Goal: Information Seeking & Learning: Learn about a topic

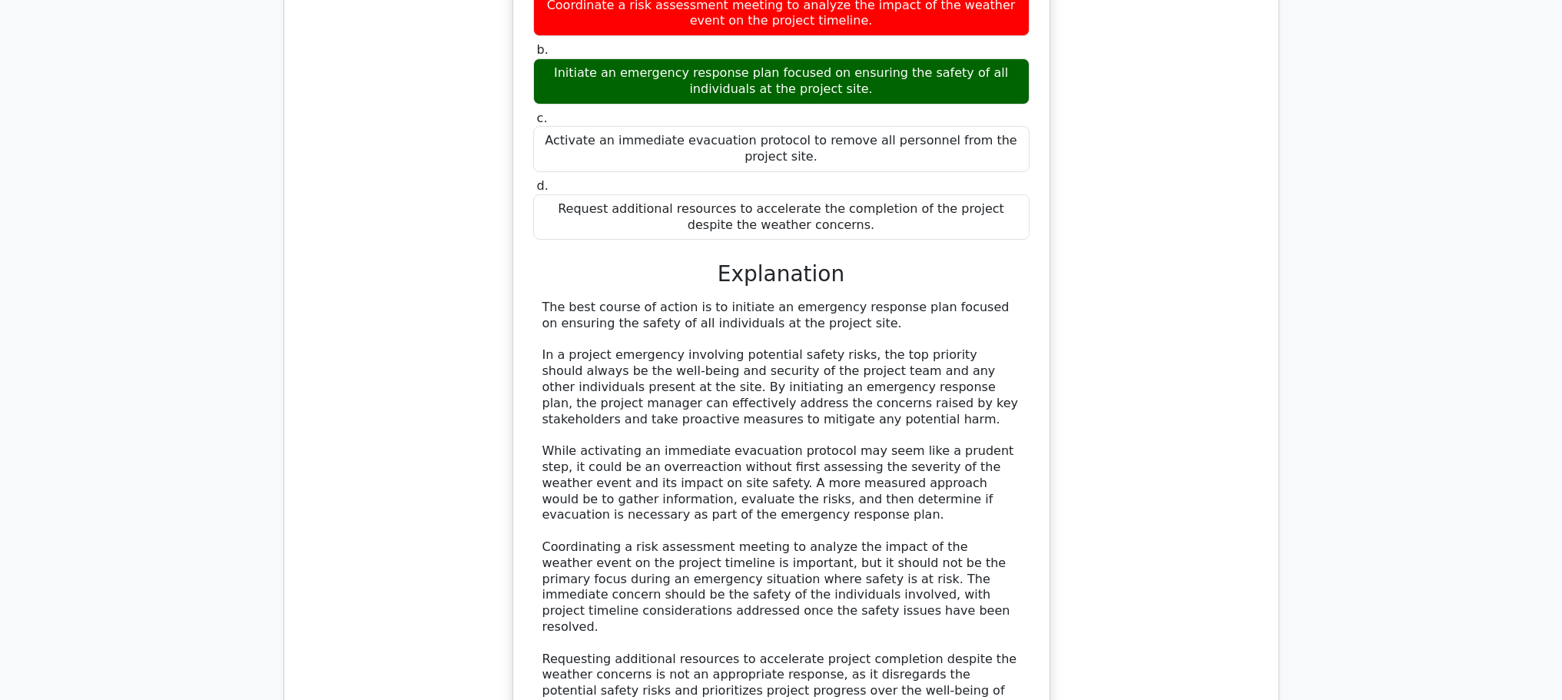
scroll to position [10146, 0]
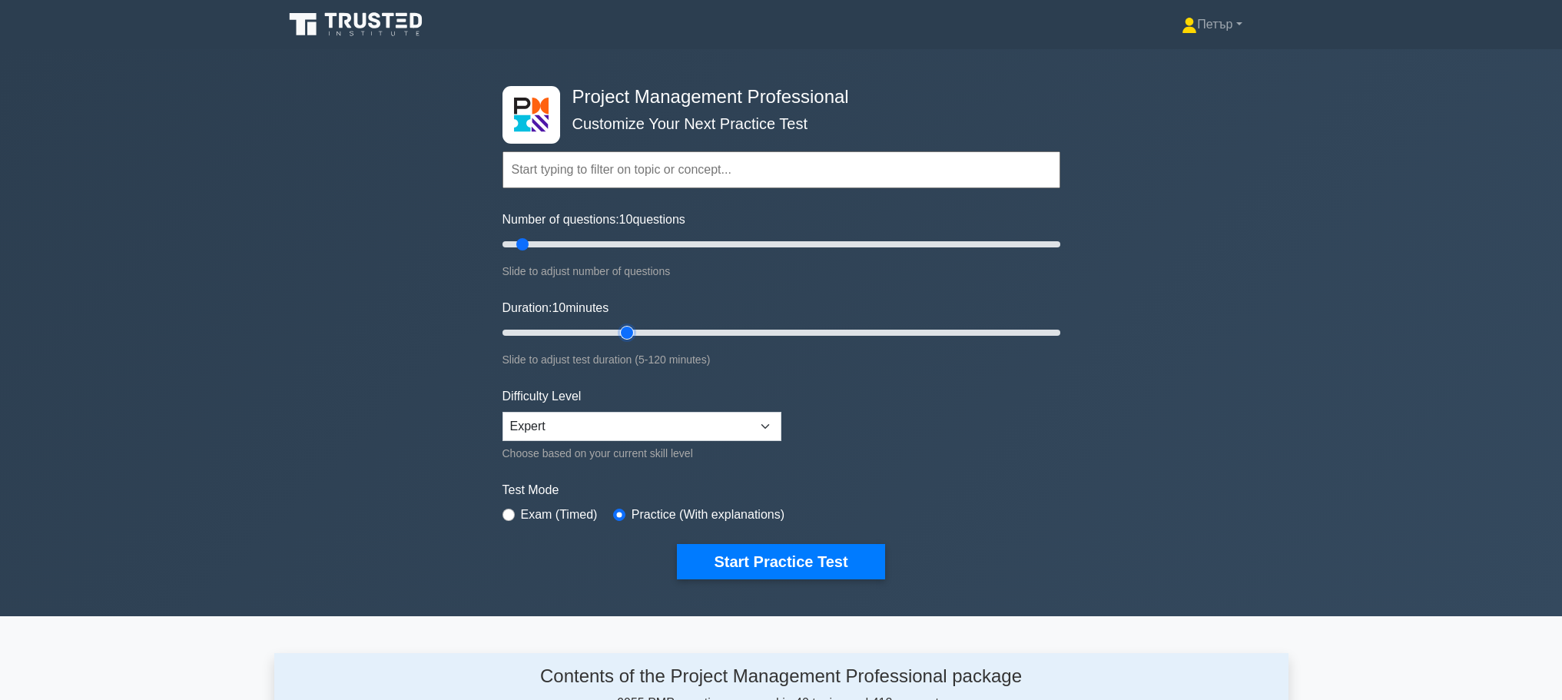
click at [631, 326] on input "Duration: 10 minutes" at bounding box center [781, 332] width 558 height 18
type input "120"
click at [1050, 331] on input "Duration: 30 minutes" at bounding box center [781, 332] width 558 height 18
click at [617, 243] on input "Number of questions: 10 questions" at bounding box center [781, 244] width 558 height 18
click at [599, 241] on input "Number of questions: 40 questions" at bounding box center [781, 244] width 558 height 18
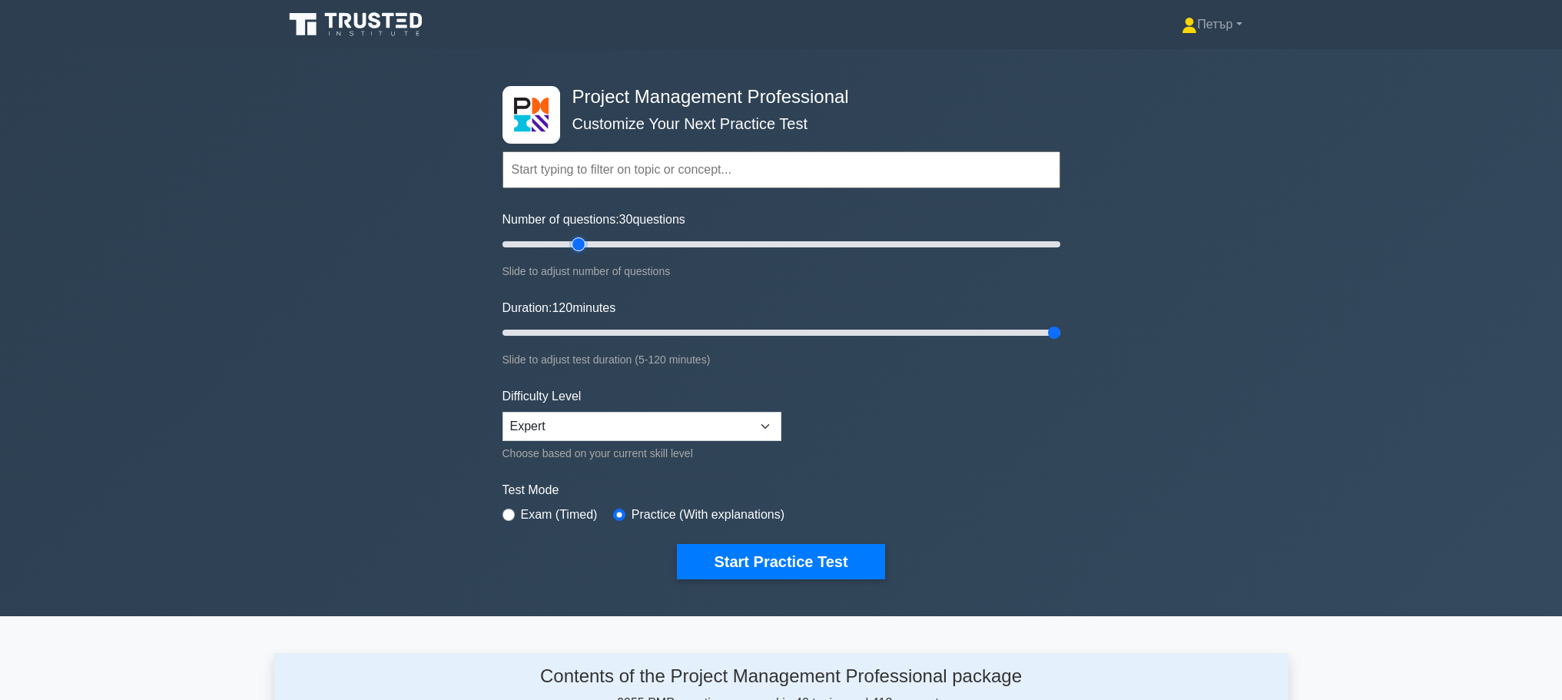
type input "30"
click at [578, 240] on input "Number of questions: 30 questions" at bounding box center [781, 244] width 558 height 18
click at [843, 575] on button "Start Practice Test" at bounding box center [780, 561] width 207 height 35
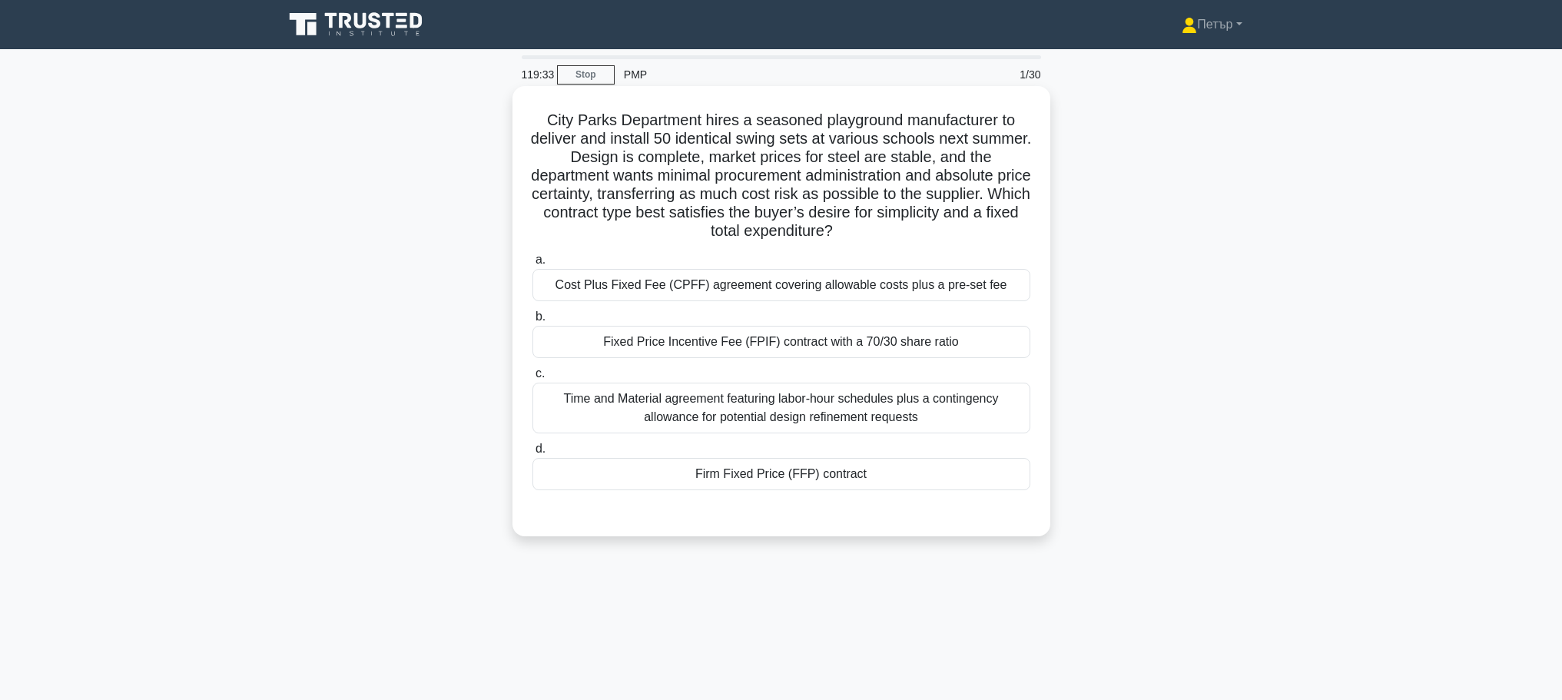
click at [873, 475] on div "Firm Fixed Price (FFP) contract" at bounding box center [781, 474] width 498 height 32
click at [532, 454] on input "d. Firm Fixed Price (FFP) contract" at bounding box center [532, 449] width 0 height 10
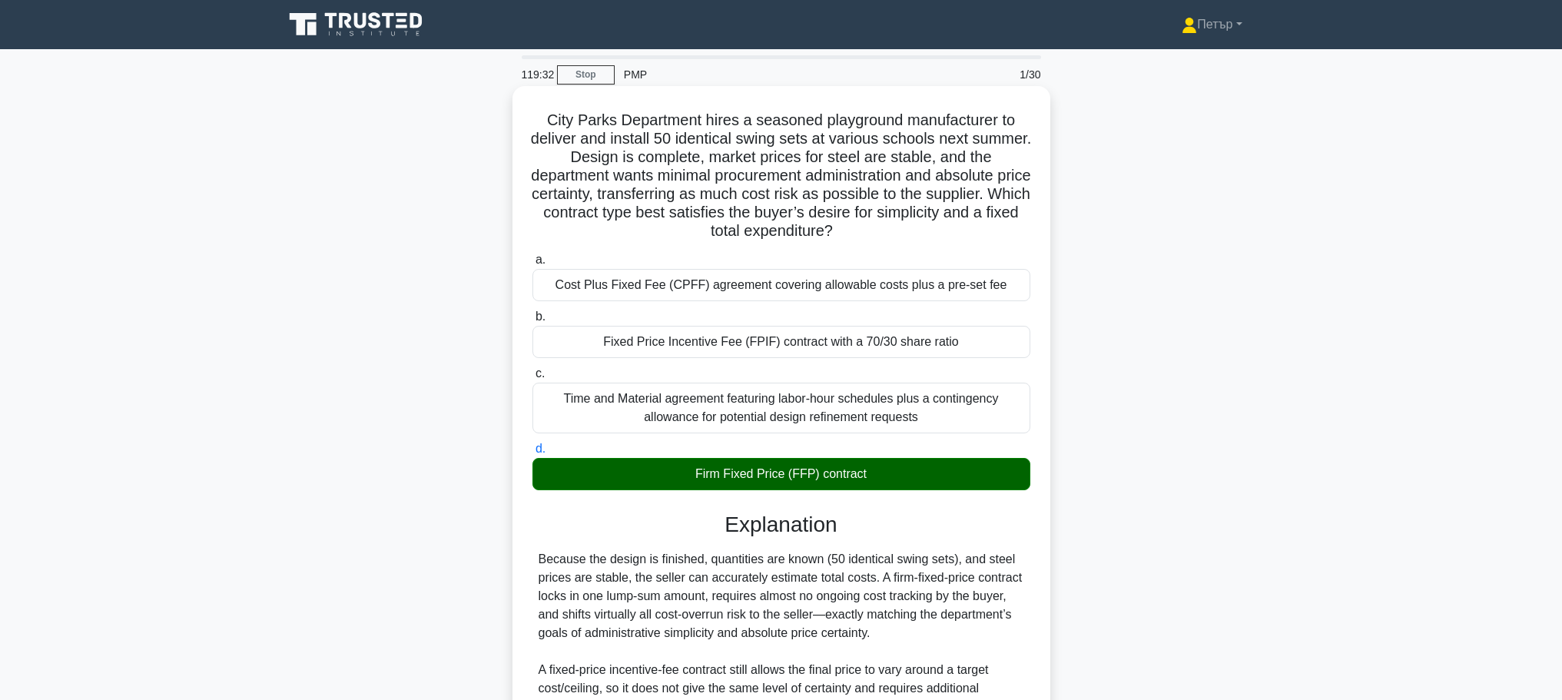
scroll to position [285, 0]
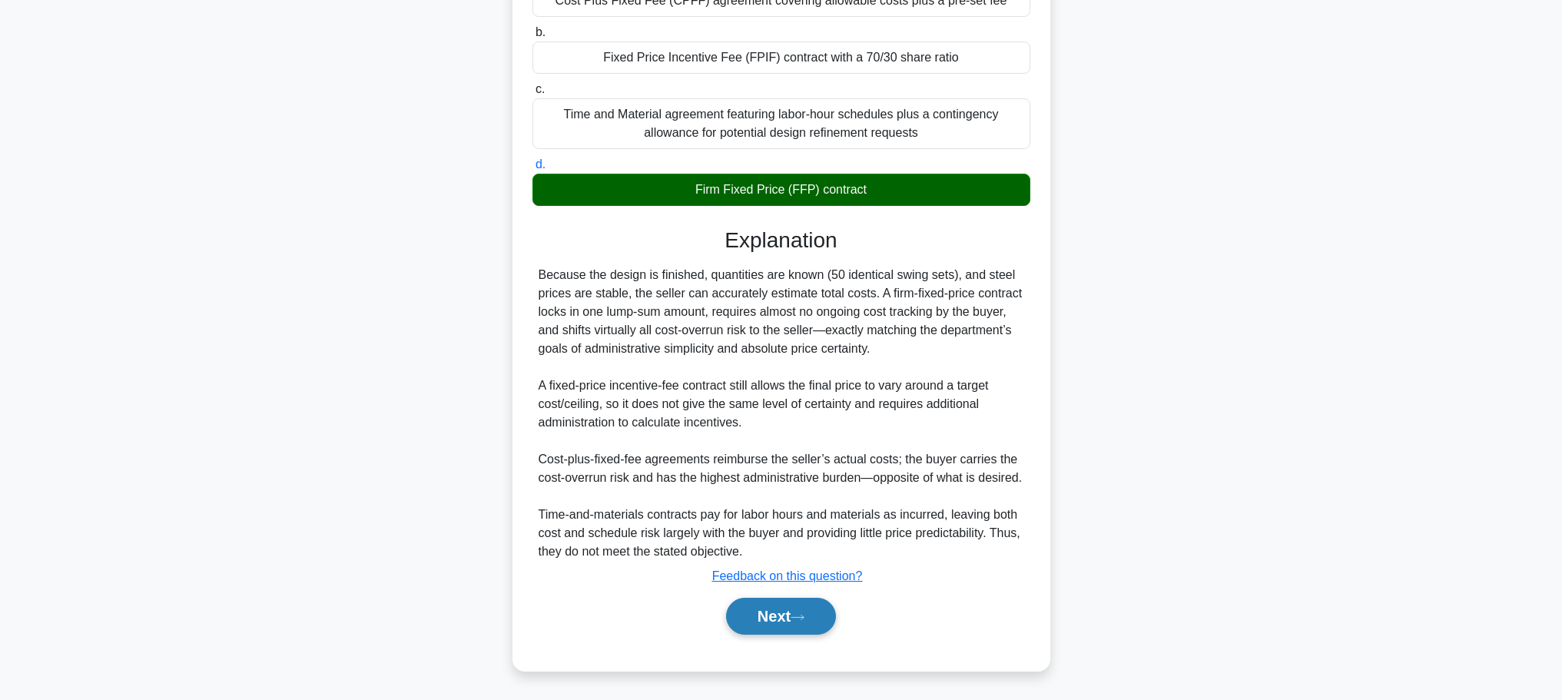
click at [808, 629] on button "Next" at bounding box center [781, 616] width 110 height 37
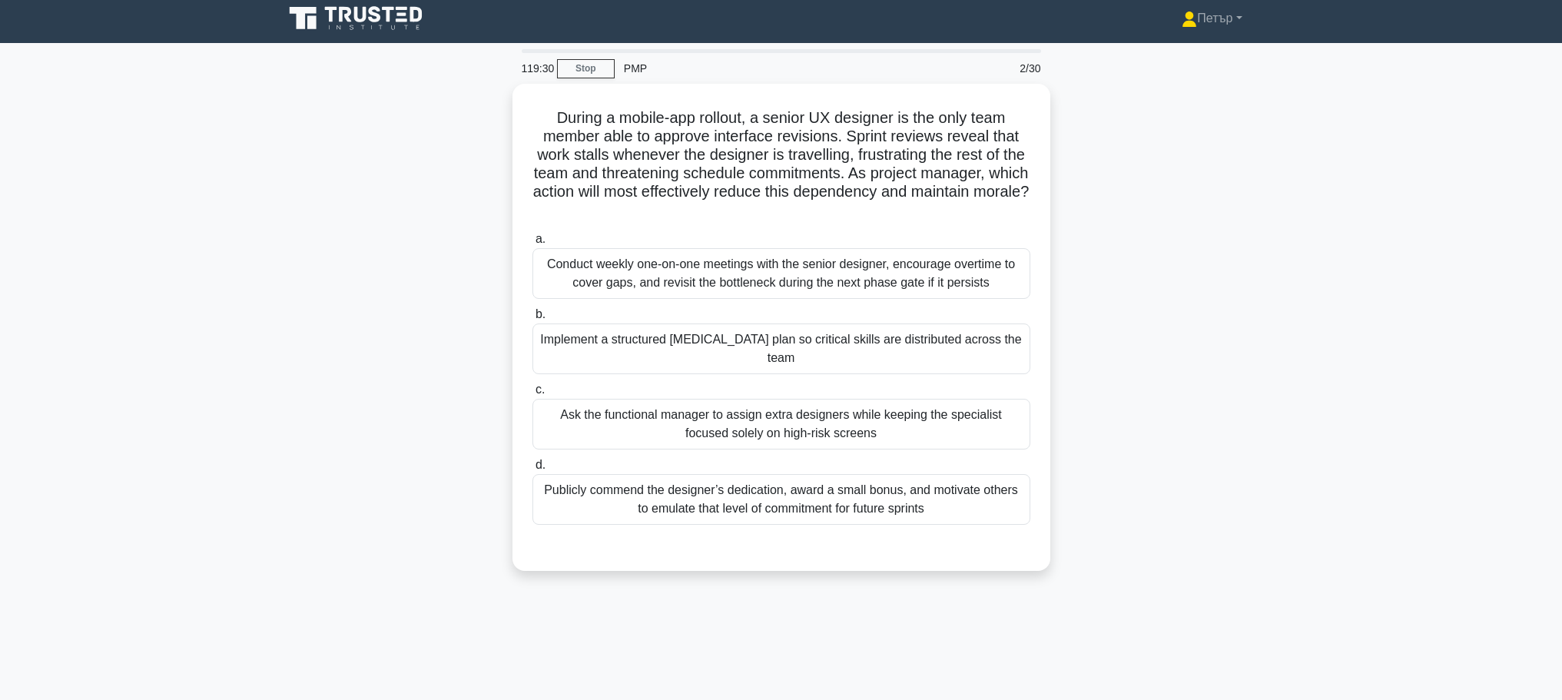
scroll to position [0, 0]
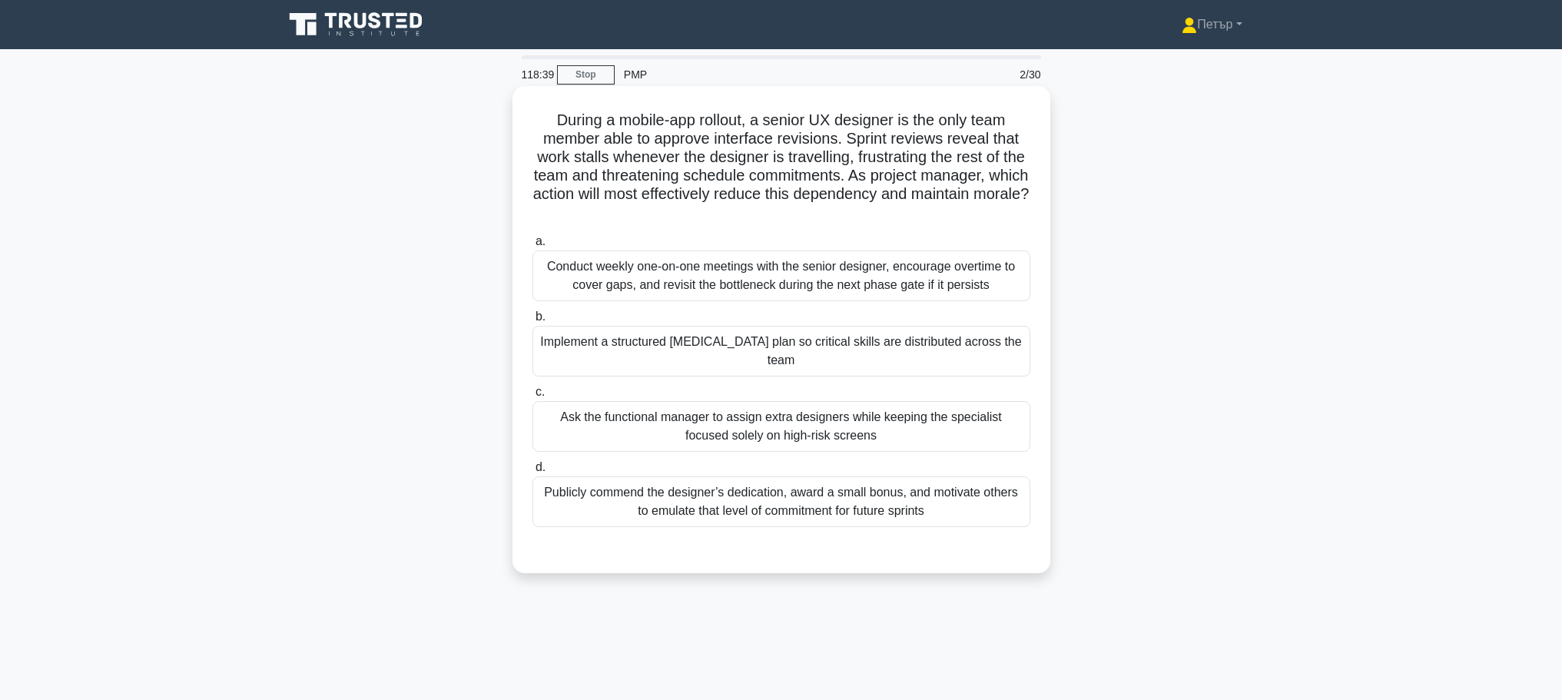
click at [946, 357] on div "Implement a structured cross-training plan so critical skills are distributed a…" at bounding box center [781, 351] width 498 height 51
click at [532, 322] on input "b. Implement a structured cross-training plan so critical skills are distribute…" at bounding box center [532, 317] width 0 height 10
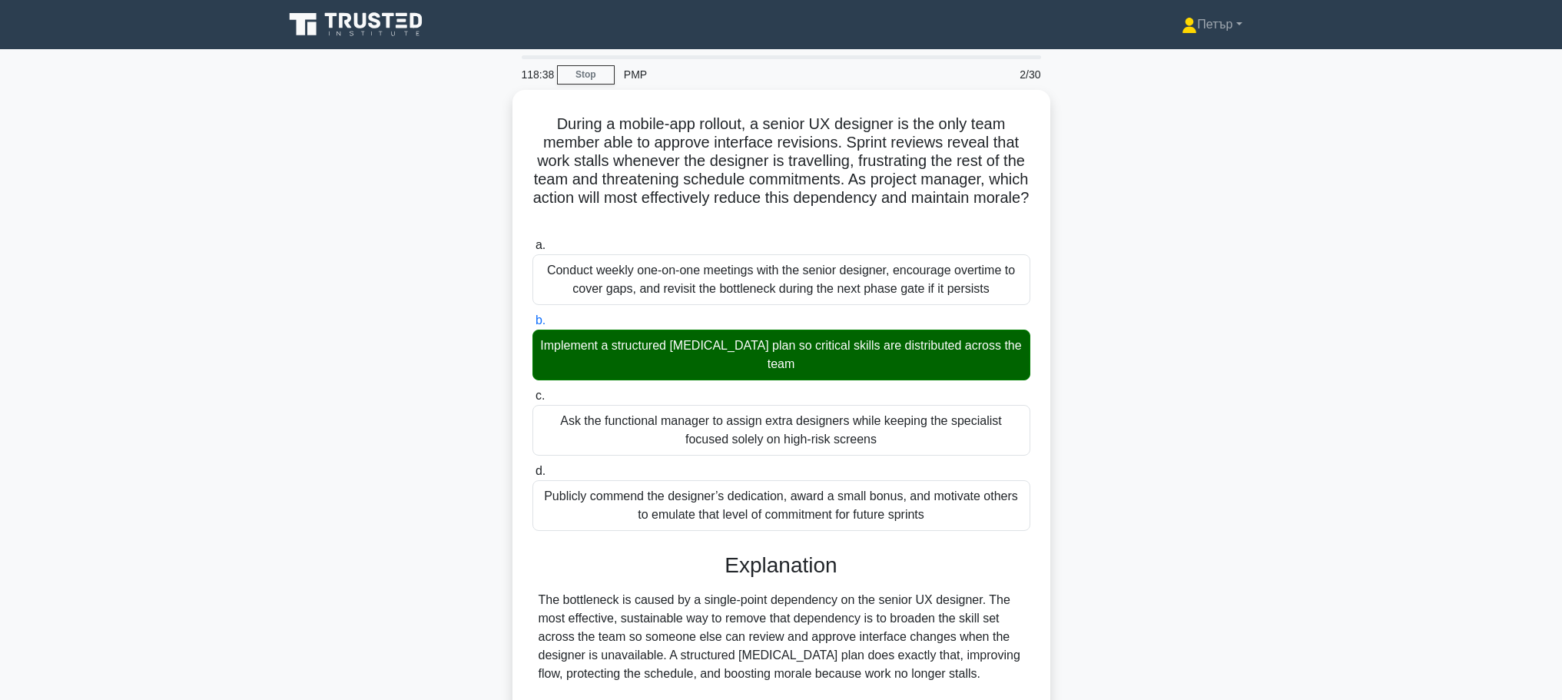
scroll to position [230, 0]
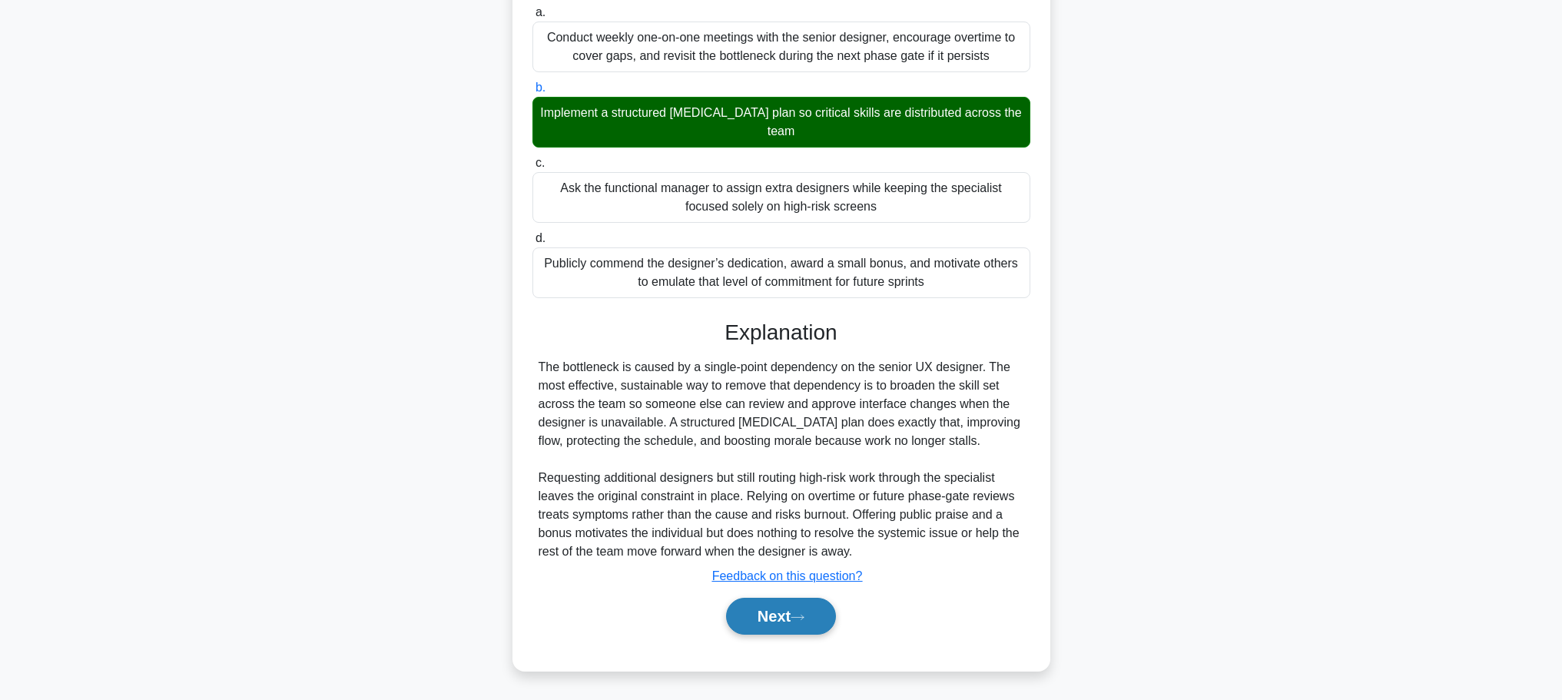
click at [764, 617] on button "Next" at bounding box center [781, 616] width 110 height 37
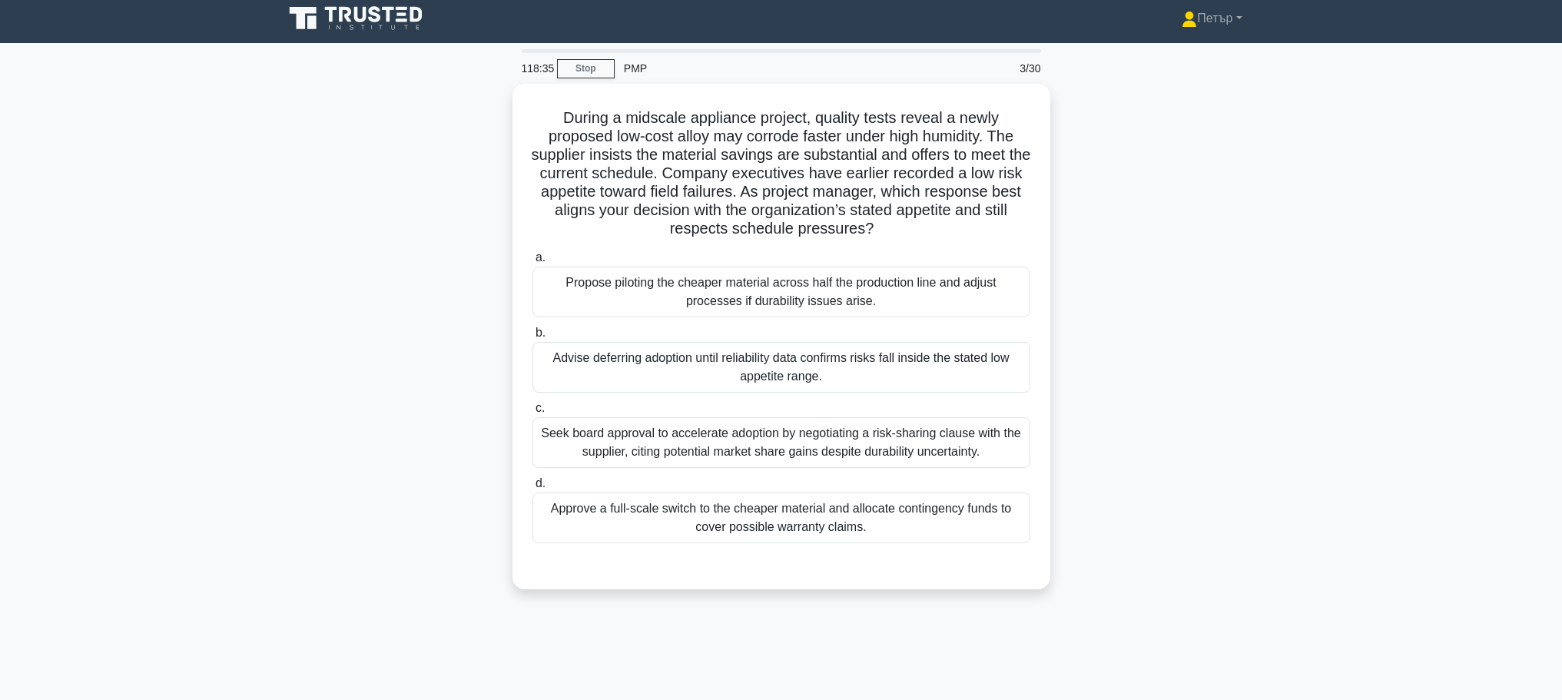
scroll to position [0, 0]
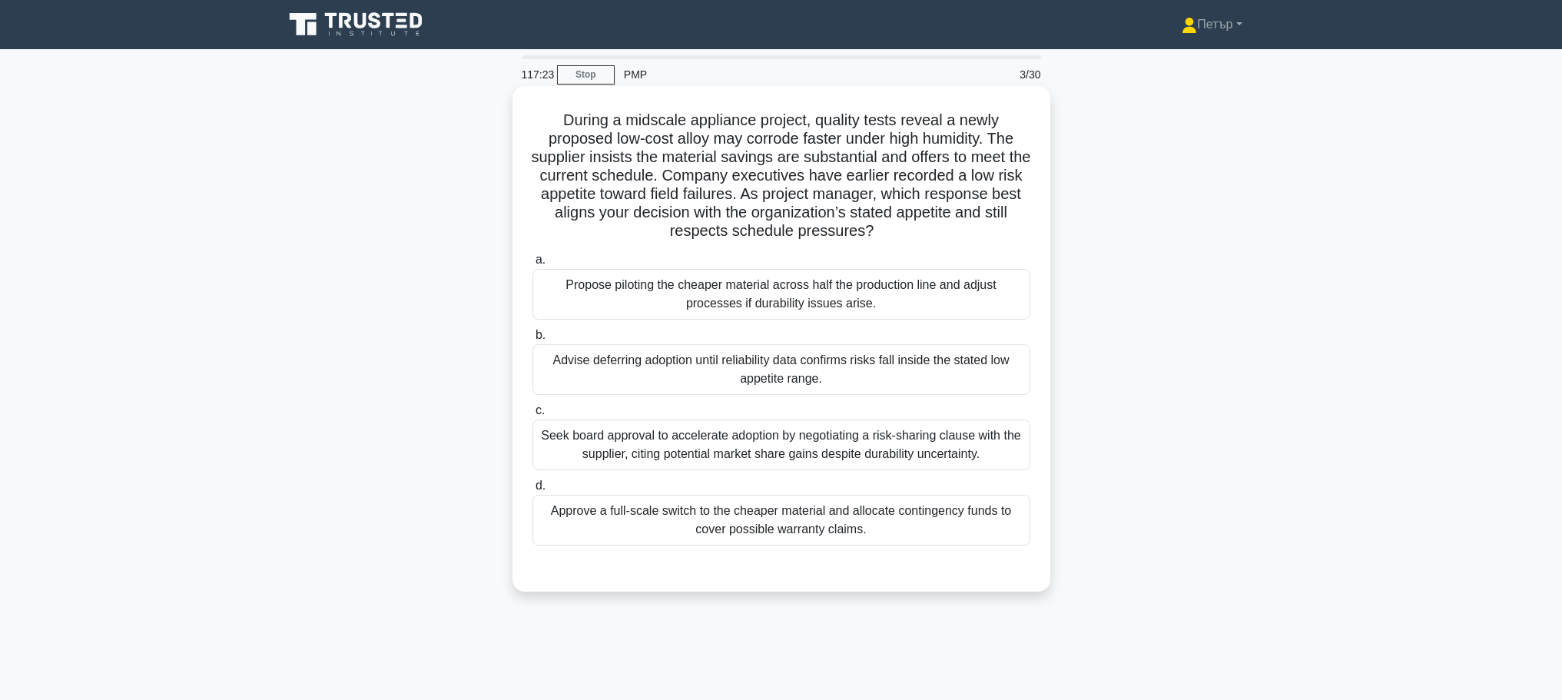
click at [905, 373] on div "Advise deferring adoption until reliability data confirms risks fall inside the…" at bounding box center [781, 369] width 498 height 51
click at [532, 340] on input "b. Advise deferring adoption until reliability data confirms risks fall inside …" at bounding box center [532, 335] width 0 height 10
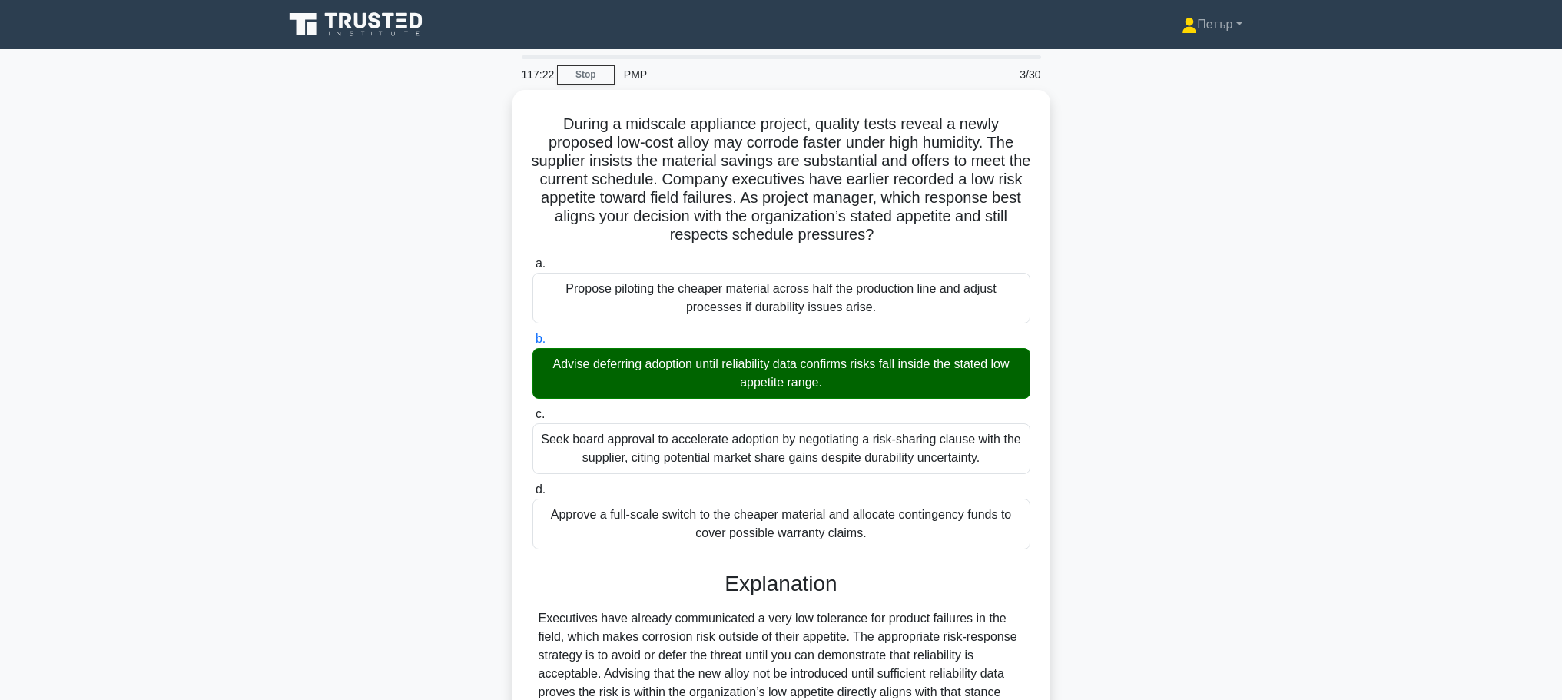
scroll to position [267, 0]
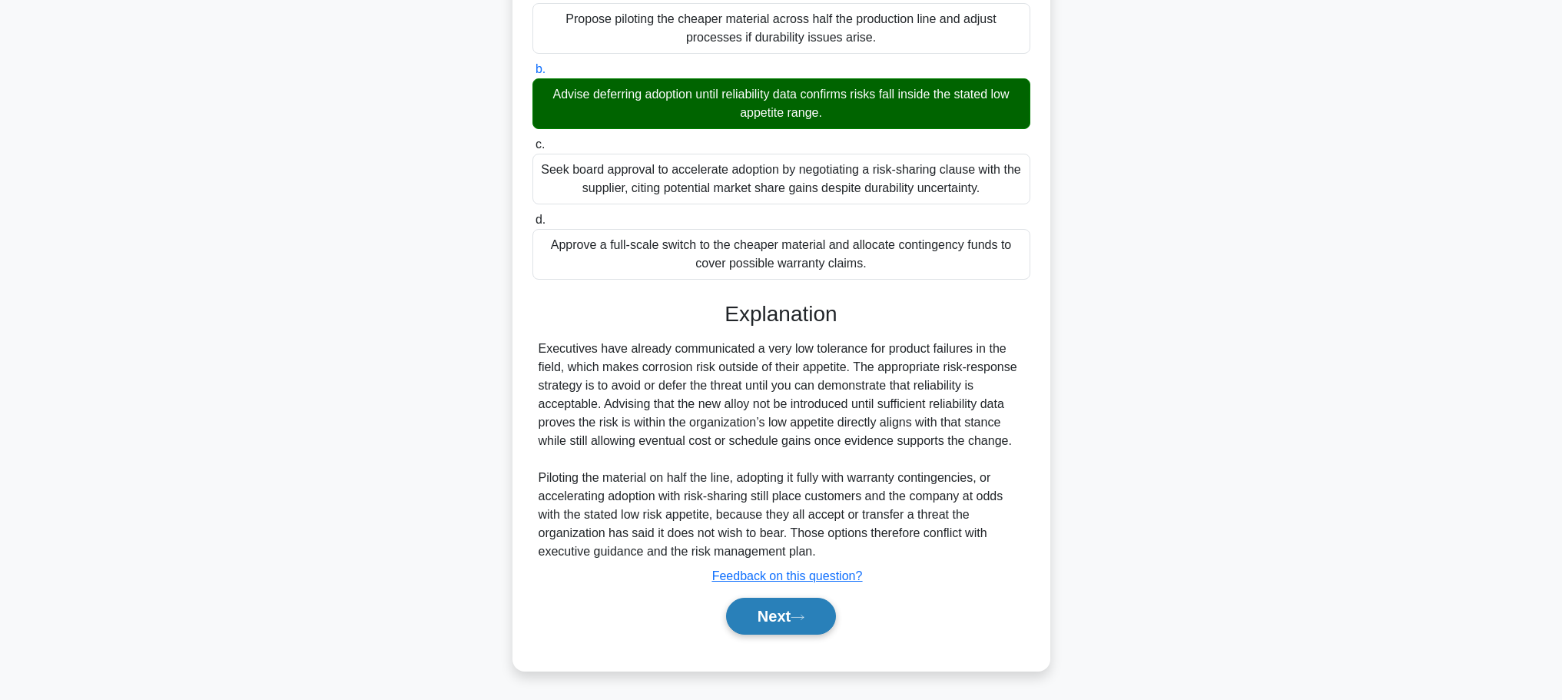
click at [753, 615] on button "Next" at bounding box center [781, 616] width 110 height 37
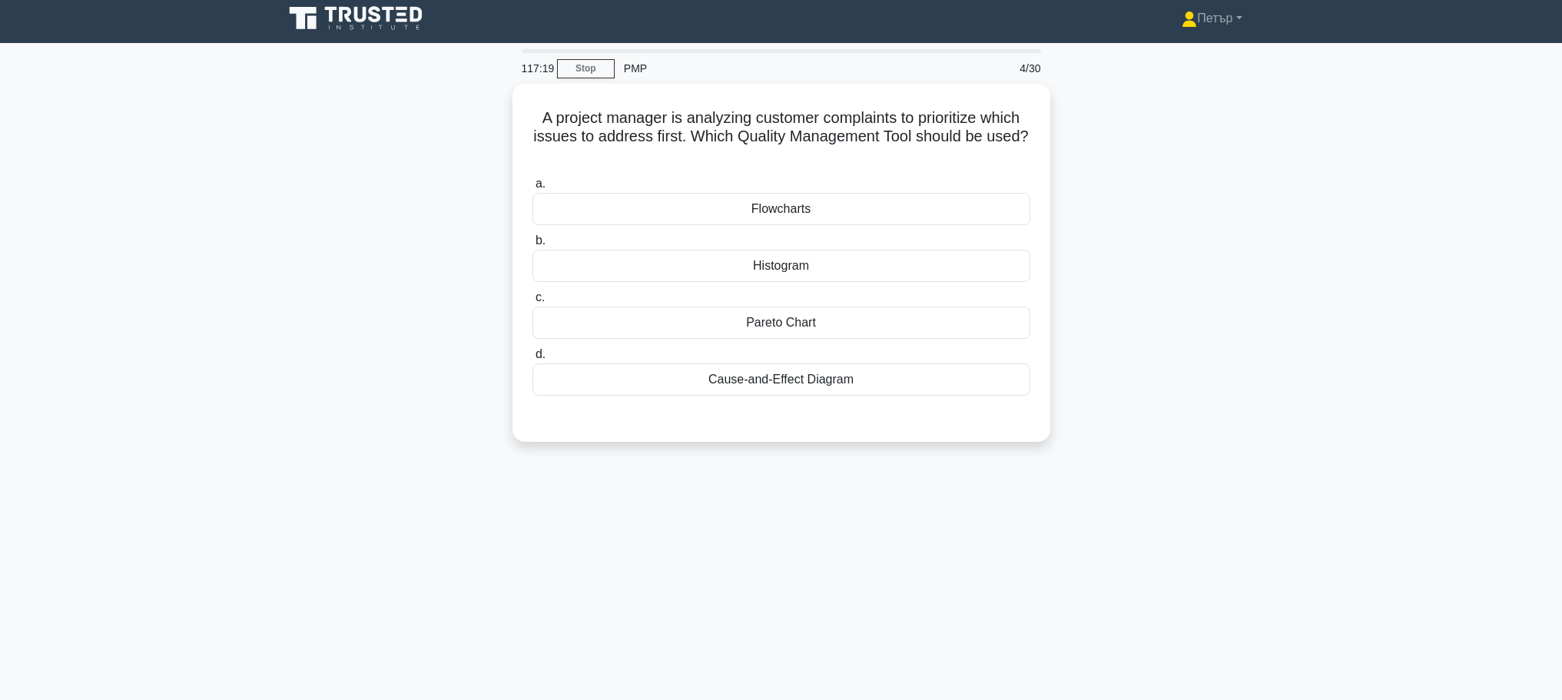
scroll to position [0, 0]
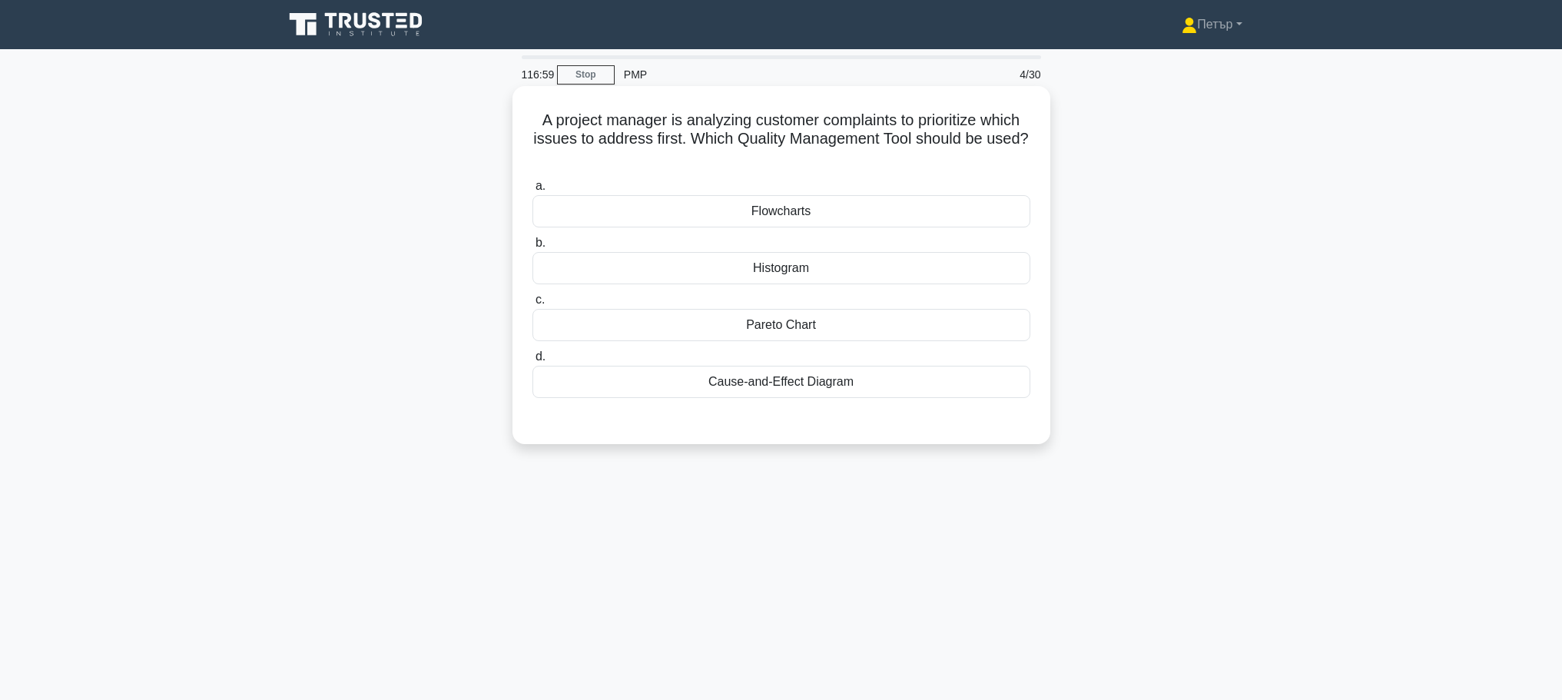
click at [902, 324] on div "Pareto Chart" at bounding box center [781, 325] width 498 height 32
click at [532, 305] on input "c. Pareto Chart" at bounding box center [532, 300] width 0 height 10
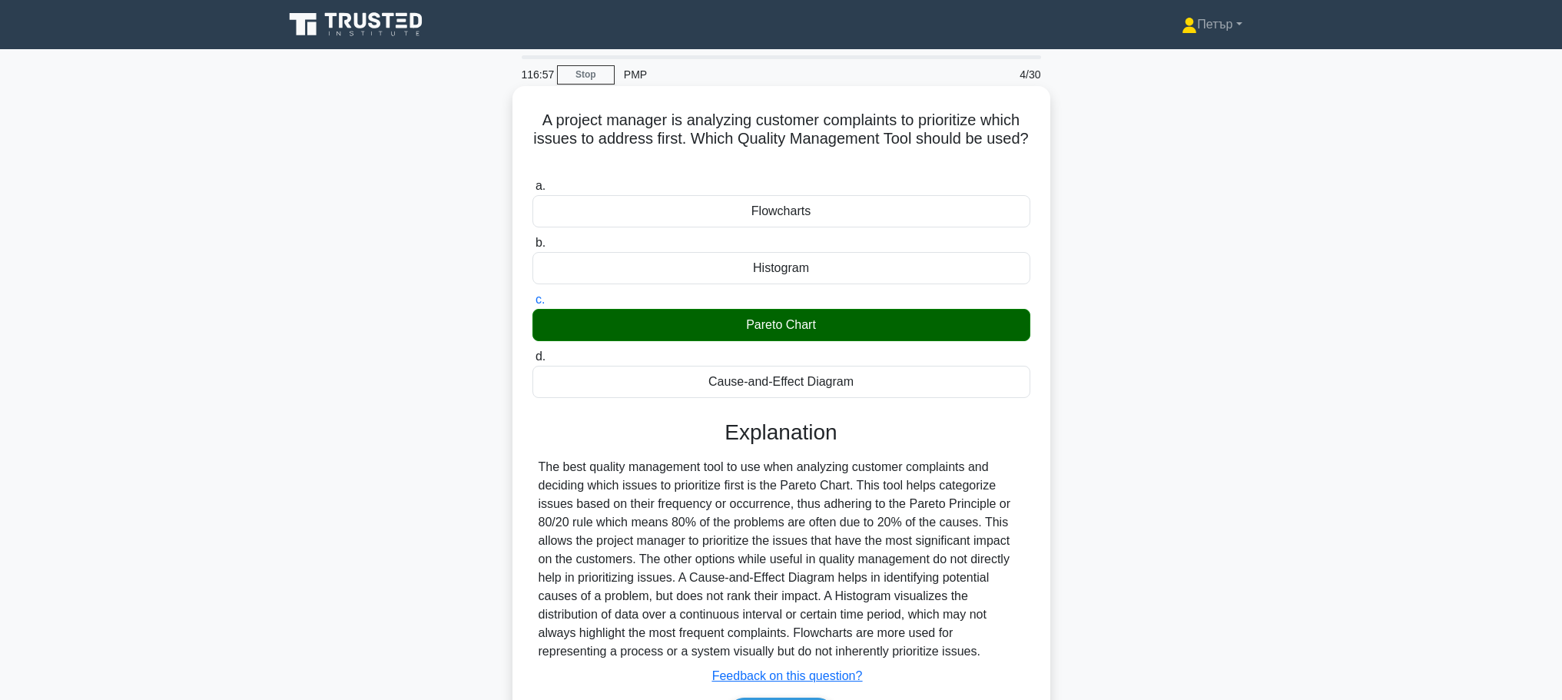
scroll to position [130, 0]
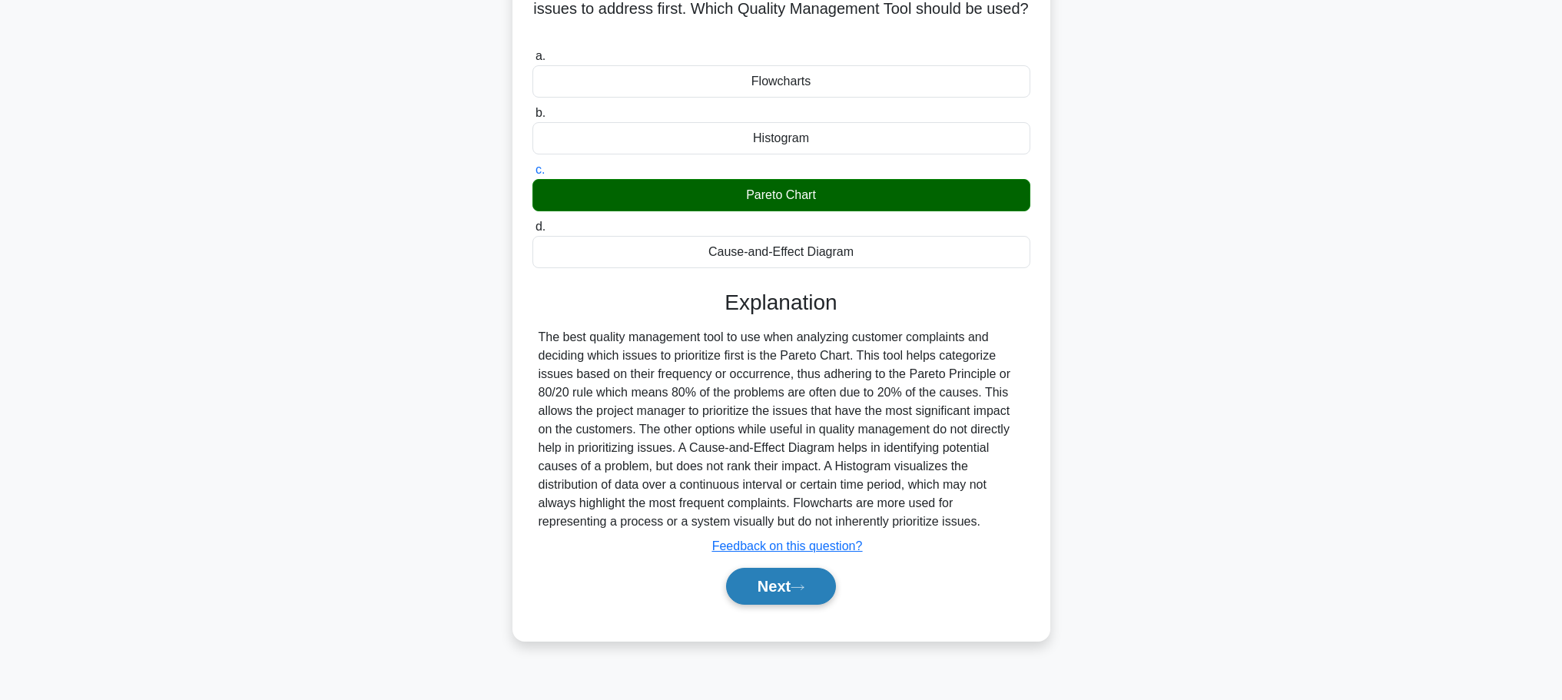
click at [773, 581] on button "Next" at bounding box center [781, 586] width 110 height 37
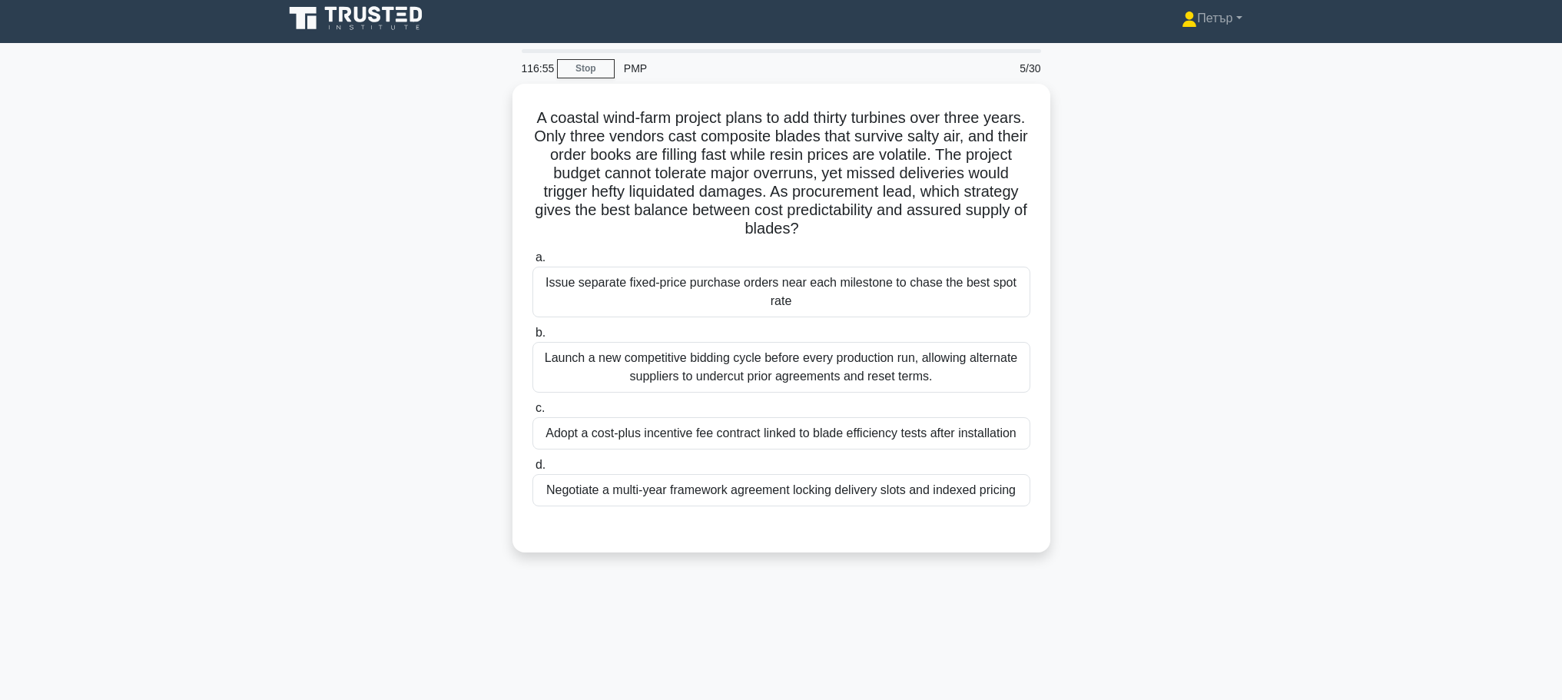
scroll to position [0, 0]
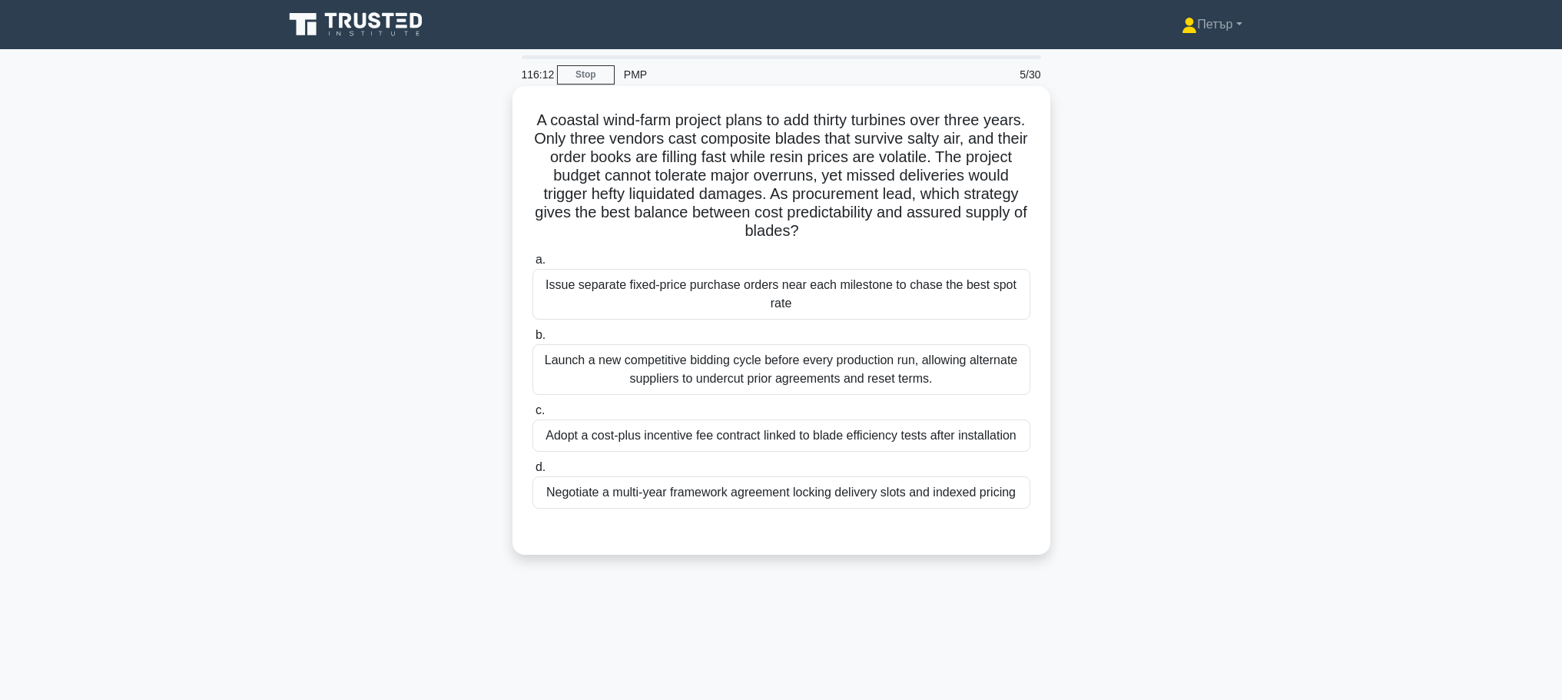
click at [924, 491] on div "Negotiate a multi-year framework agreement locking delivery slots and indexed p…" at bounding box center [781, 492] width 498 height 32
click at [532, 472] on input "d. Negotiate a multi-year framework agreement locking delivery slots and indexe…" at bounding box center [532, 467] width 0 height 10
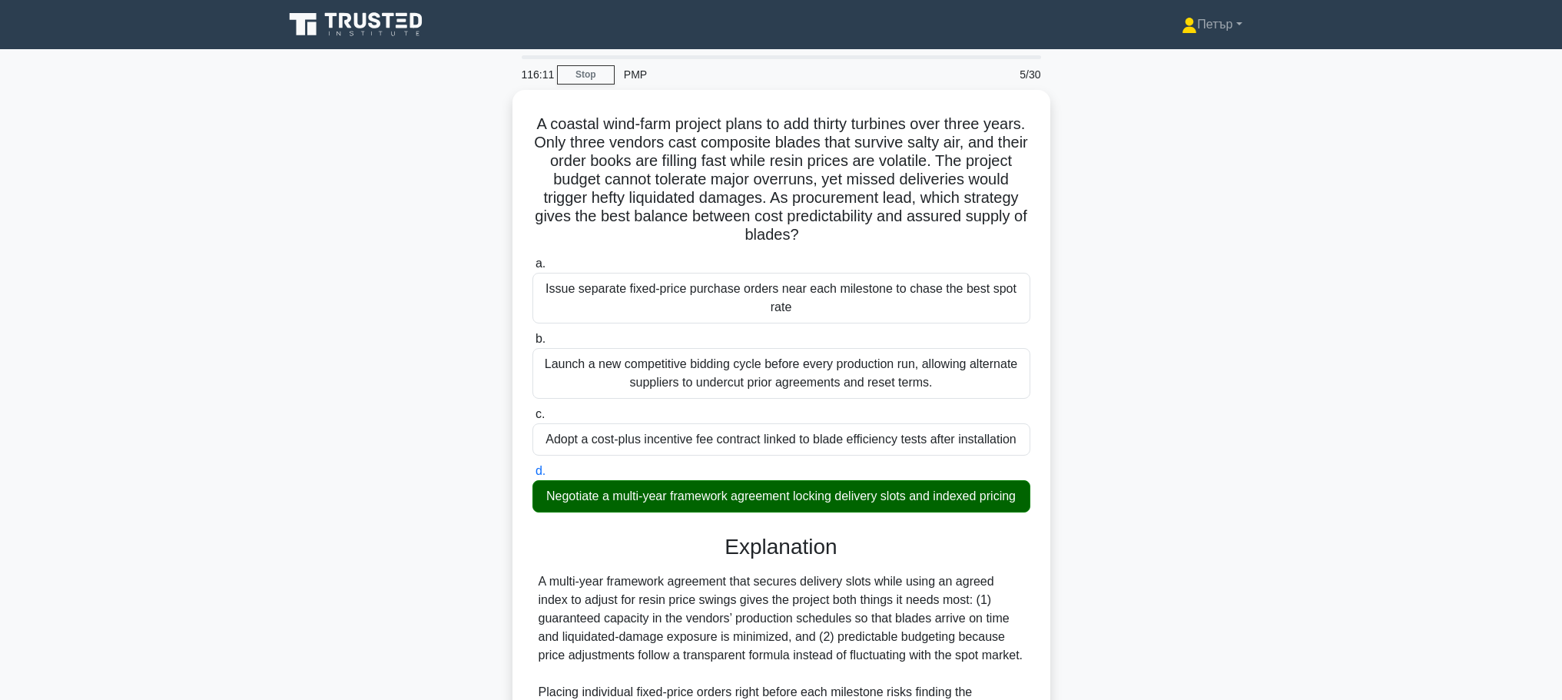
scroll to position [340, 0]
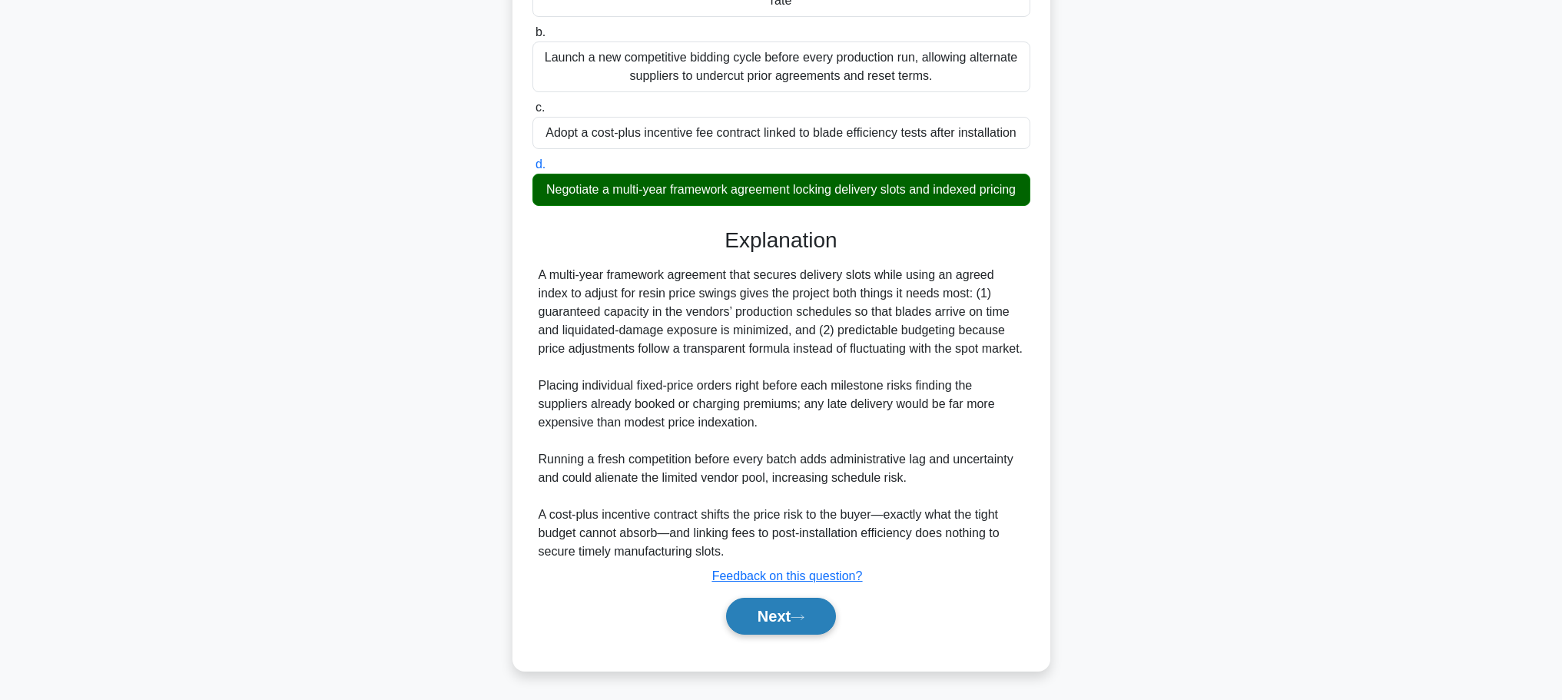
click at [816, 605] on button "Next" at bounding box center [781, 616] width 110 height 37
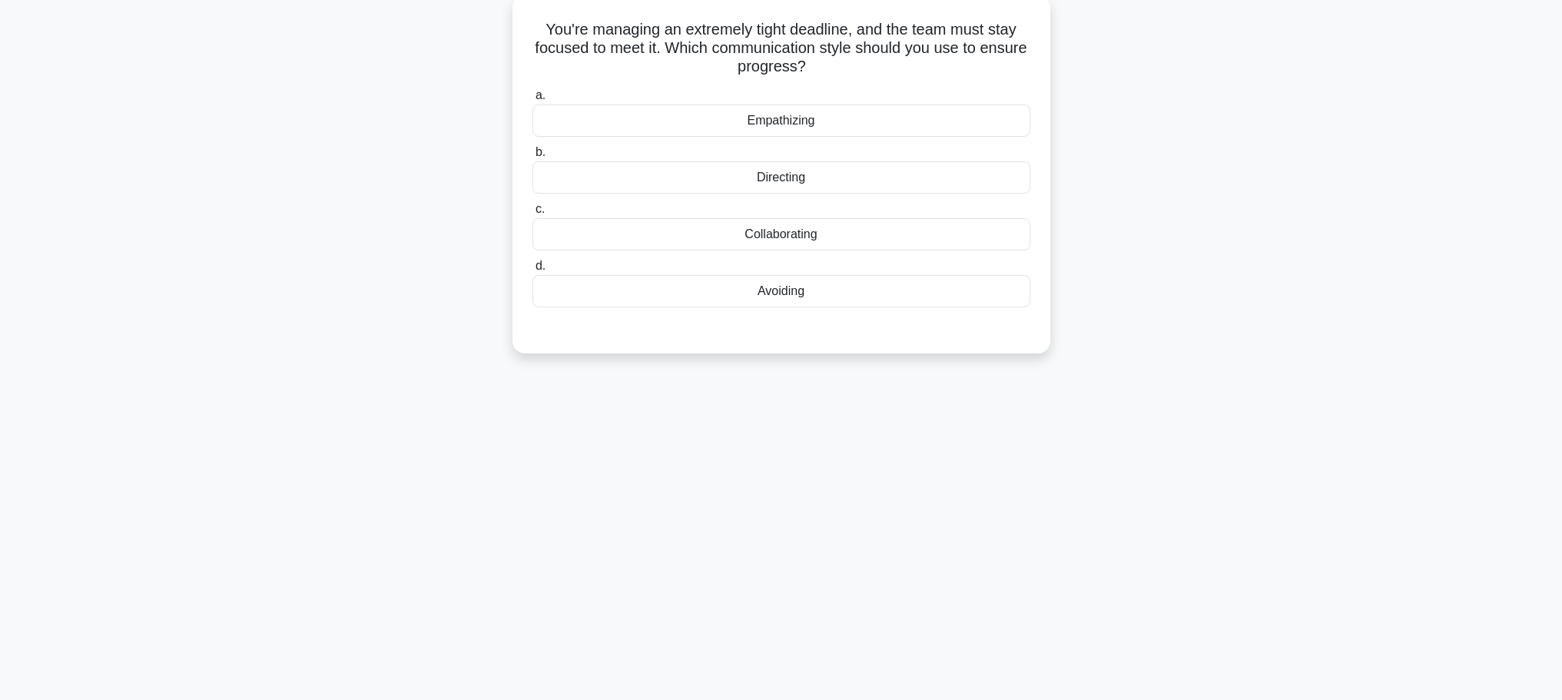
scroll to position [0, 0]
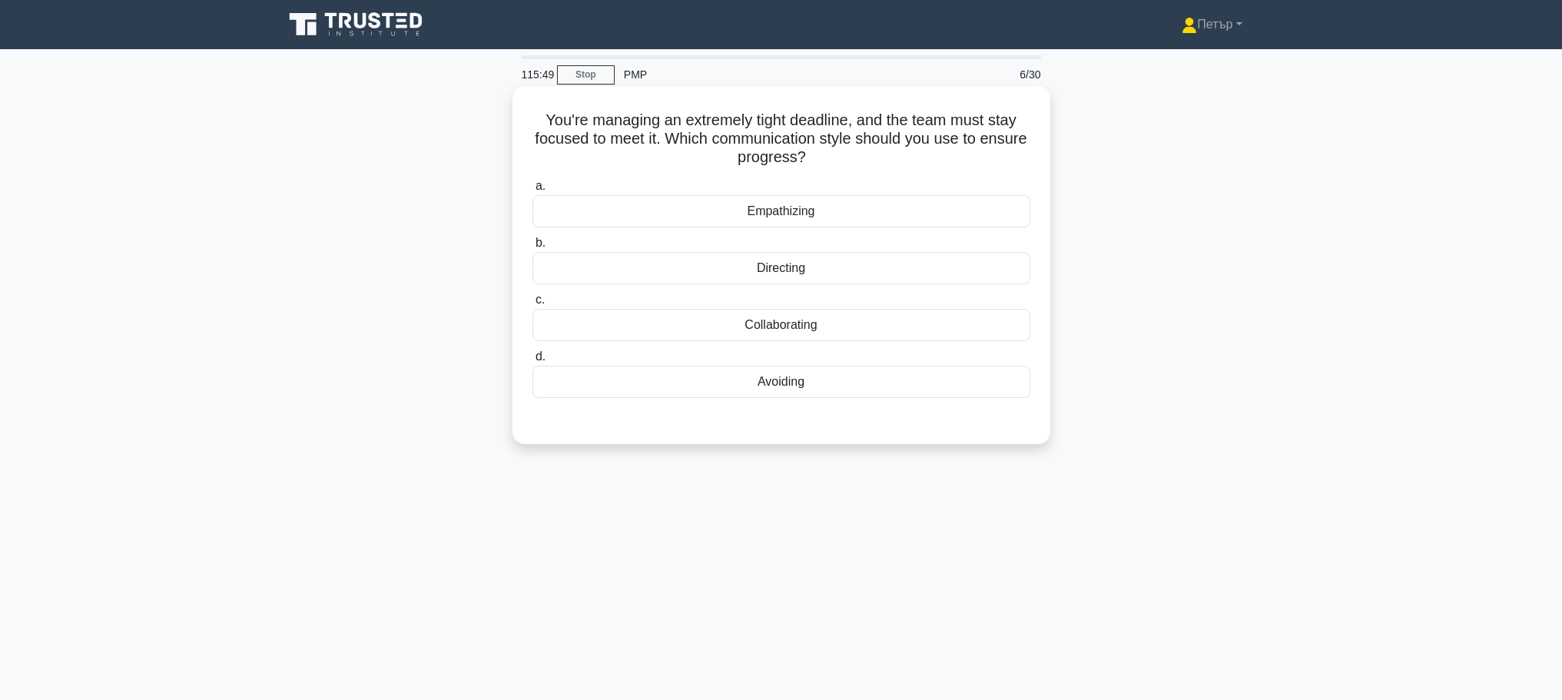
click at [941, 267] on div "Directing" at bounding box center [781, 268] width 498 height 32
click at [532, 248] on input "b. Directing" at bounding box center [532, 243] width 0 height 10
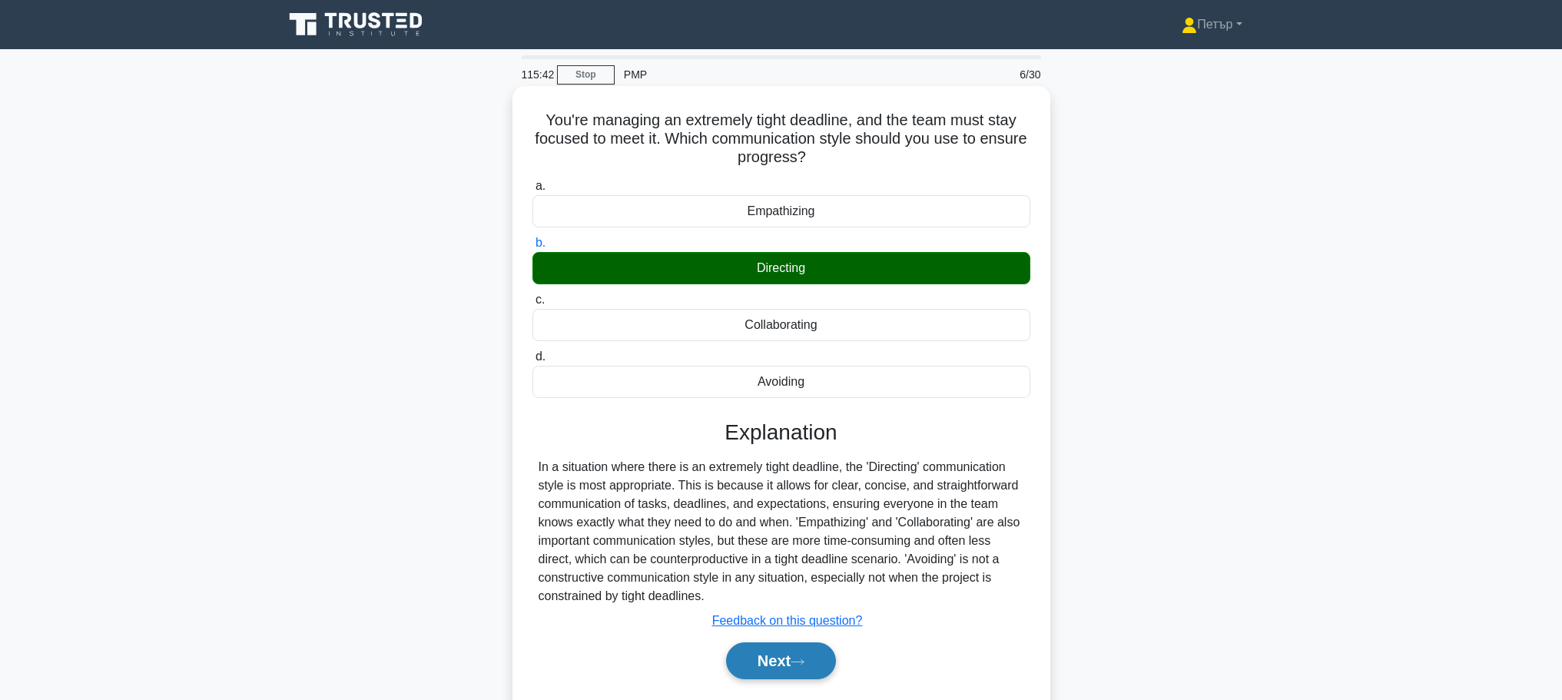
click at [771, 651] on button "Next" at bounding box center [781, 660] width 110 height 37
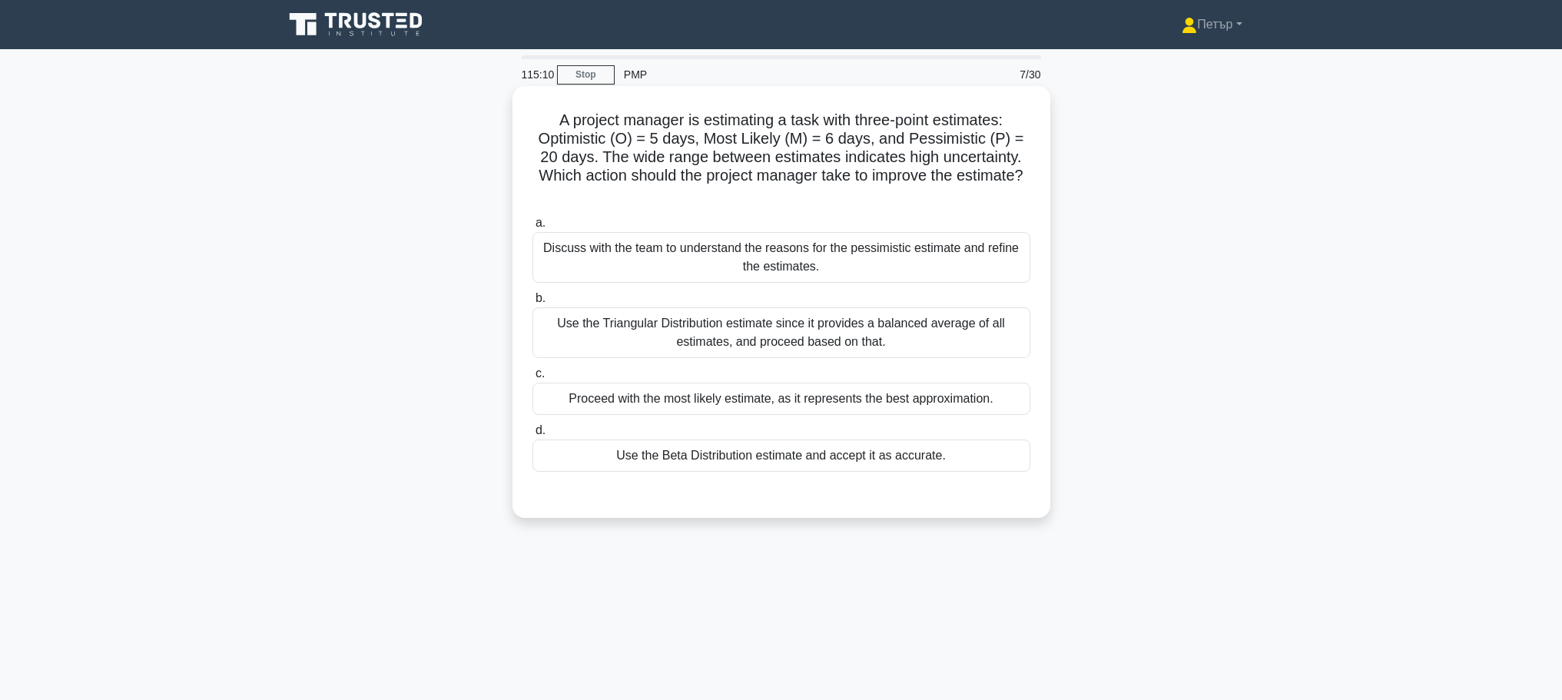
click at [951, 230] on label "a. Discuss with the team to understand the reasons for the pessimistic estimate…" at bounding box center [781, 248] width 498 height 69
click at [532, 228] on input "a. Discuss with the team to understand the reasons for the pessimistic estimate…" at bounding box center [532, 223] width 0 height 10
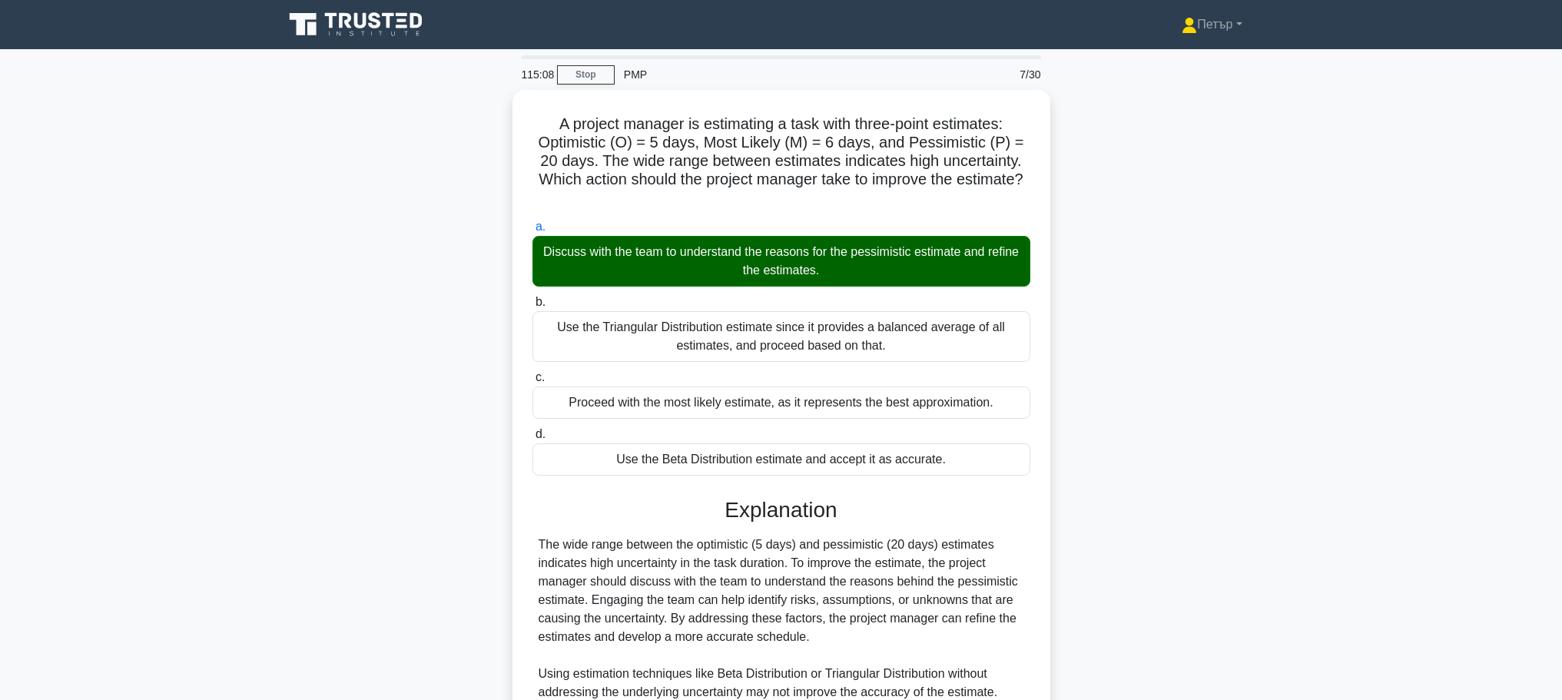
scroll to position [174, 0]
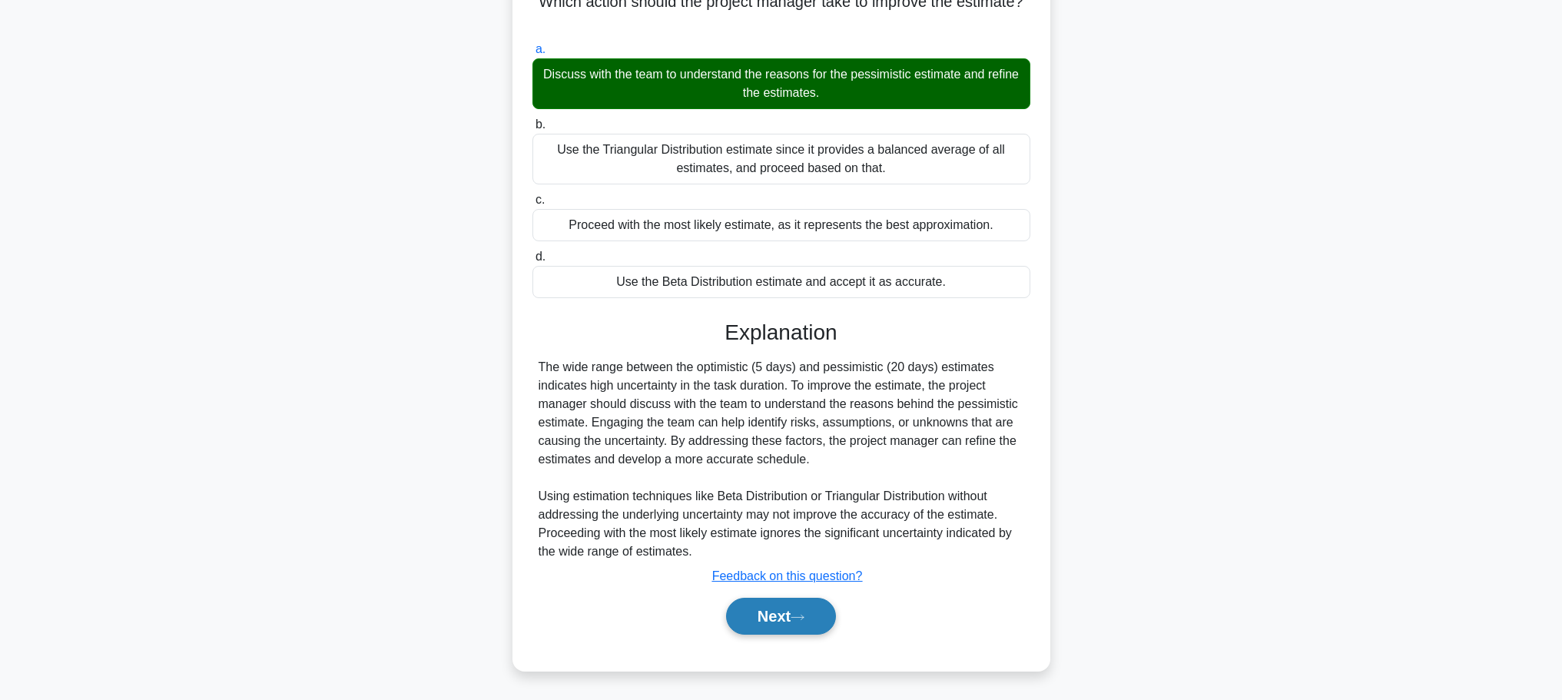
click at [776, 621] on button "Next" at bounding box center [781, 616] width 110 height 37
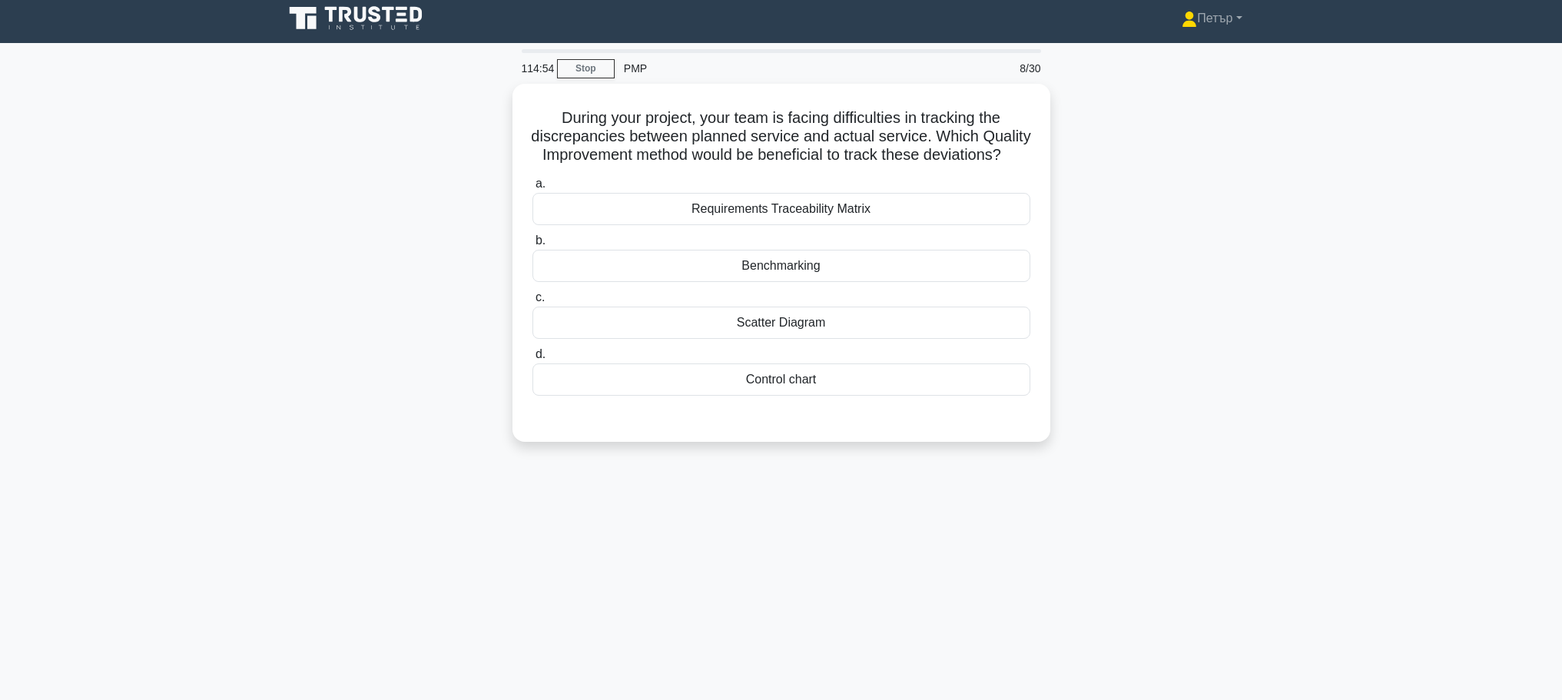
scroll to position [0, 0]
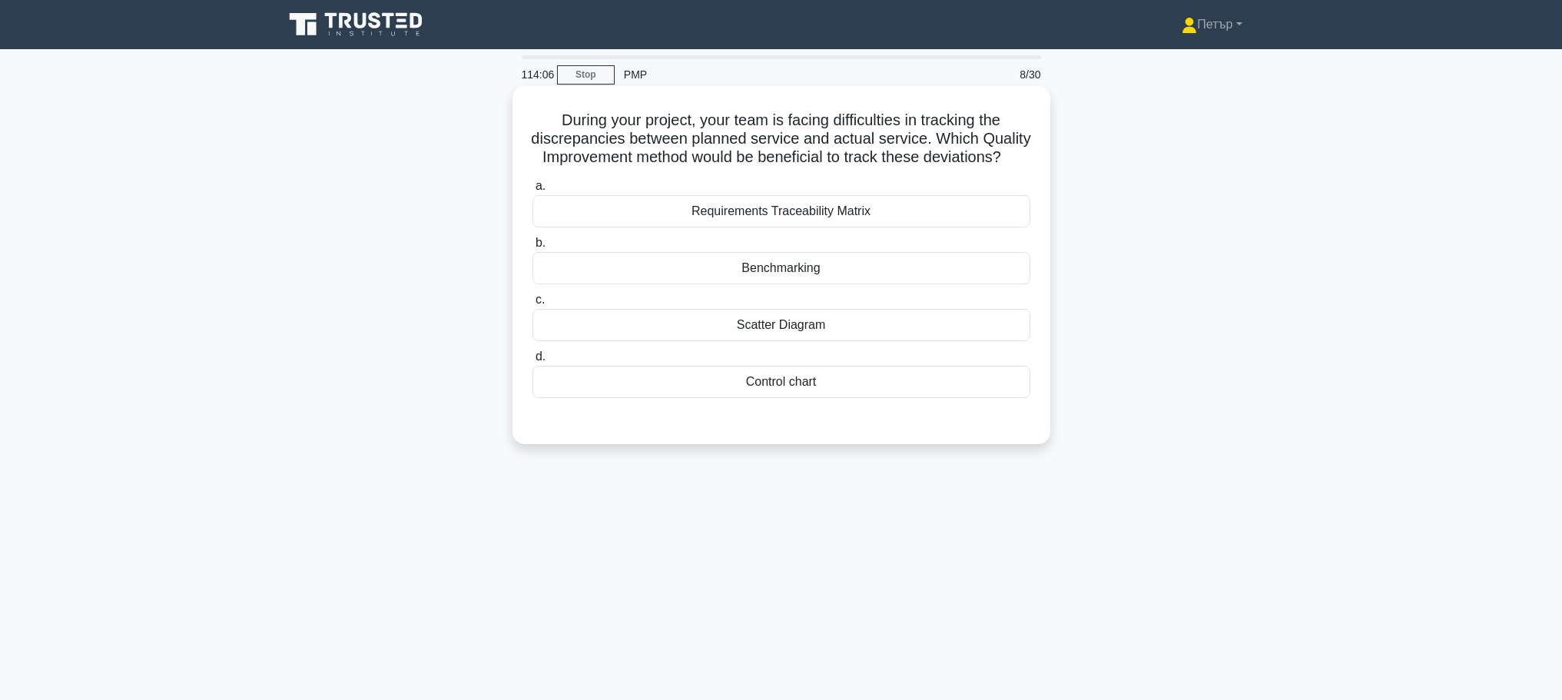
click at [1008, 338] on div "Scatter Diagram" at bounding box center [781, 325] width 498 height 32
click at [532, 305] on input "c. Scatter Diagram" at bounding box center [532, 300] width 0 height 10
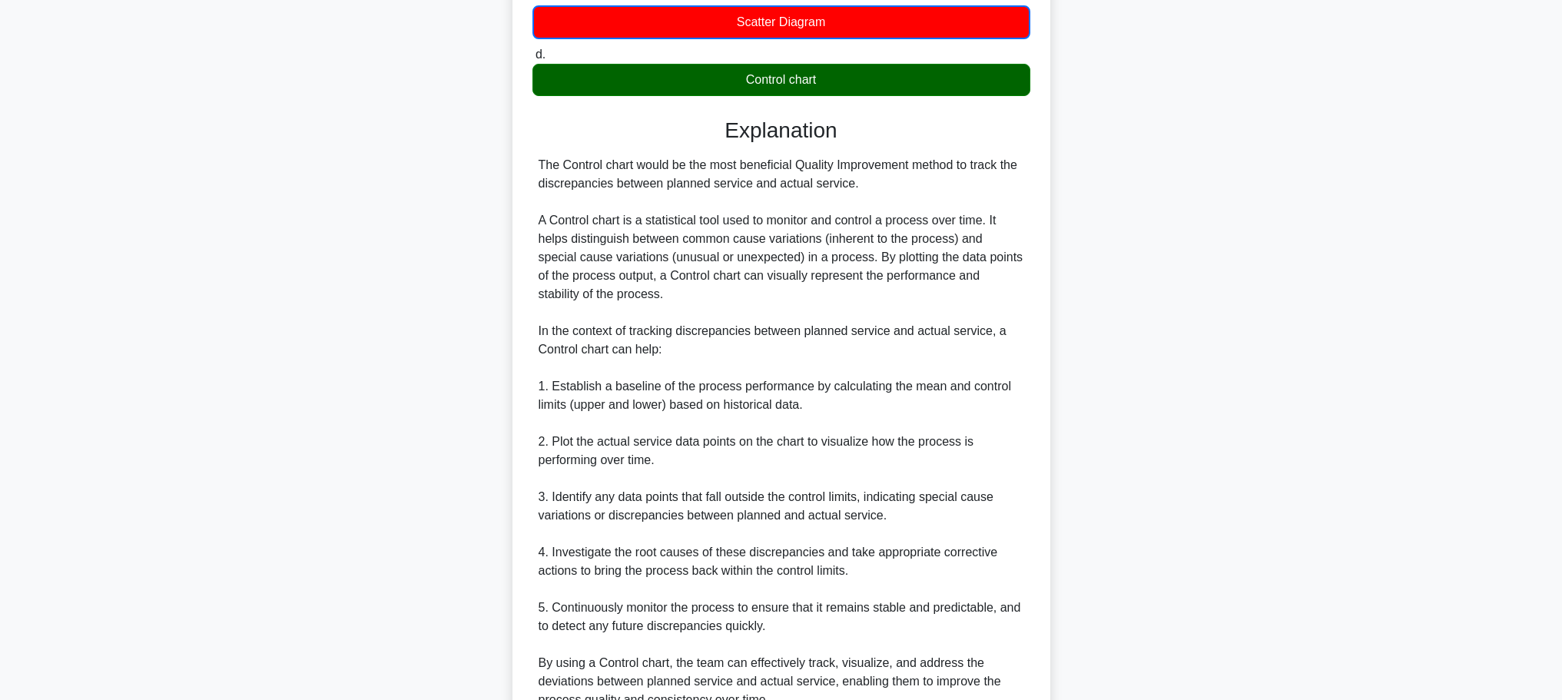
scroll to position [471, 0]
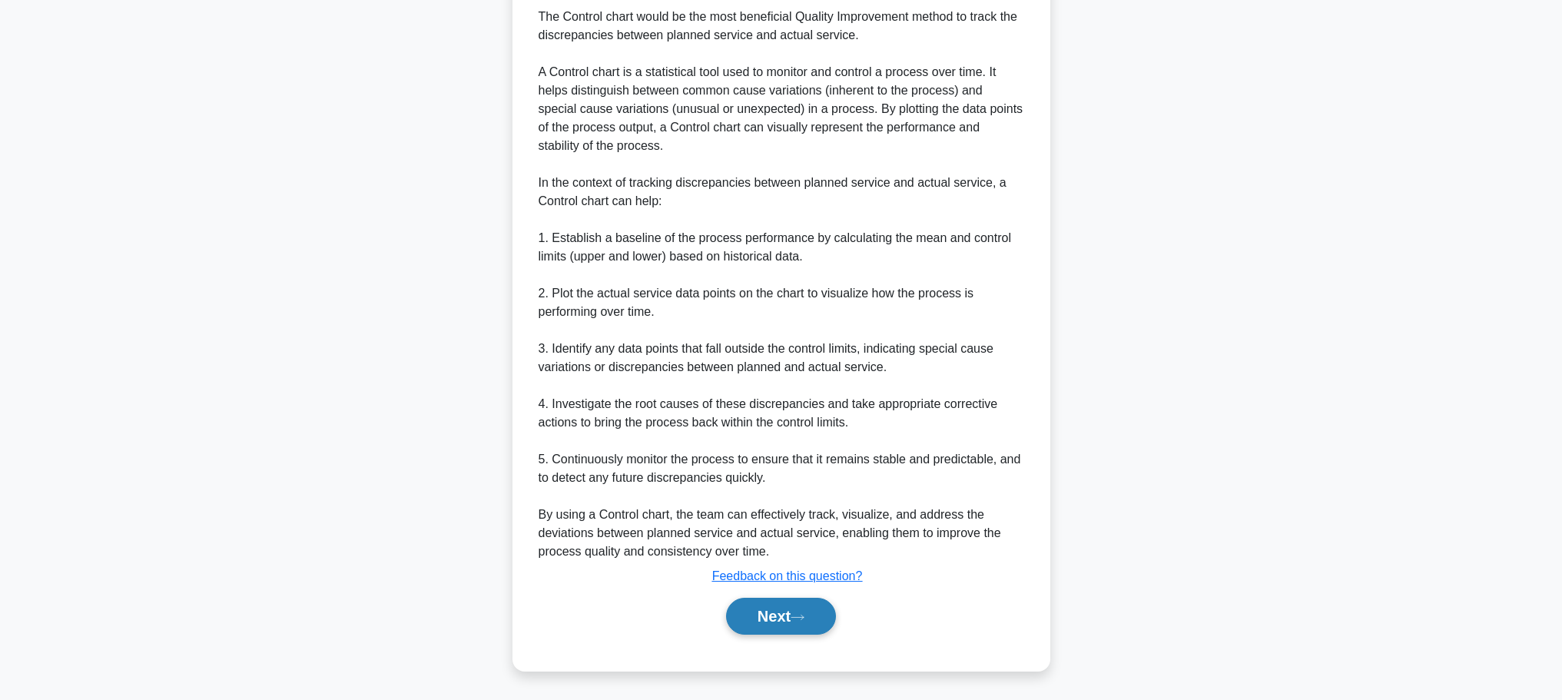
click at [787, 606] on button "Next" at bounding box center [781, 616] width 110 height 37
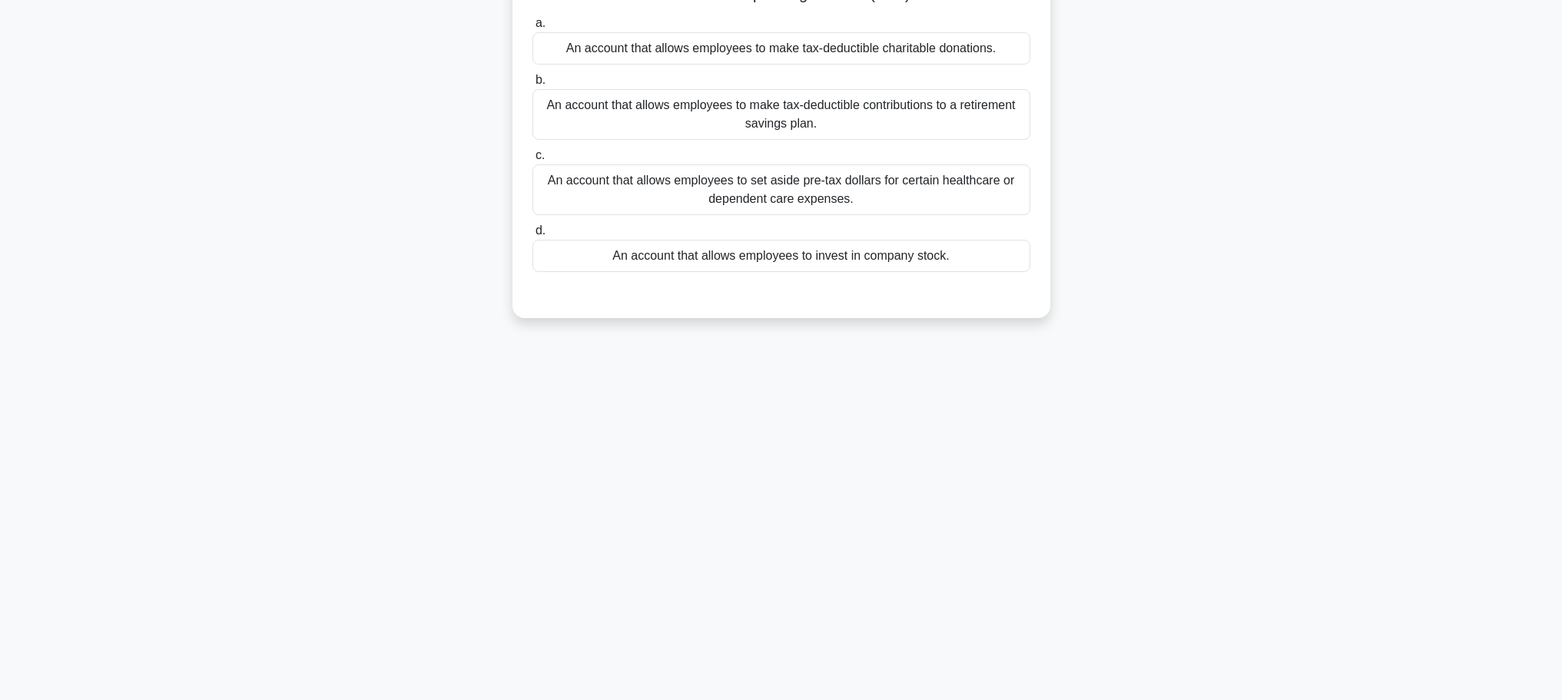
scroll to position [0, 0]
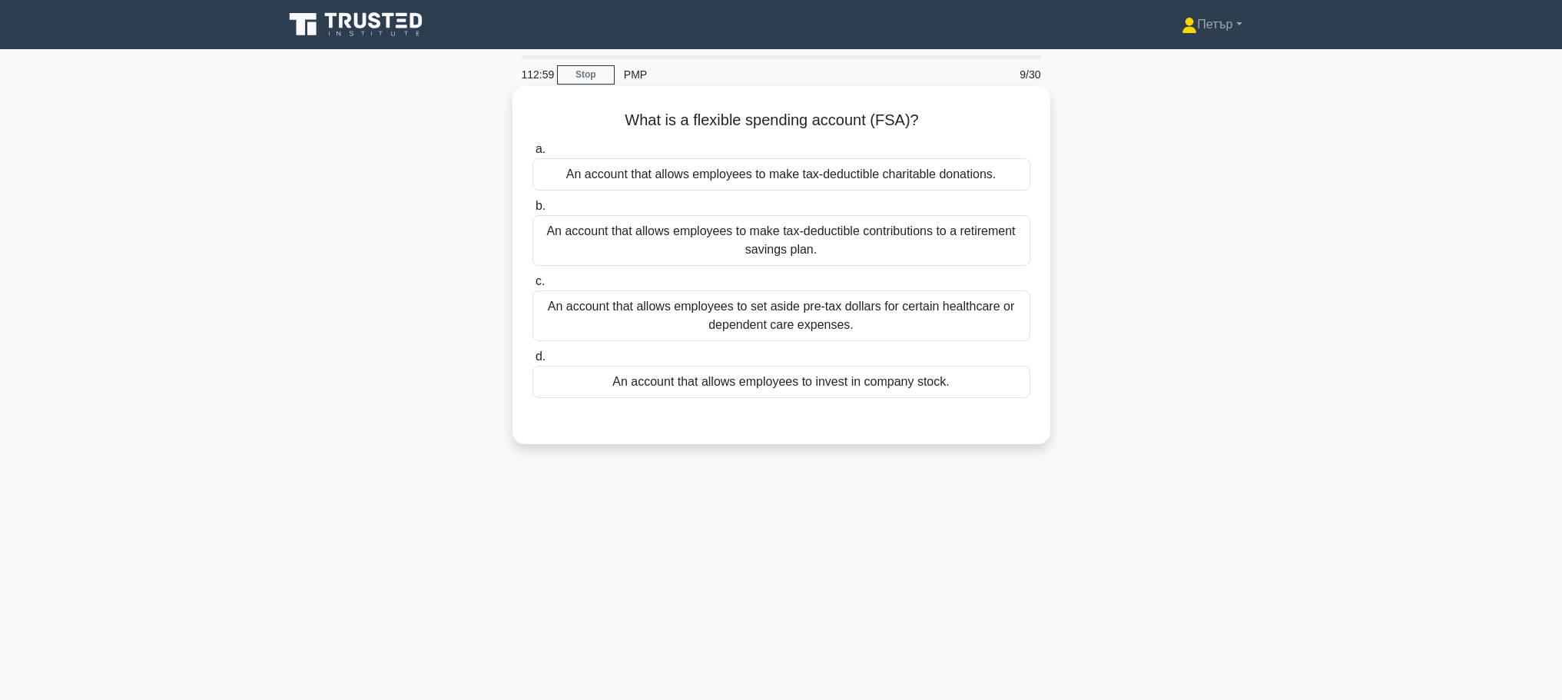
click at [1004, 386] on div "An account that allows employees to invest in company stock." at bounding box center [781, 382] width 498 height 32
click at [532, 362] on input "d. An account that allows employees to invest in company stock." at bounding box center [532, 357] width 0 height 10
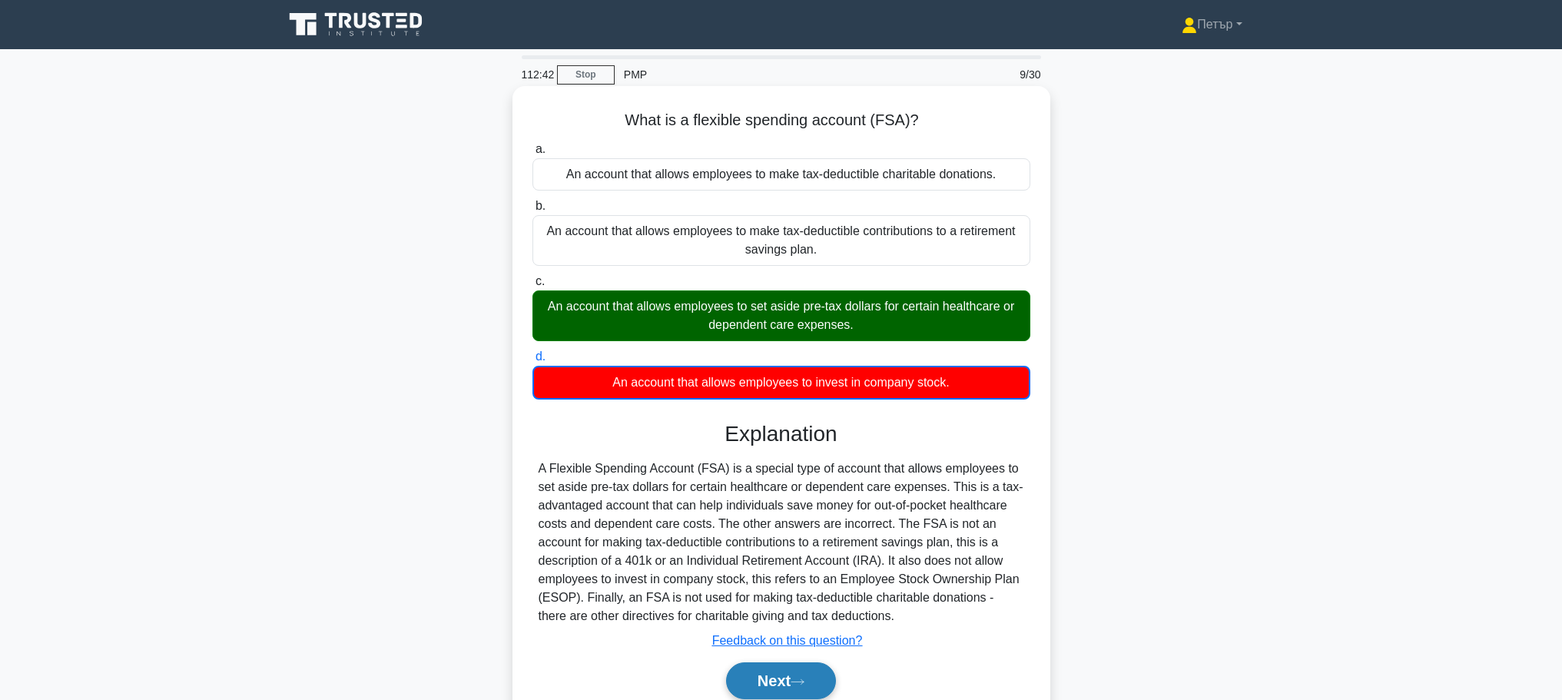
click at [800, 683] on icon at bounding box center [797, 681] width 14 height 8
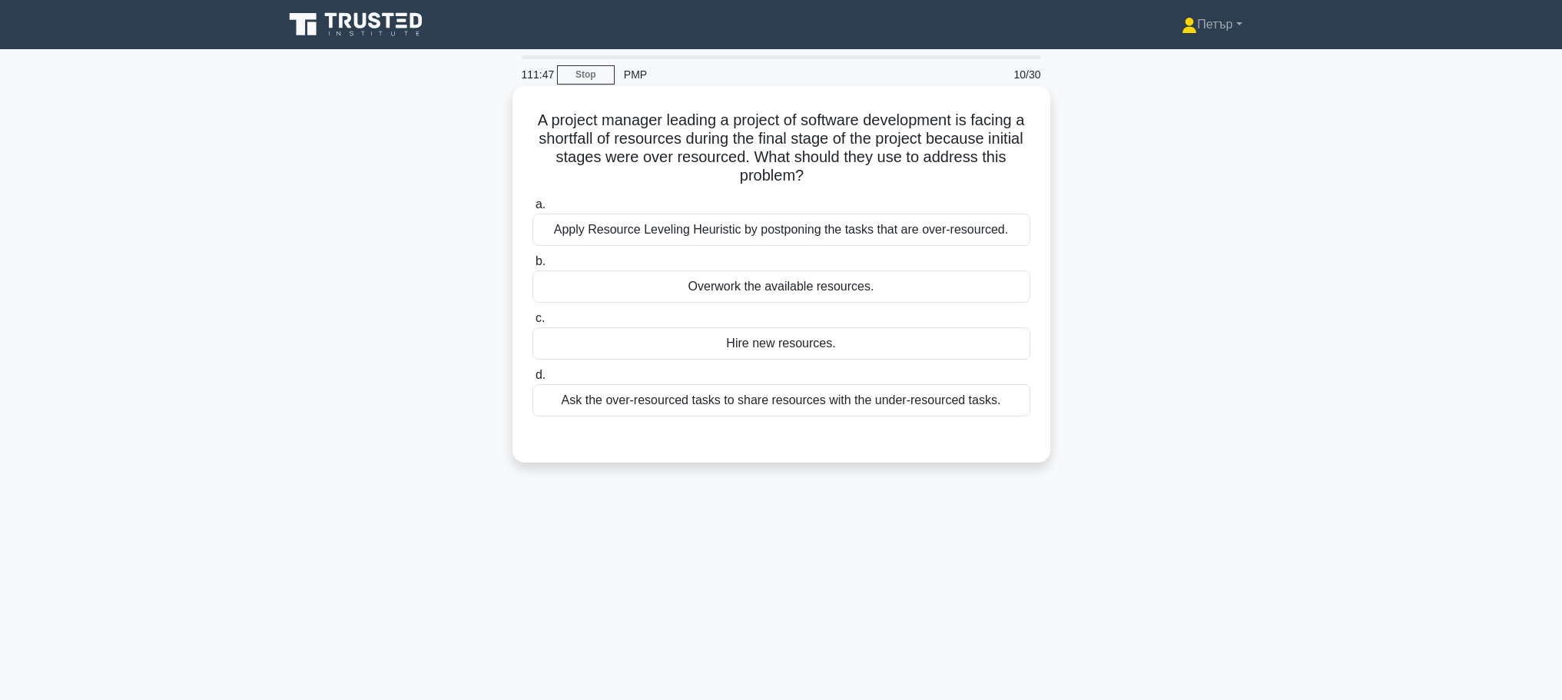
click at [959, 205] on label "a. Apply Resource Leveling Heuristic by postponing the tasks that are over-reso…" at bounding box center [781, 220] width 498 height 51
click at [532, 205] on input "a. Apply Resource Leveling Heuristic by postponing the tasks that are over-reso…" at bounding box center [532, 205] width 0 height 10
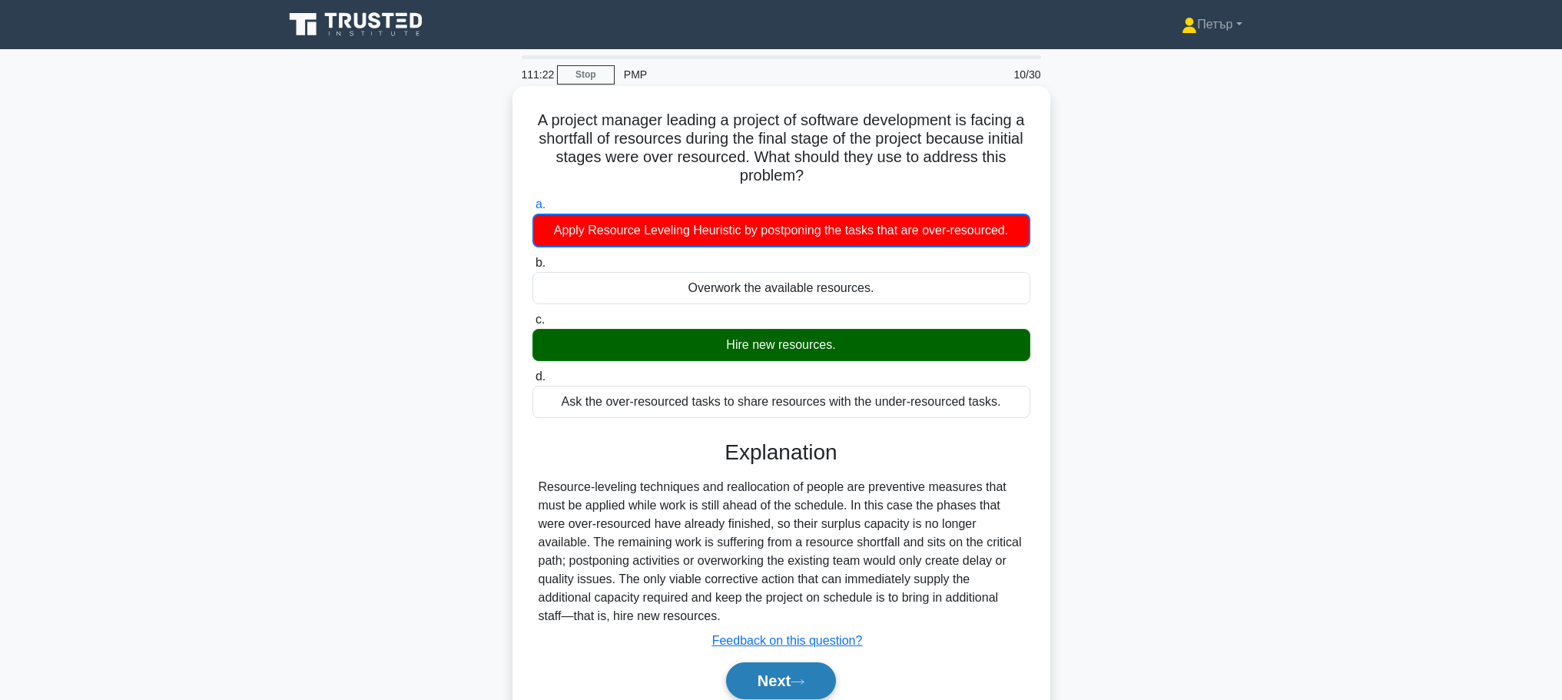
click at [803, 672] on button "Next" at bounding box center [781, 680] width 110 height 37
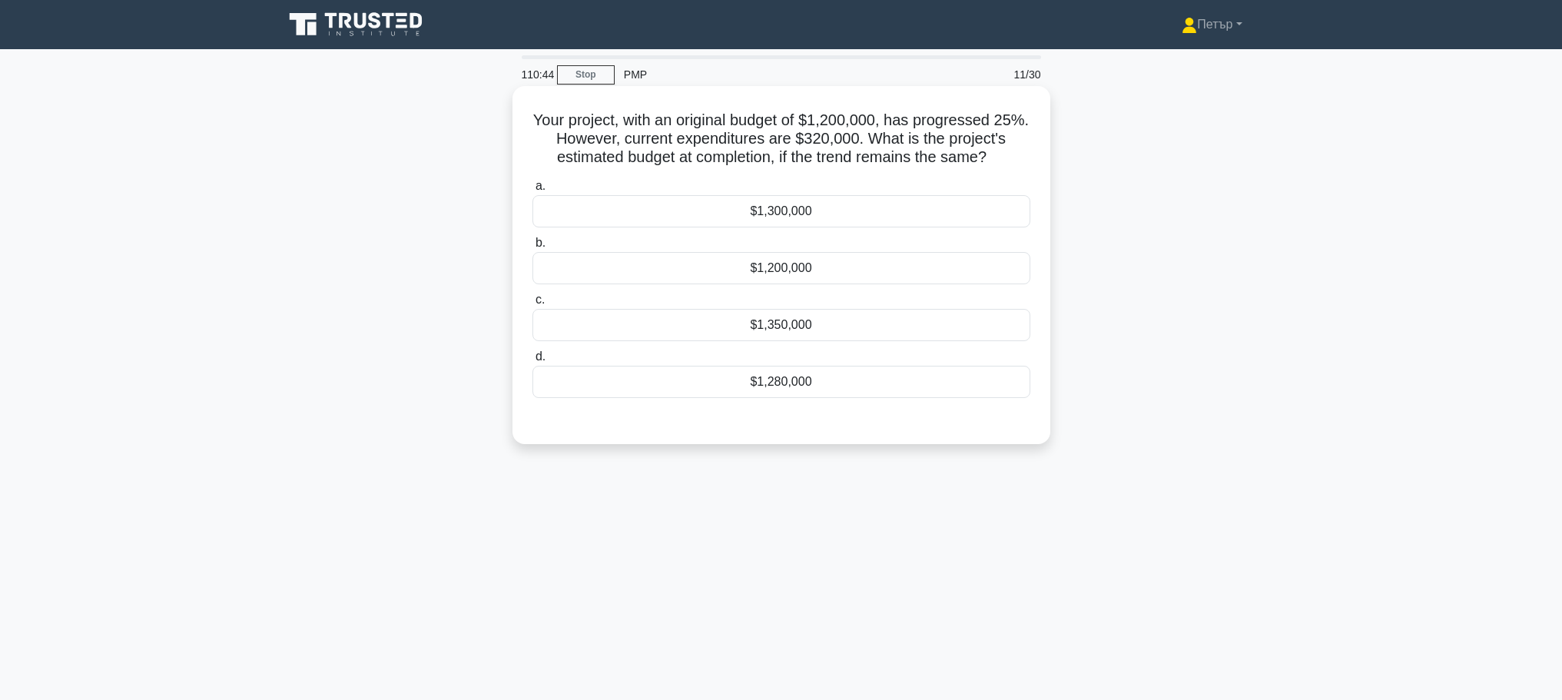
click at [809, 332] on div "$1,350,000" at bounding box center [781, 325] width 498 height 32
click at [532, 305] on input "c. $1,350,000" at bounding box center [532, 300] width 0 height 10
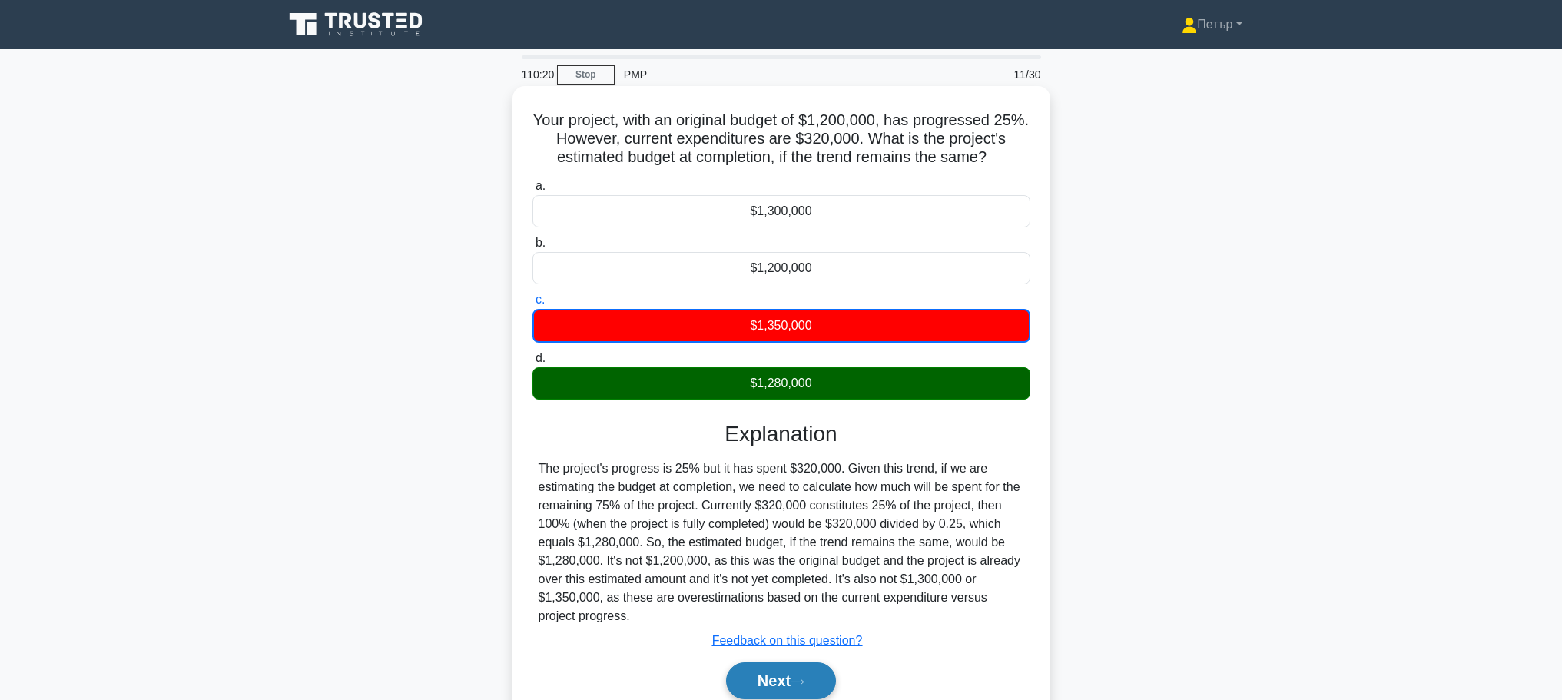
click at [793, 668] on button "Next" at bounding box center [781, 680] width 110 height 37
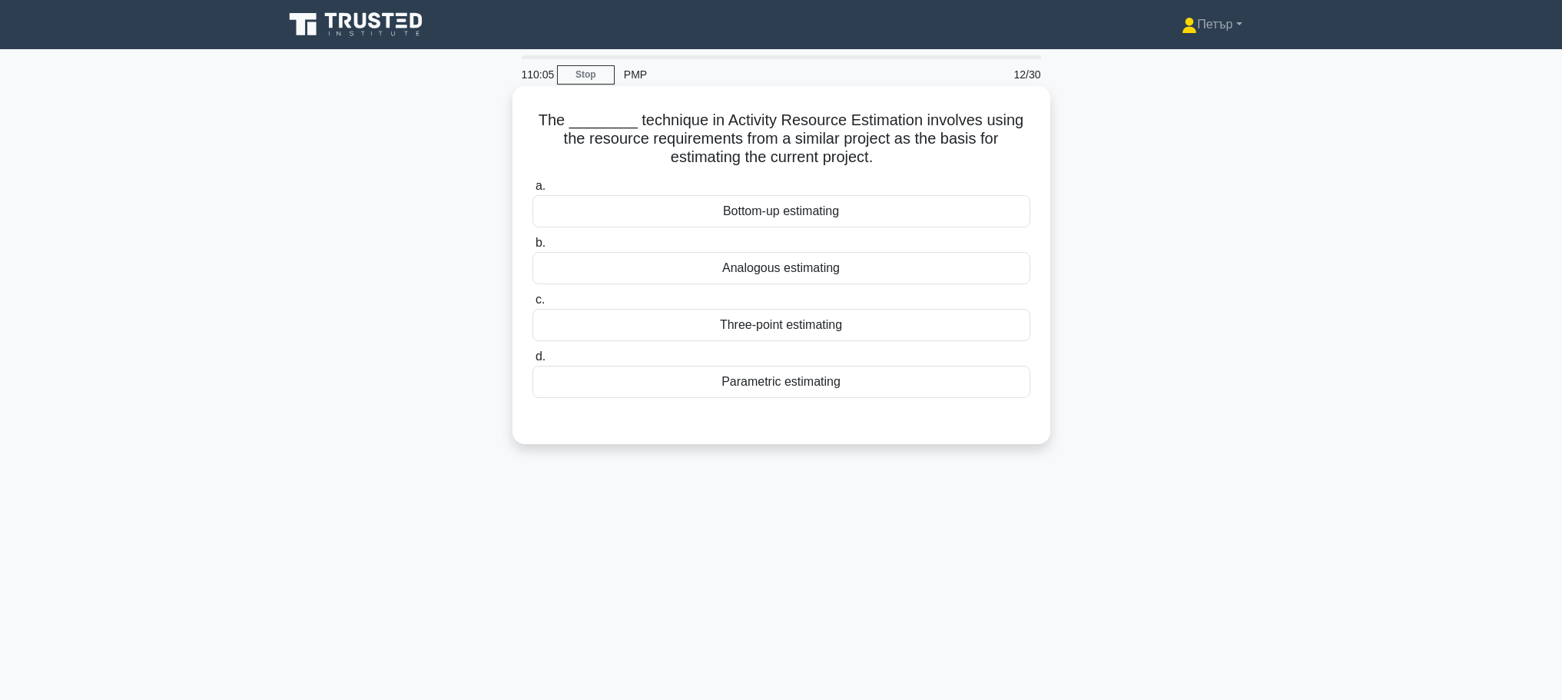
click at [873, 272] on div "Analogous estimating" at bounding box center [781, 268] width 498 height 32
click at [532, 248] on input "b. Analogous estimating" at bounding box center [532, 243] width 0 height 10
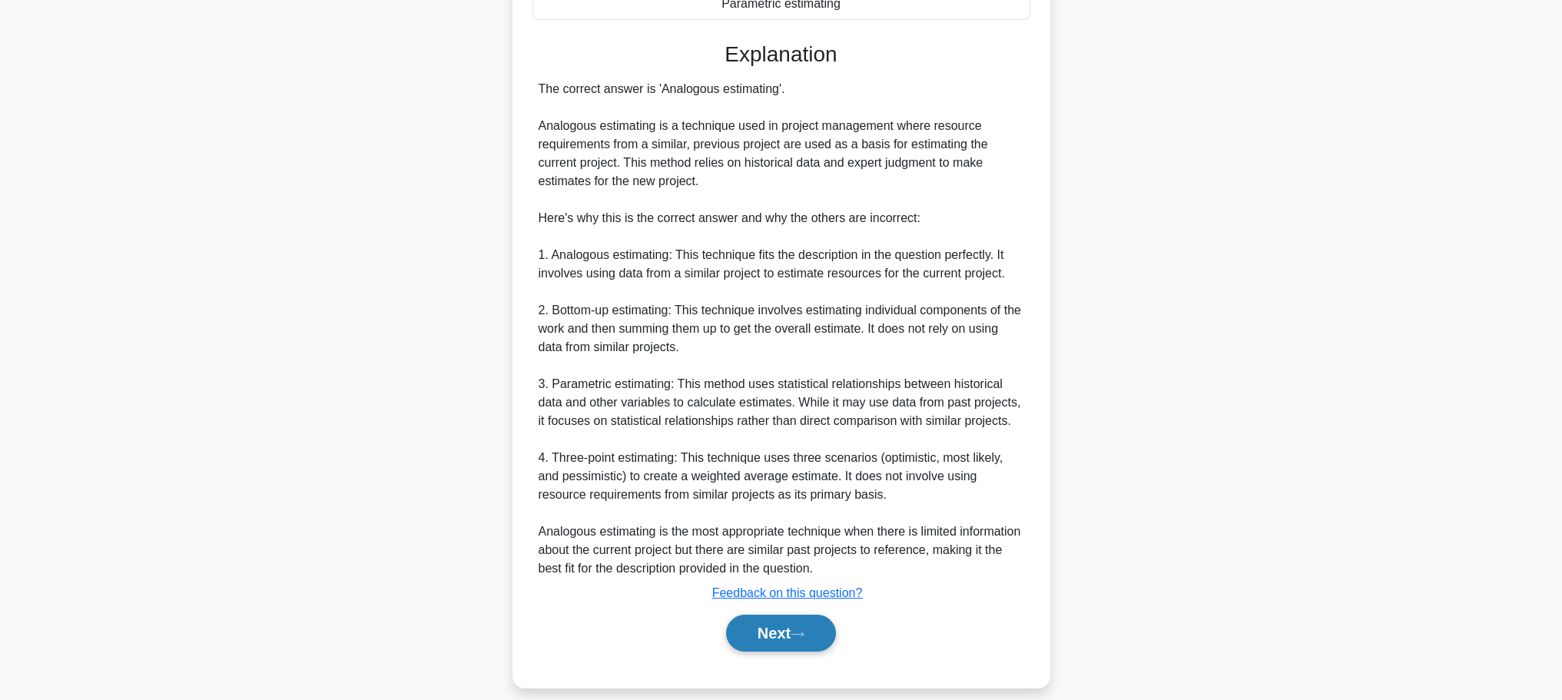
scroll to position [396, 0]
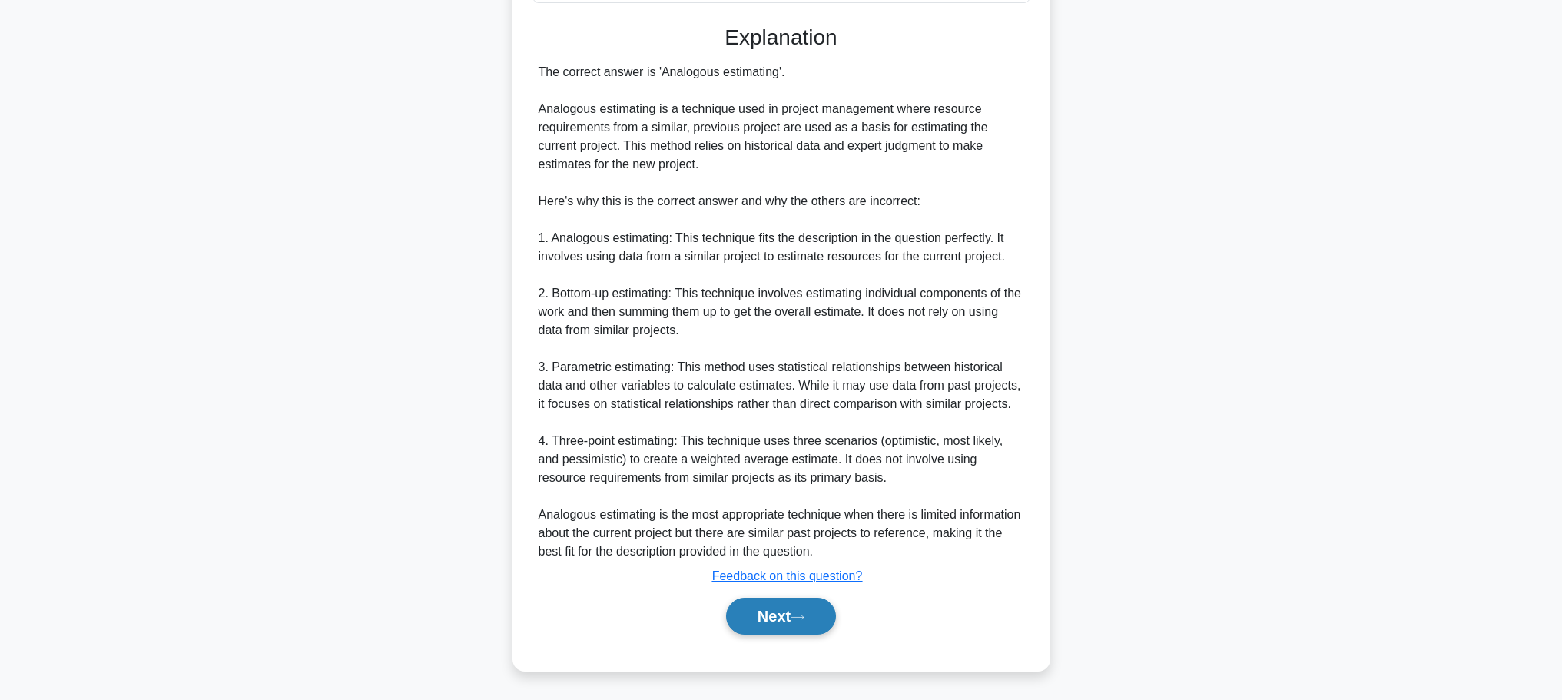
click at [756, 611] on button "Next" at bounding box center [781, 616] width 110 height 37
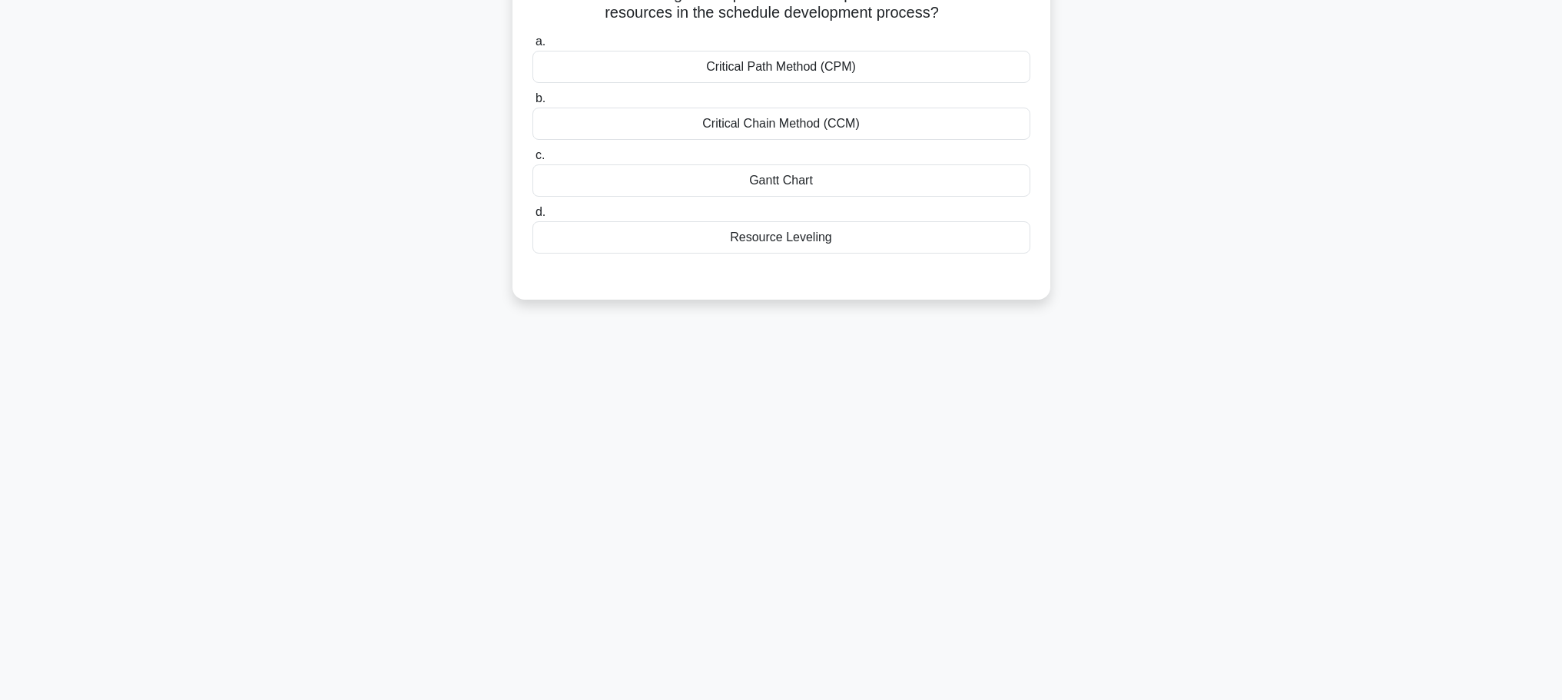
scroll to position [0, 0]
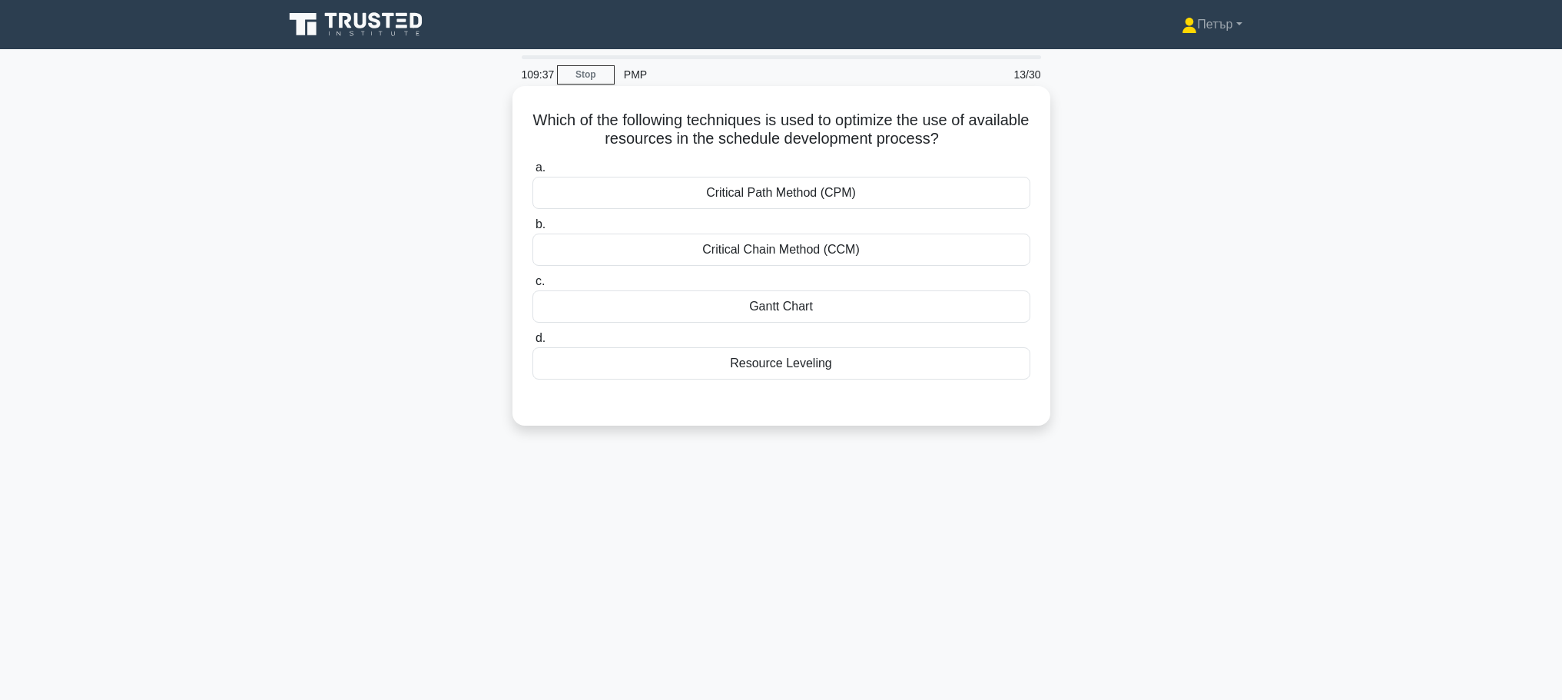
click at [862, 368] on div "Resource Leveling" at bounding box center [781, 363] width 498 height 32
click at [532, 343] on input "d. Resource Leveling" at bounding box center [532, 338] width 0 height 10
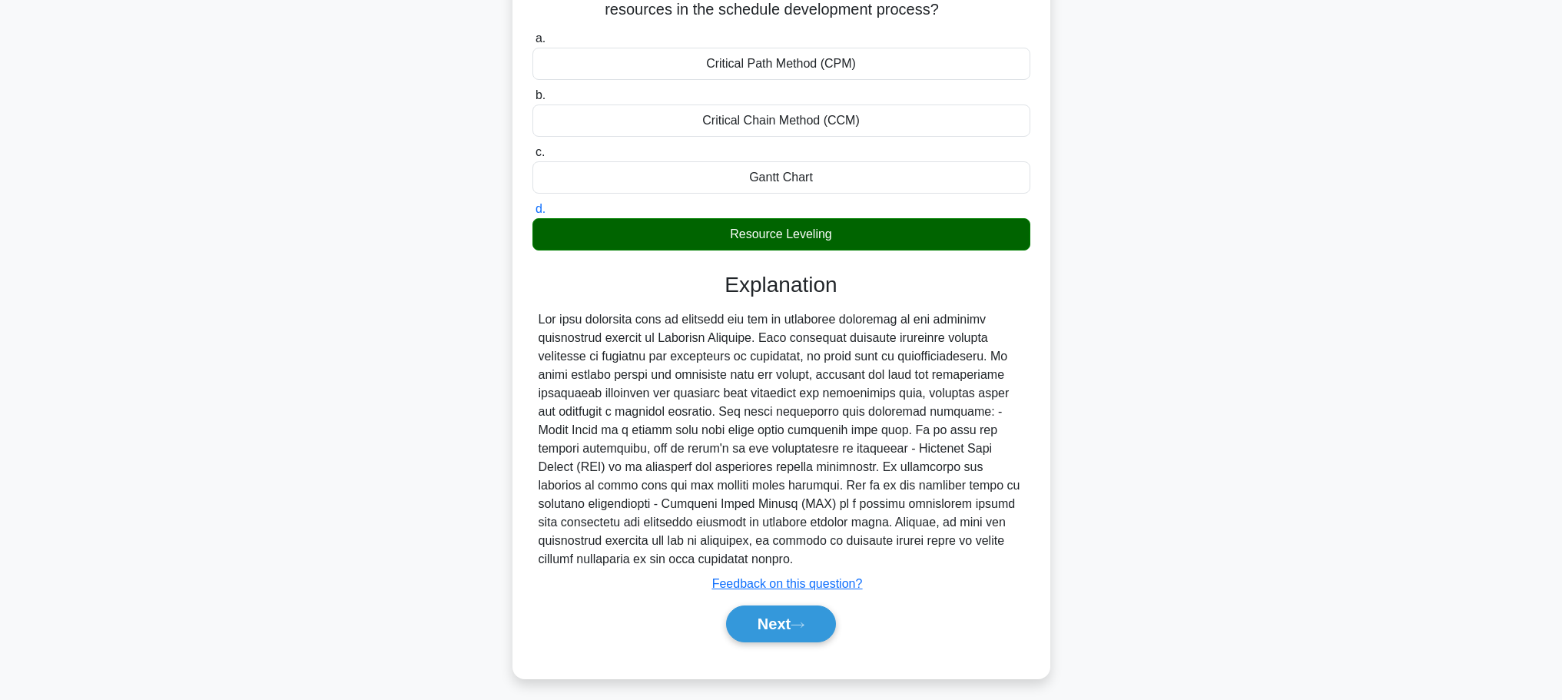
scroll to position [137, 0]
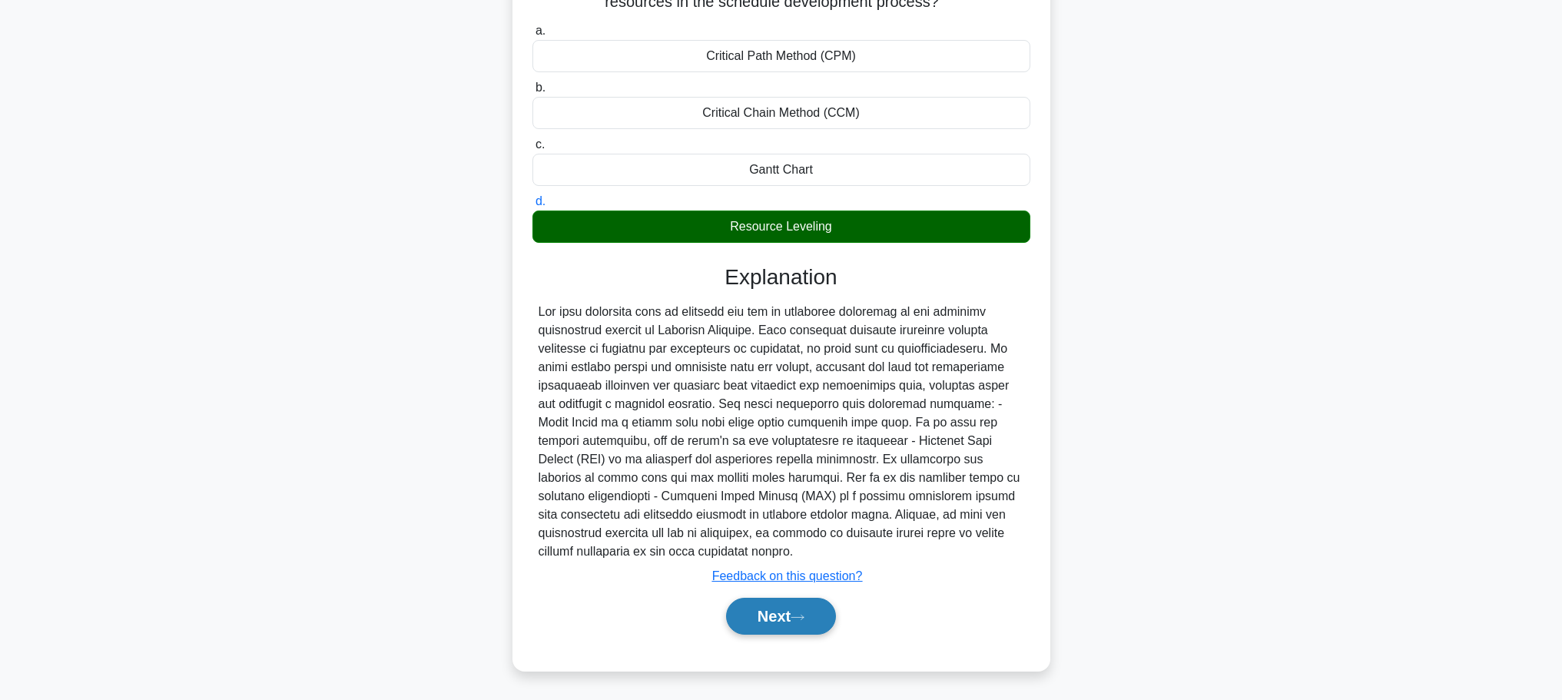
click at [770, 623] on button "Next" at bounding box center [781, 616] width 110 height 37
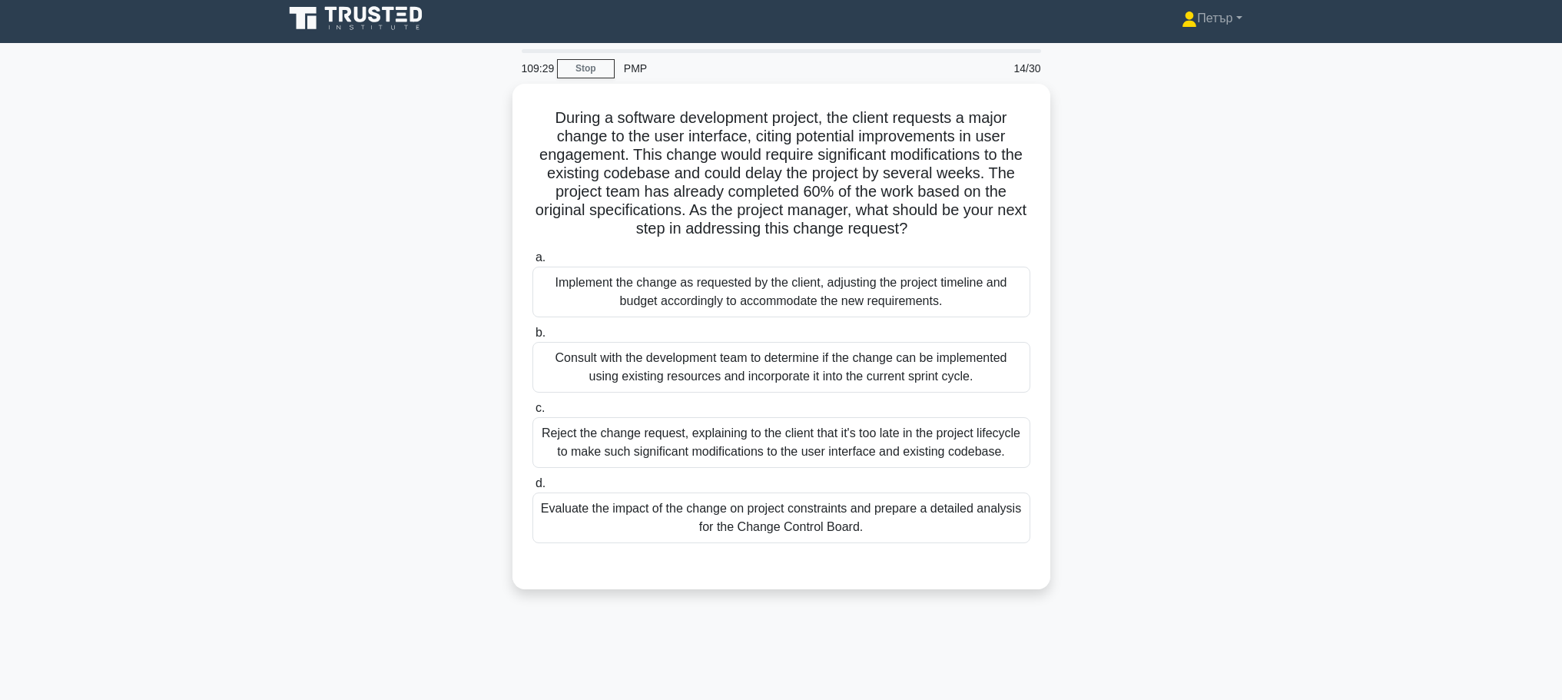
scroll to position [0, 0]
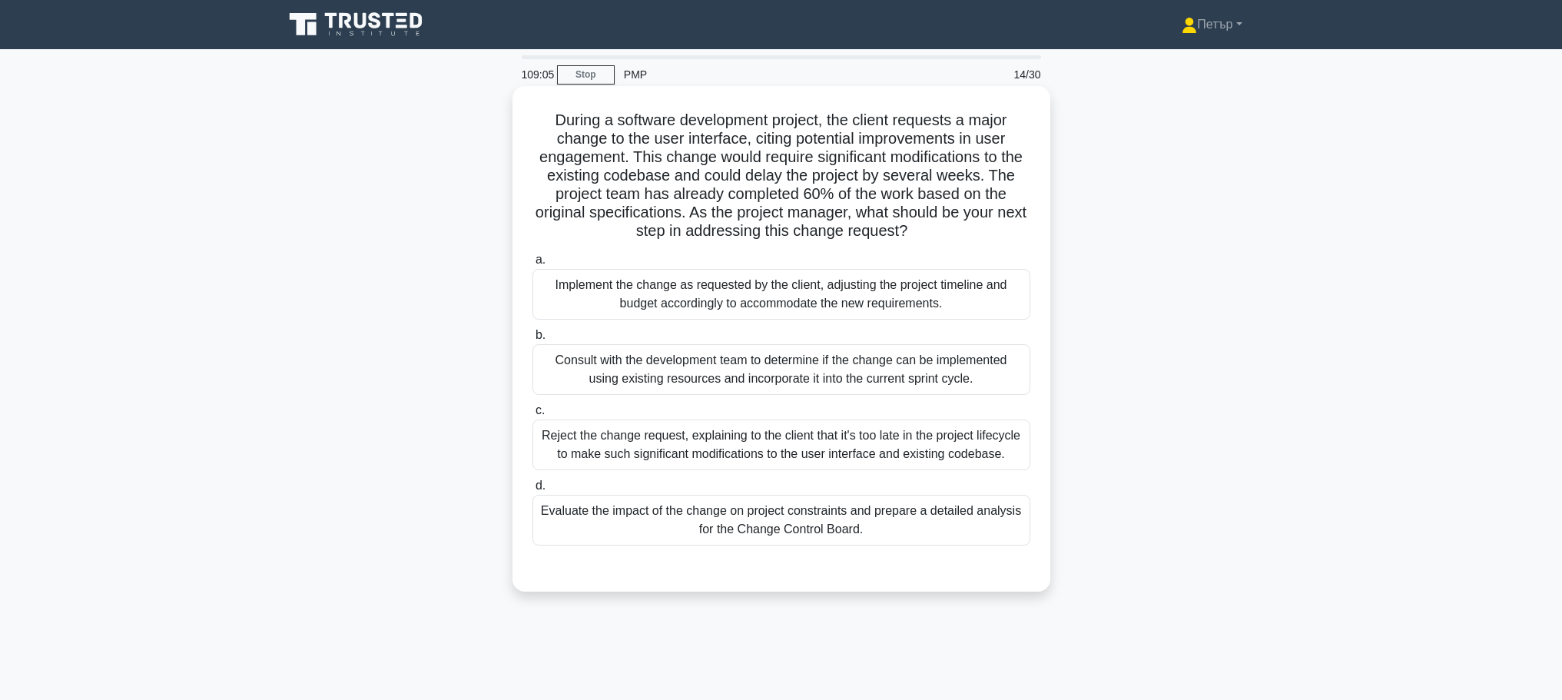
click at [910, 538] on div "Evaluate the impact of the change on project constraints and prepare a detailed…" at bounding box center [781, 520] width 498 height 51
click at [532, 491] on input "d. Evaluate the impact of the change on project constraints and prepare a detai…" at bounding box center [532, 486] width 0 height 10
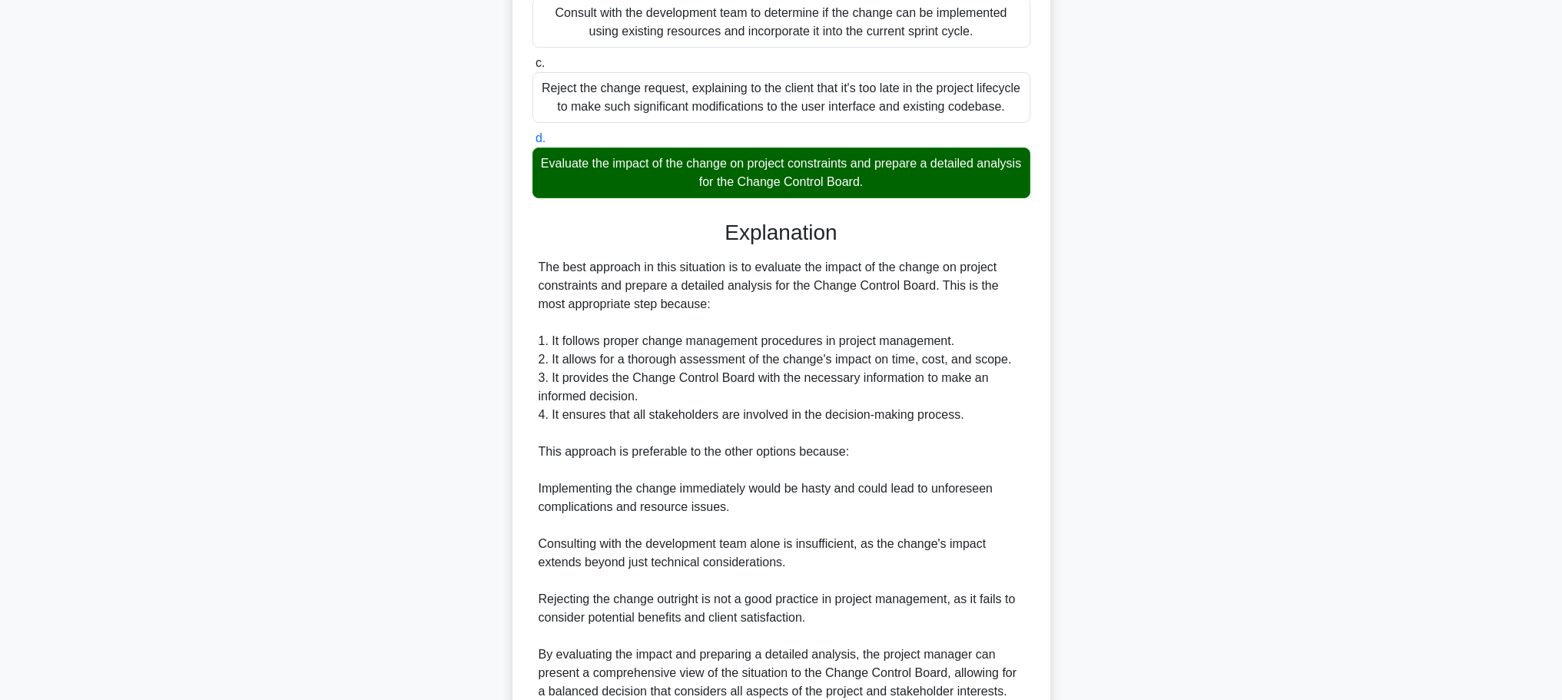
scroll to position [488, 0]
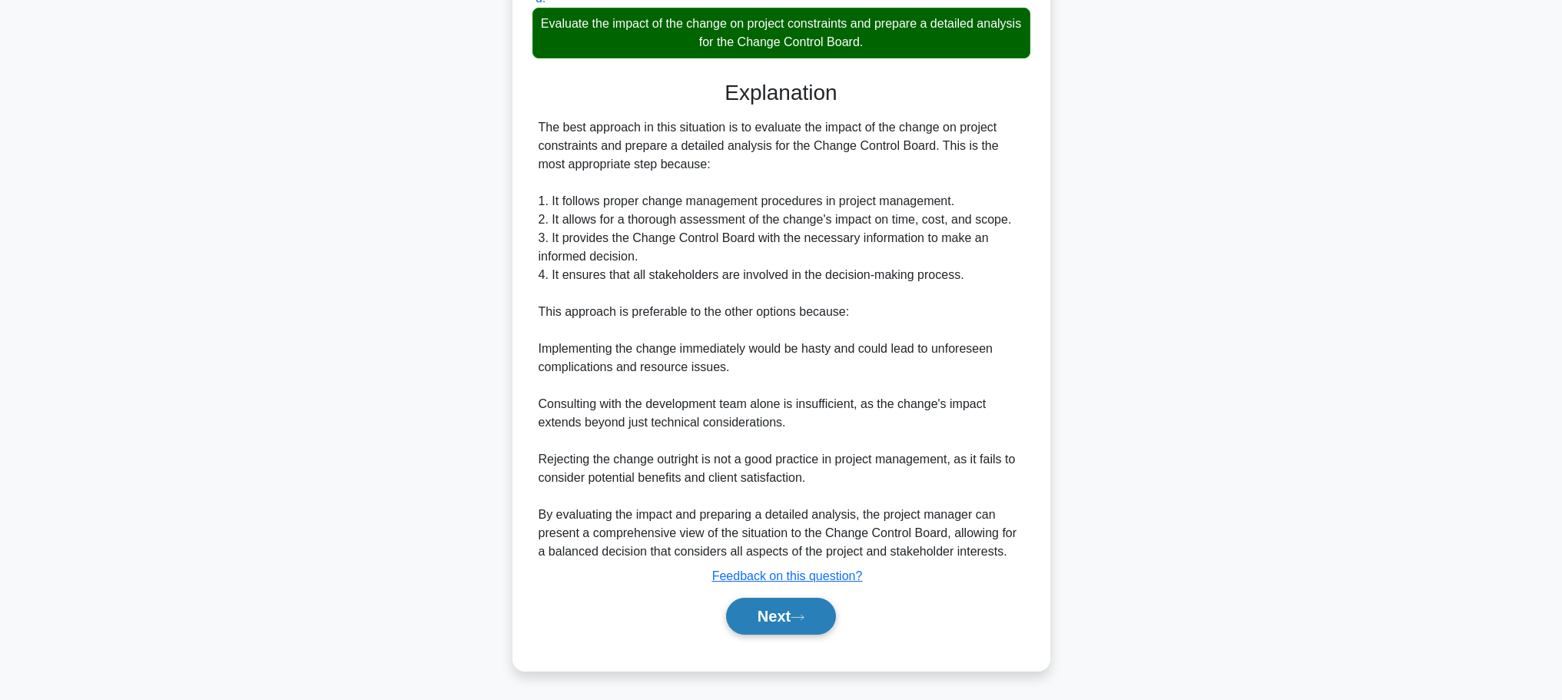
click at [797, 629] on button "Next" at bounding box center [781, 616] width 110 height 37
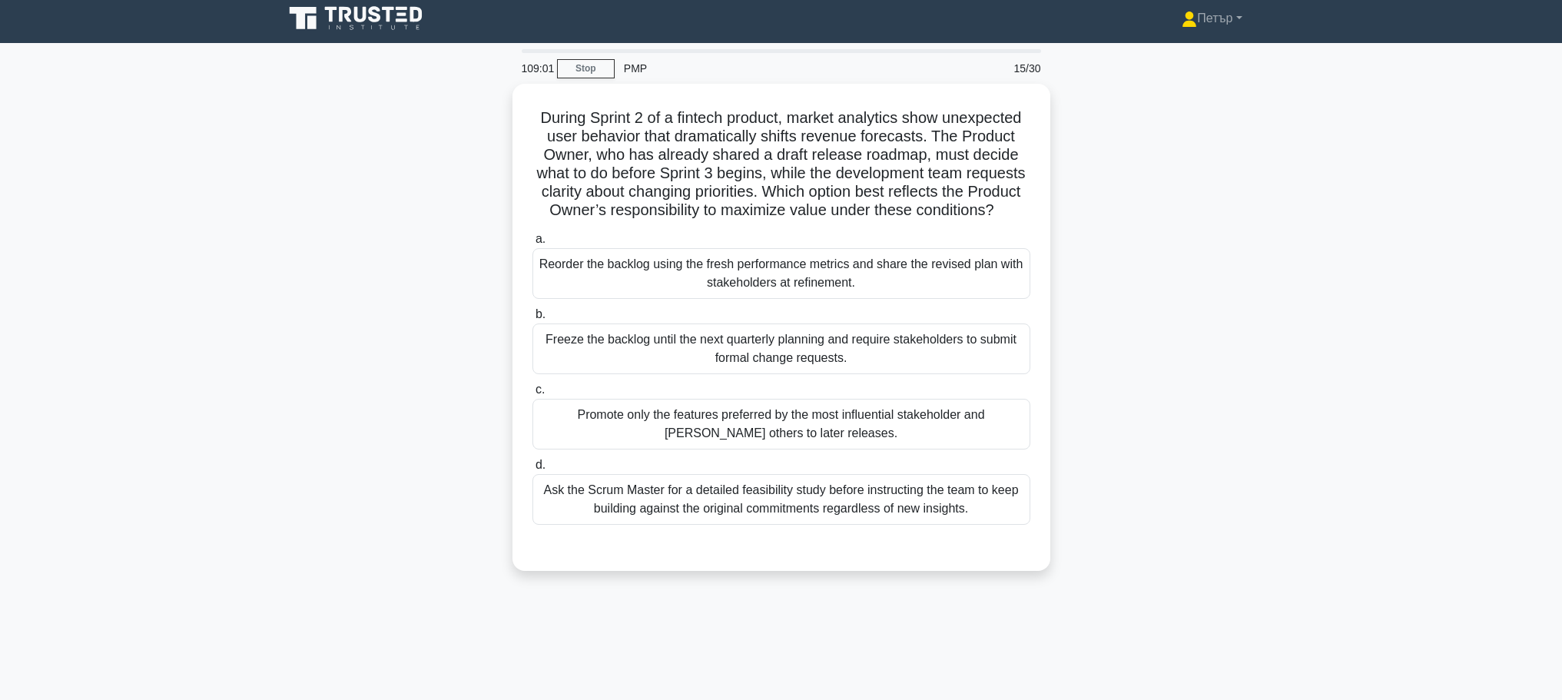
scroll to position [0, 0]
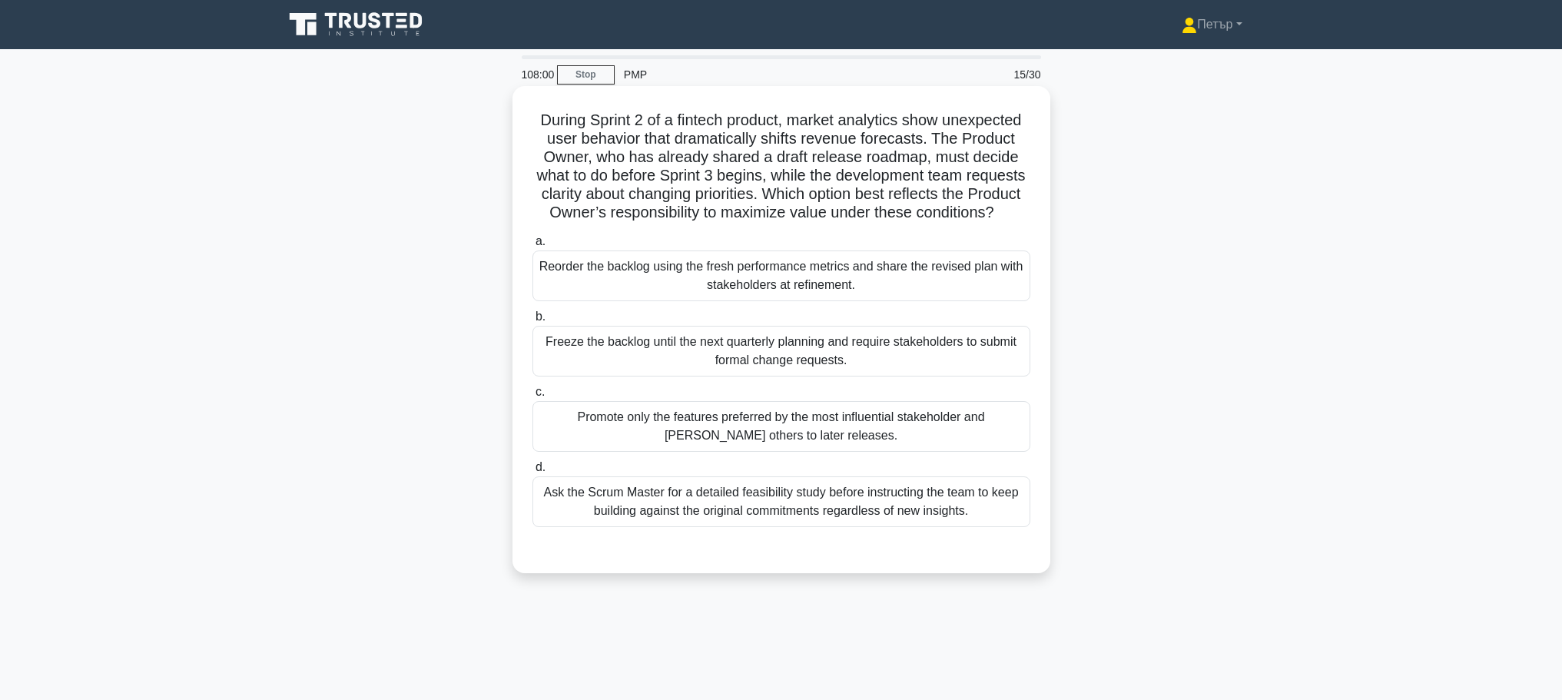
click at [953, 301] on div "Reorder the backlog using the fresh performance metrics and share the revised p…" at bounding box center [781, 275] width 498 height 51
click at [532, 247] on input "a. Reorder the backlog using the fresh performance metrics and share the revise…" at bounding box center [532, 242] width 0 height 10
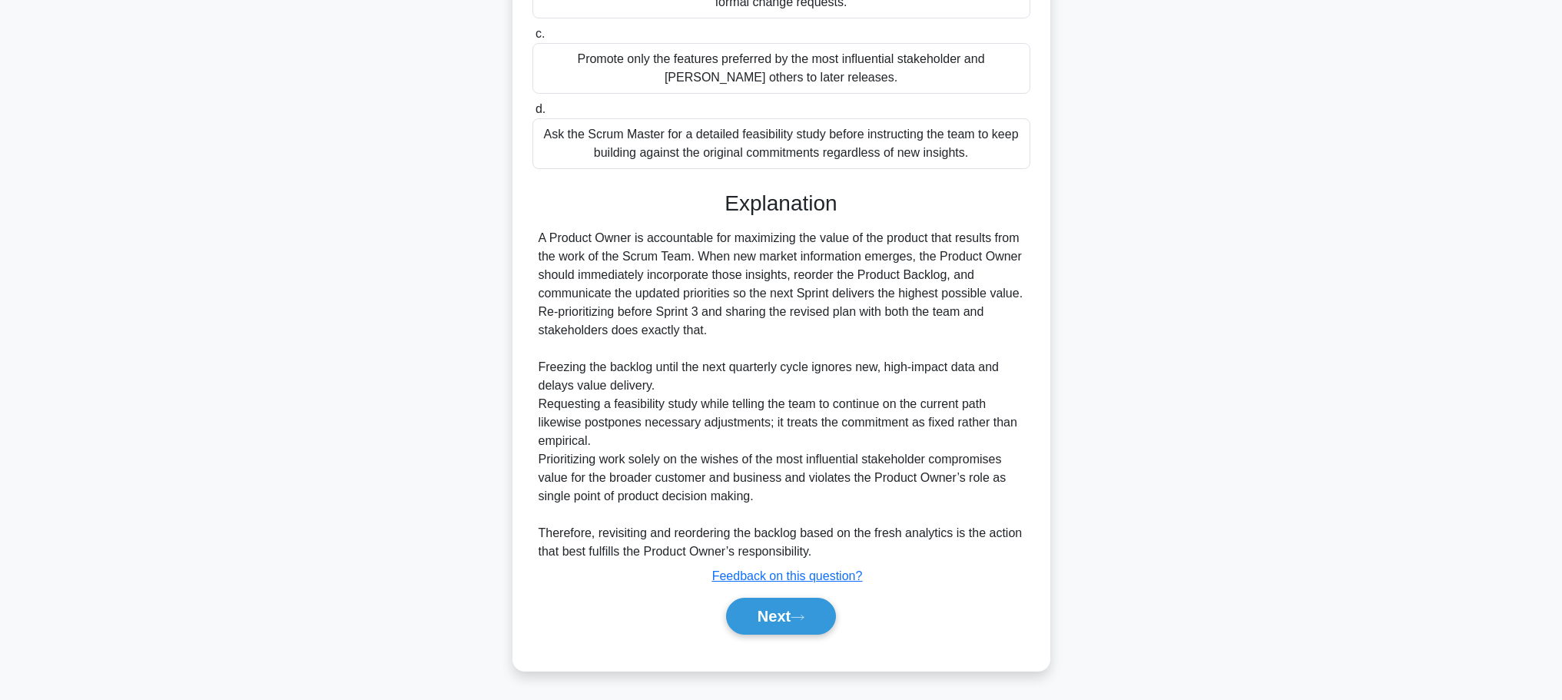
scroll to position [377, 0]
click at [793, 605] on button "Next" at bounding box center [781, 616] width 110 height 37
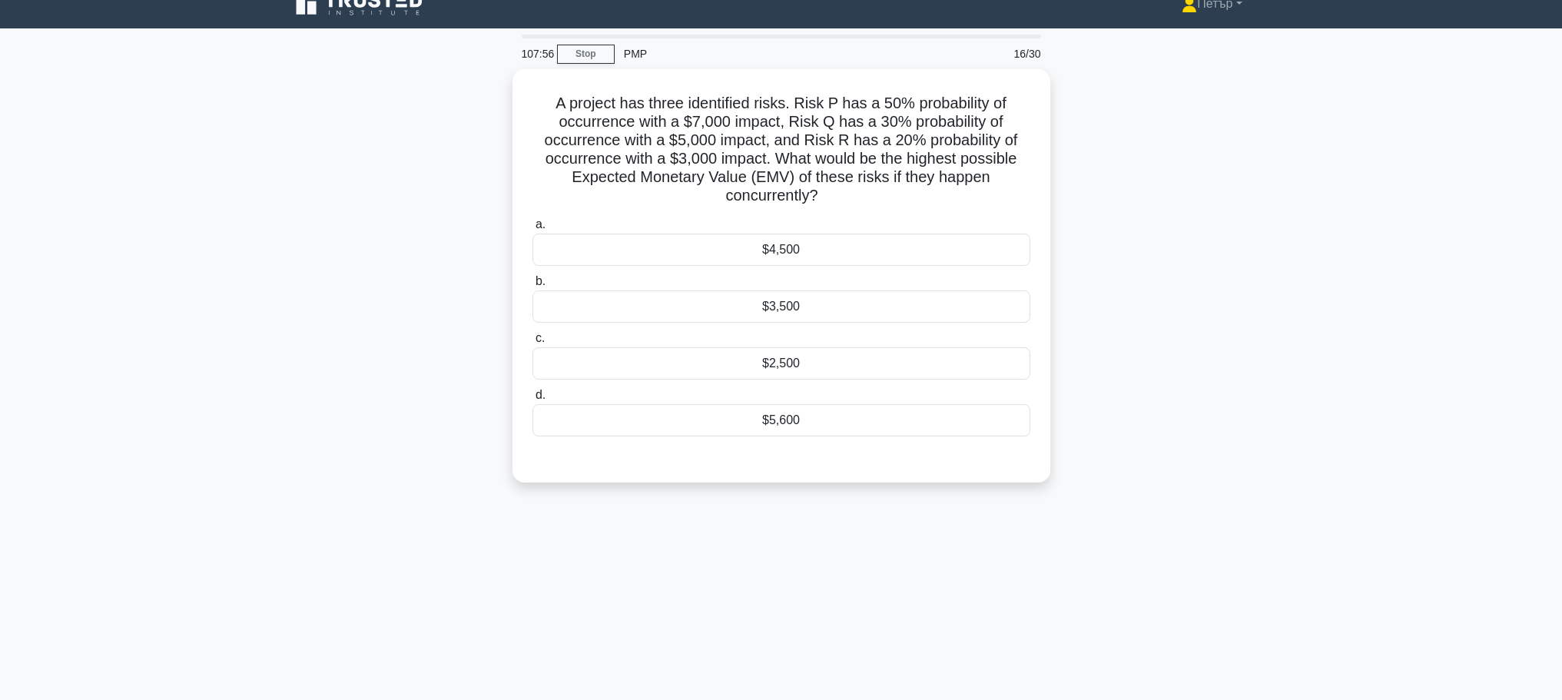
scroll to position [0, 0]
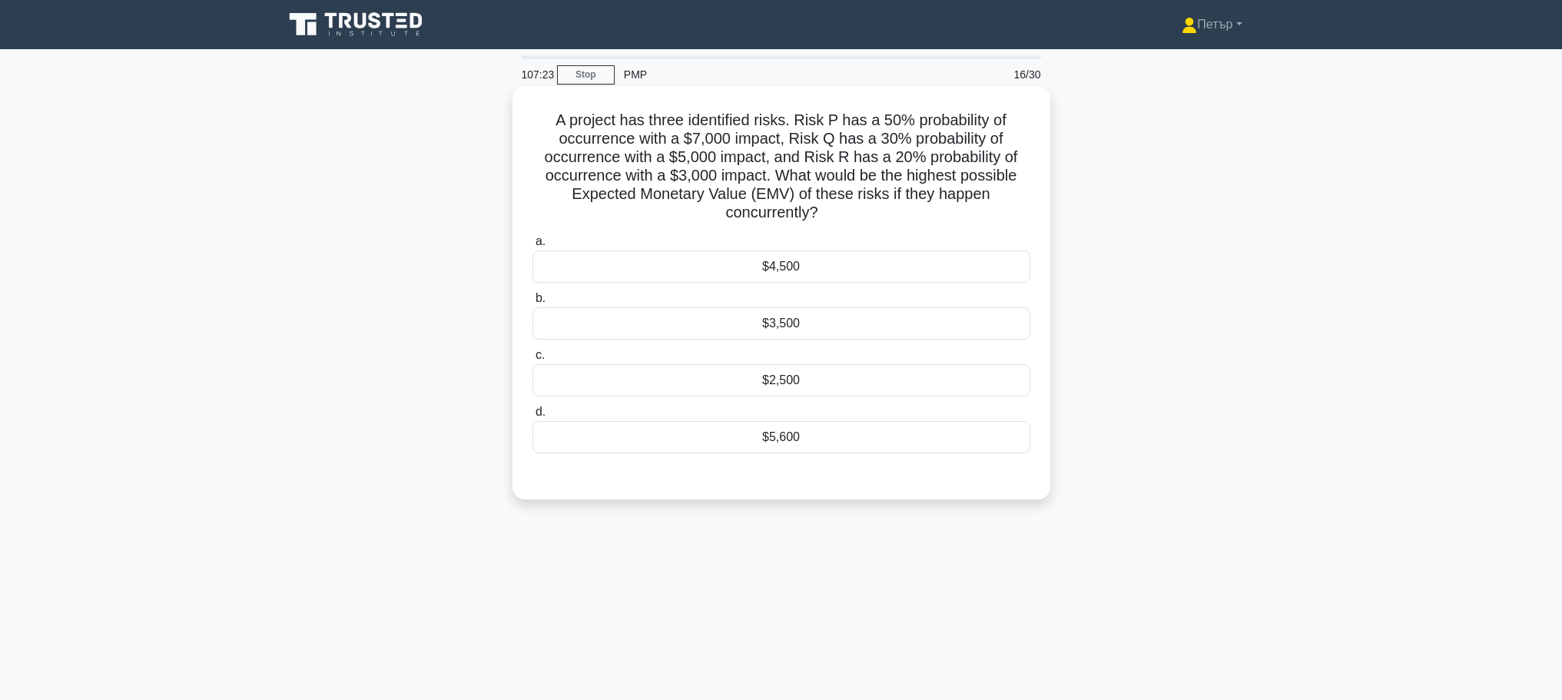
click at [848, 442] on div "$5,600" at bounding box center [781, 437] width 498 height 32
click at [532, 417] on input "d. $5,600" at bounding box center [532, 412] width 0 height 10
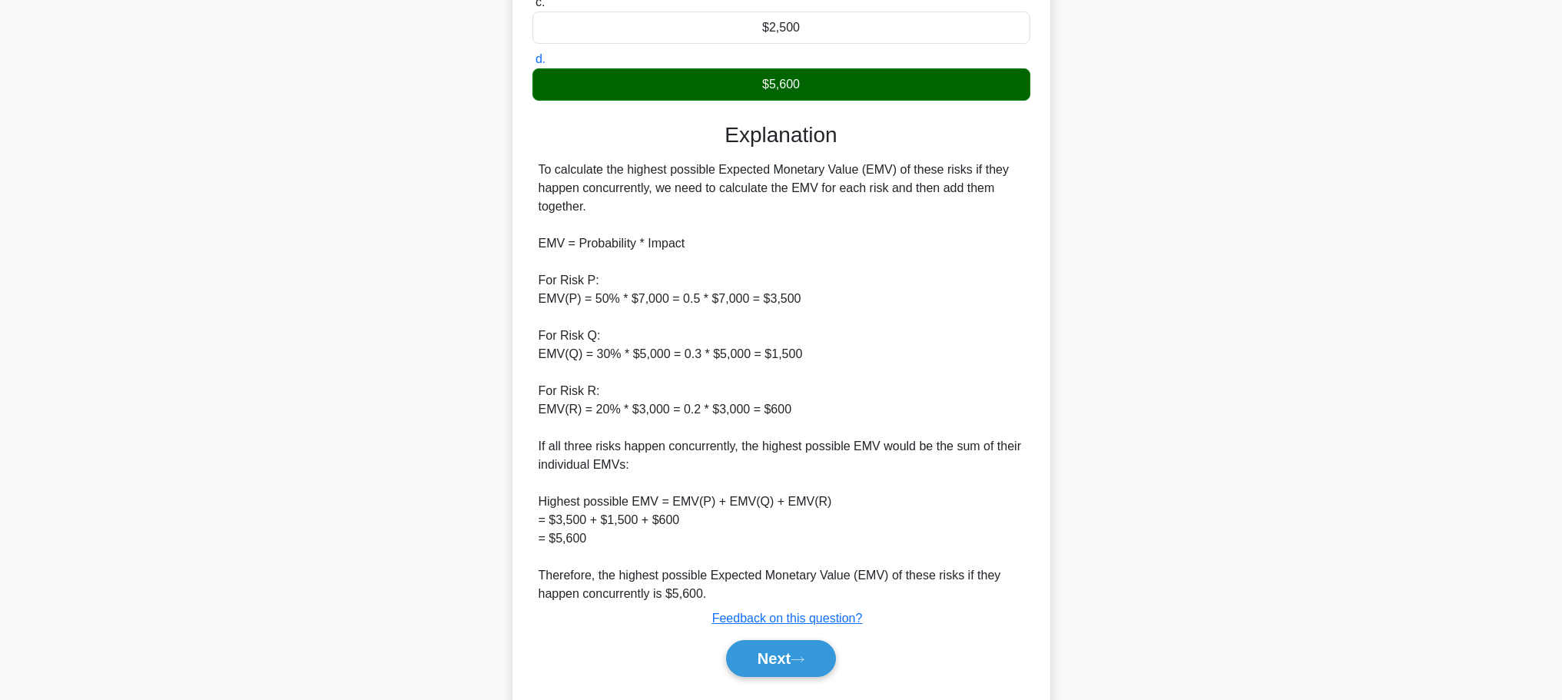
scroll to position [396, 0]
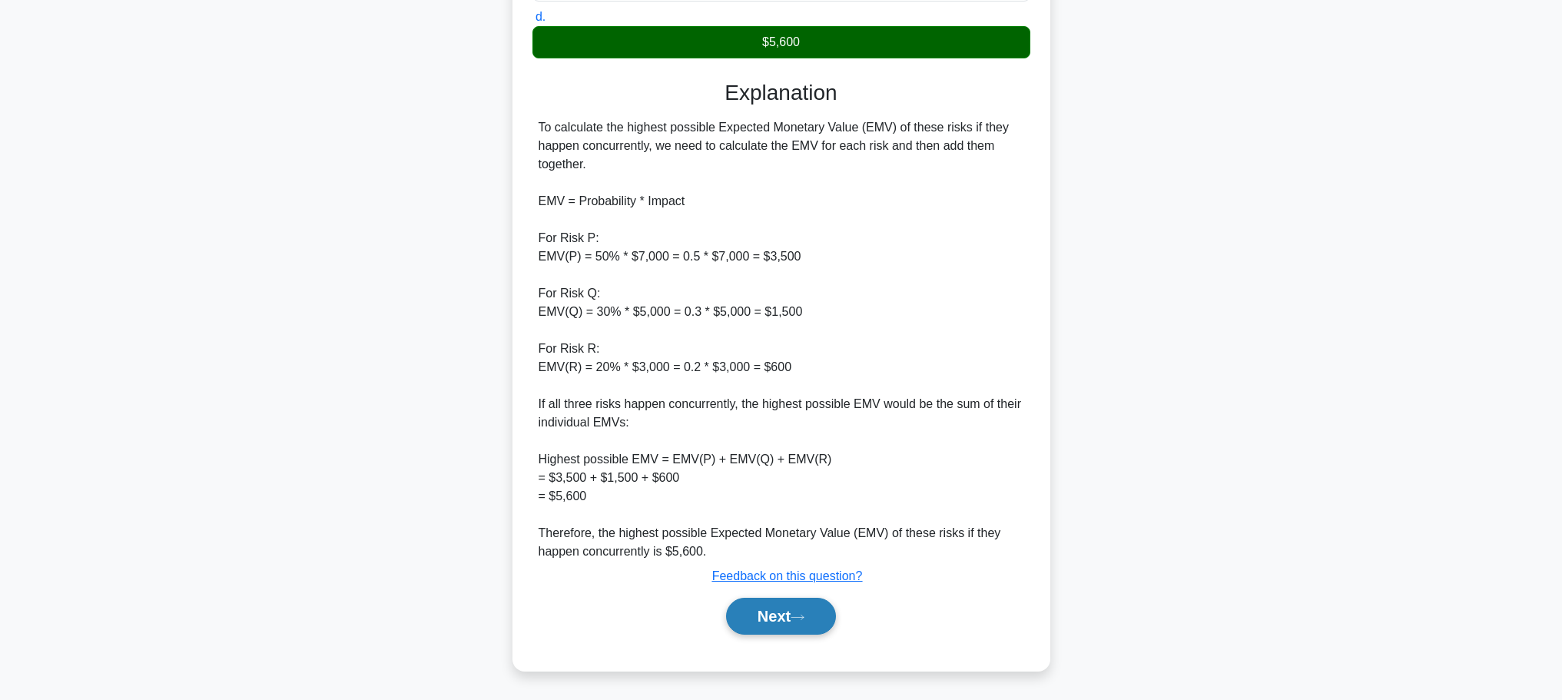
click at [787, 606] on button "Next" at bounding box center [781, 616] width 110 height 37
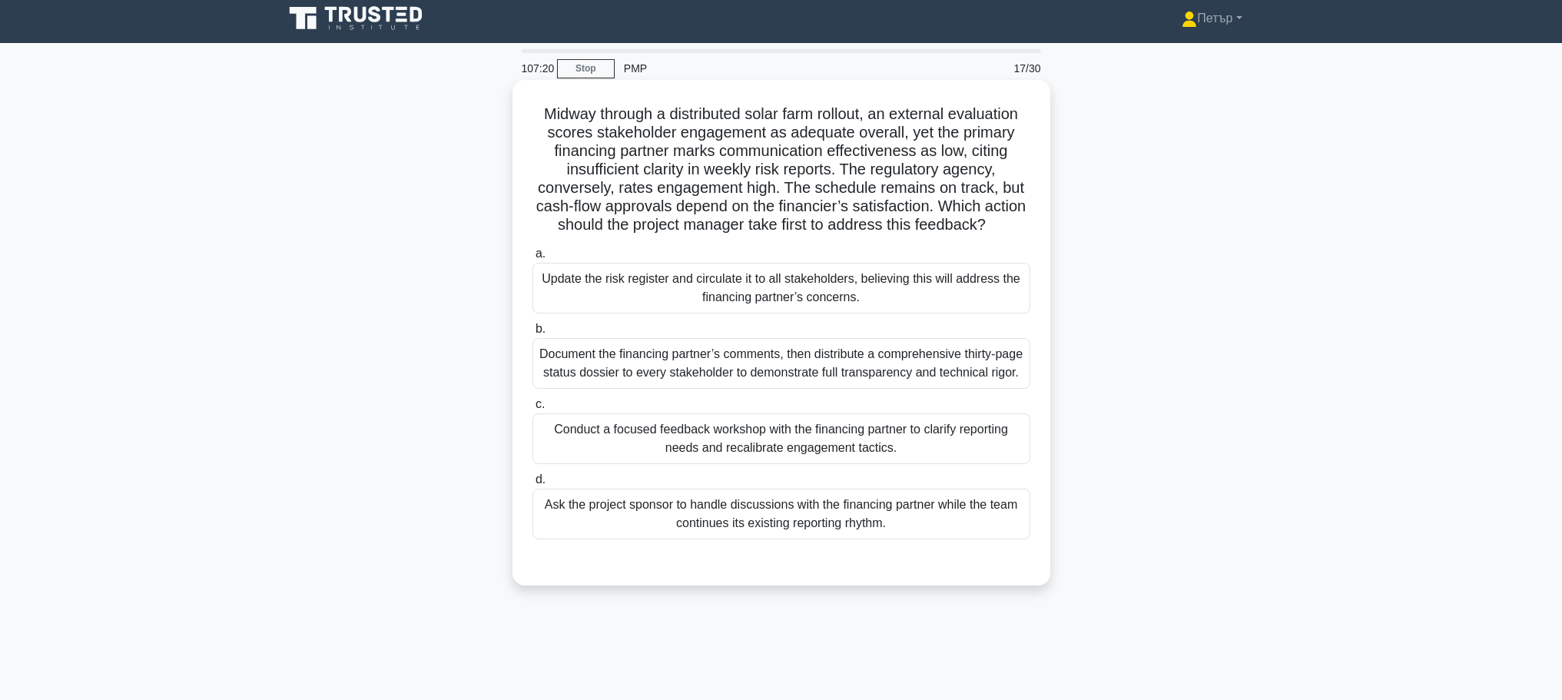
scroll to position [0, 0]
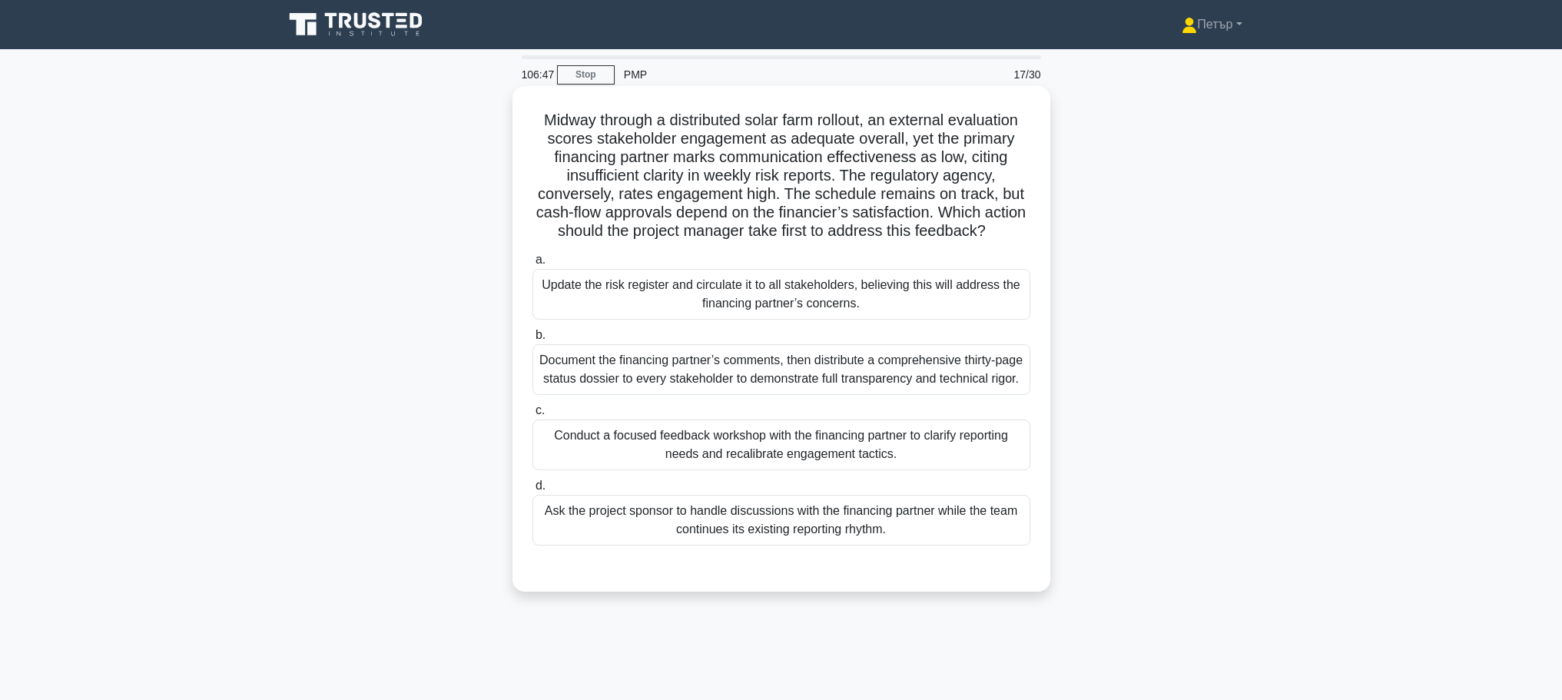
click at [975, 510] on div "a. Update the risk register and circulate it to all stakeholders, believing thi…" at bounding box center [781, 397] width 516 height 301
click at [972, 470] on div "Conduct a focused feedback workshop with the financing partner to clarify repor…" at bounding box center [781, 444] width 498 height 51
click at [532, 416] on input "c. Conduct a focused feedback workshop with the financing partner to clarify re…" at bounding box center [532, 411] width 0 height 10
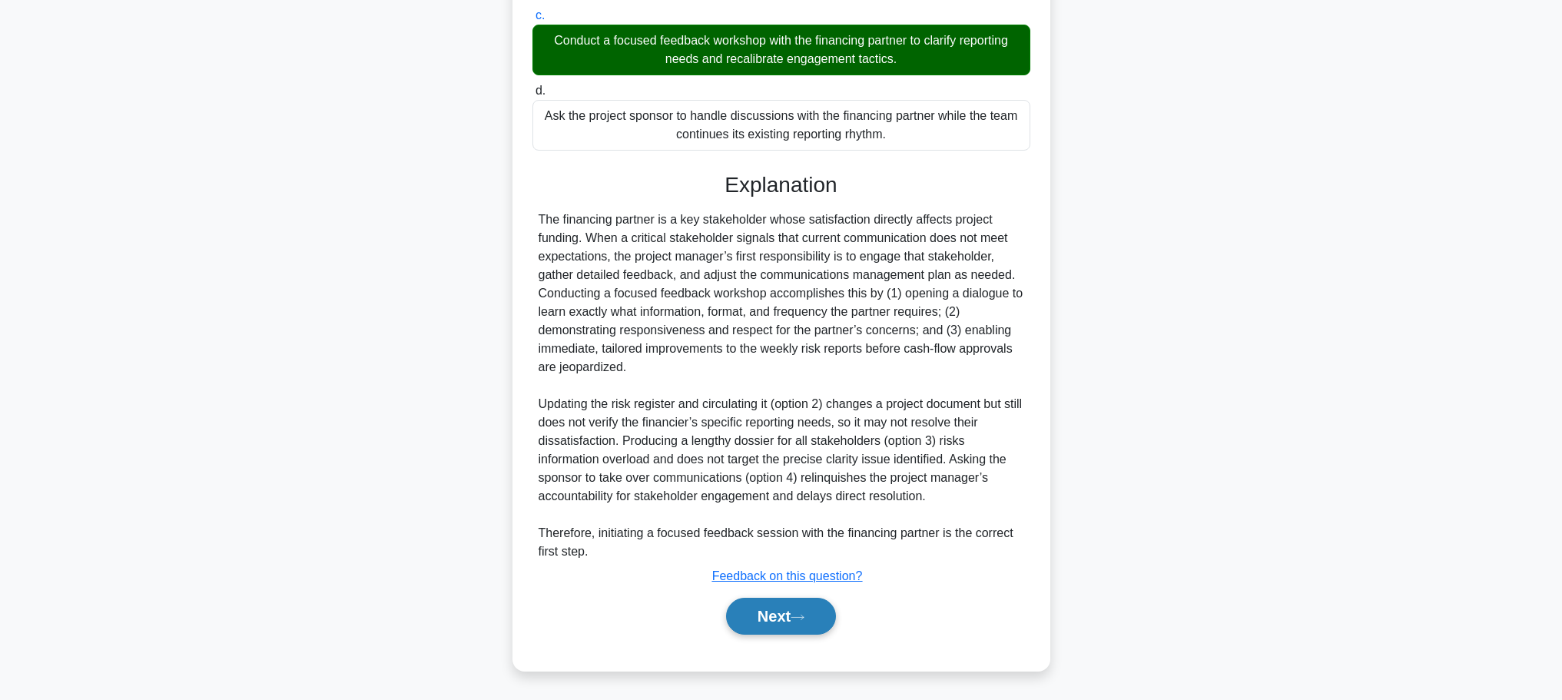
click at [794, 621] on button "Next" at bounding box center [781, 616] width 110 height 37
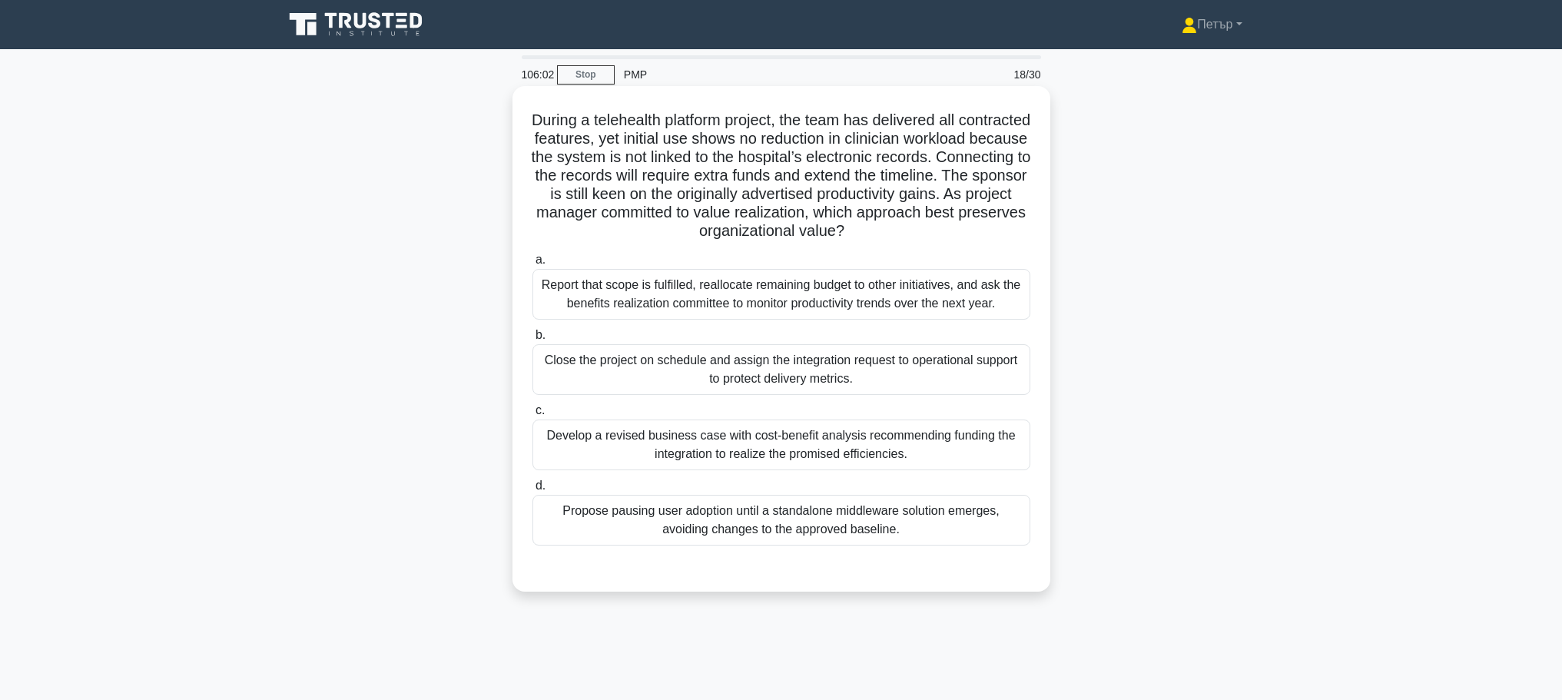
click at [949, 439] on div "Develop a revised business case with cost-benefit analysis recommending funding…" at bounding box center [781, 444] width 498 height 51
click at [532, 416] on input "c. Develop a revised business case with cost-benefit analysis recommending fund…" at bounding box center [532, 411] width 0 height 10
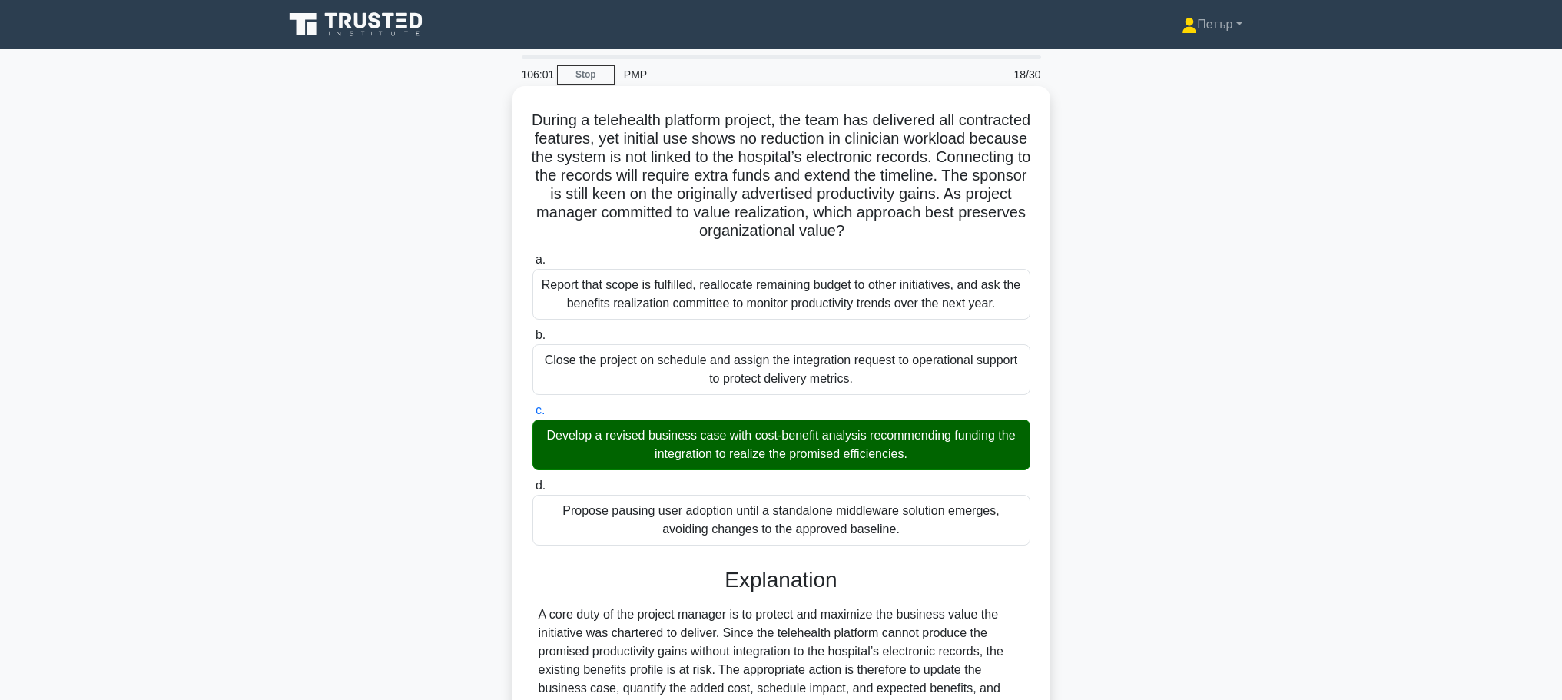
scroll to position [303, 0]
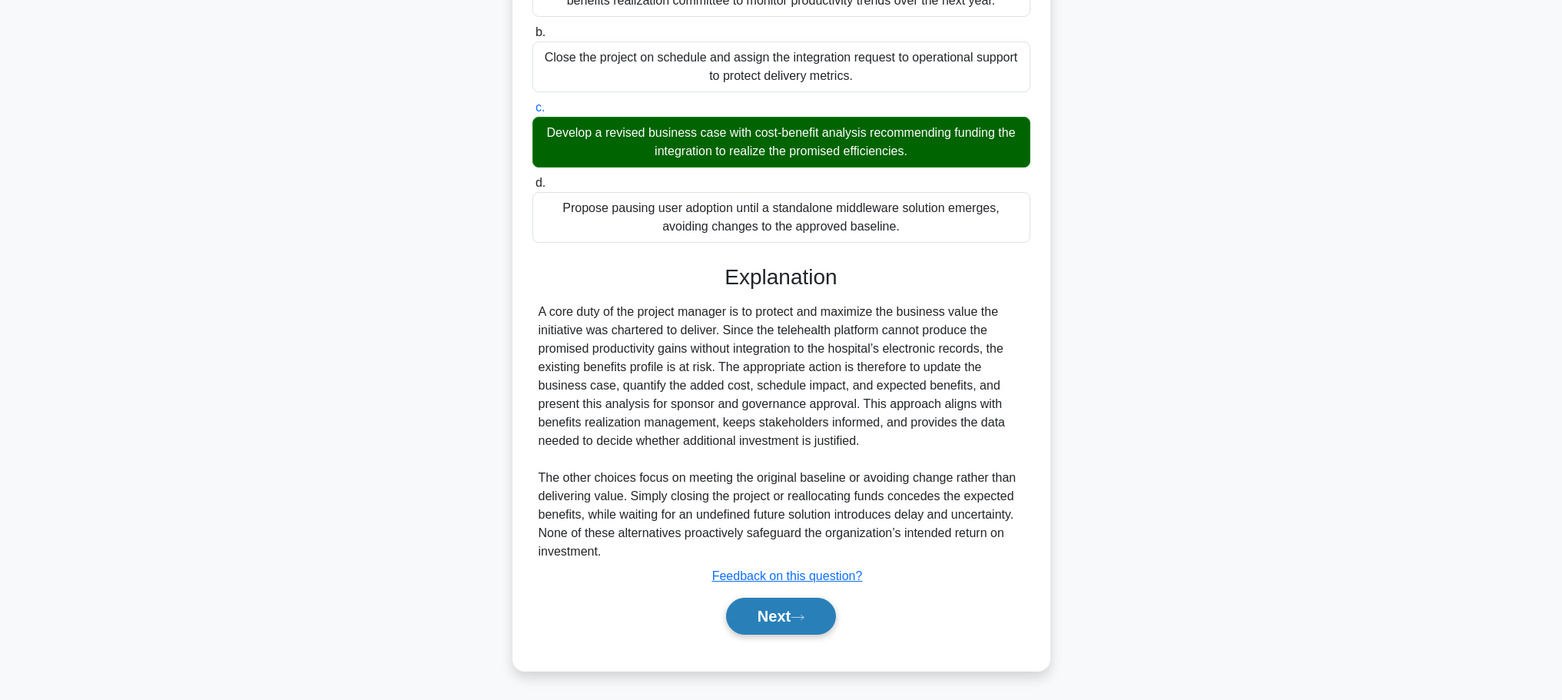
click at [790, 605] on button "Next" at bounding box center [781, 616] width 110 height 37
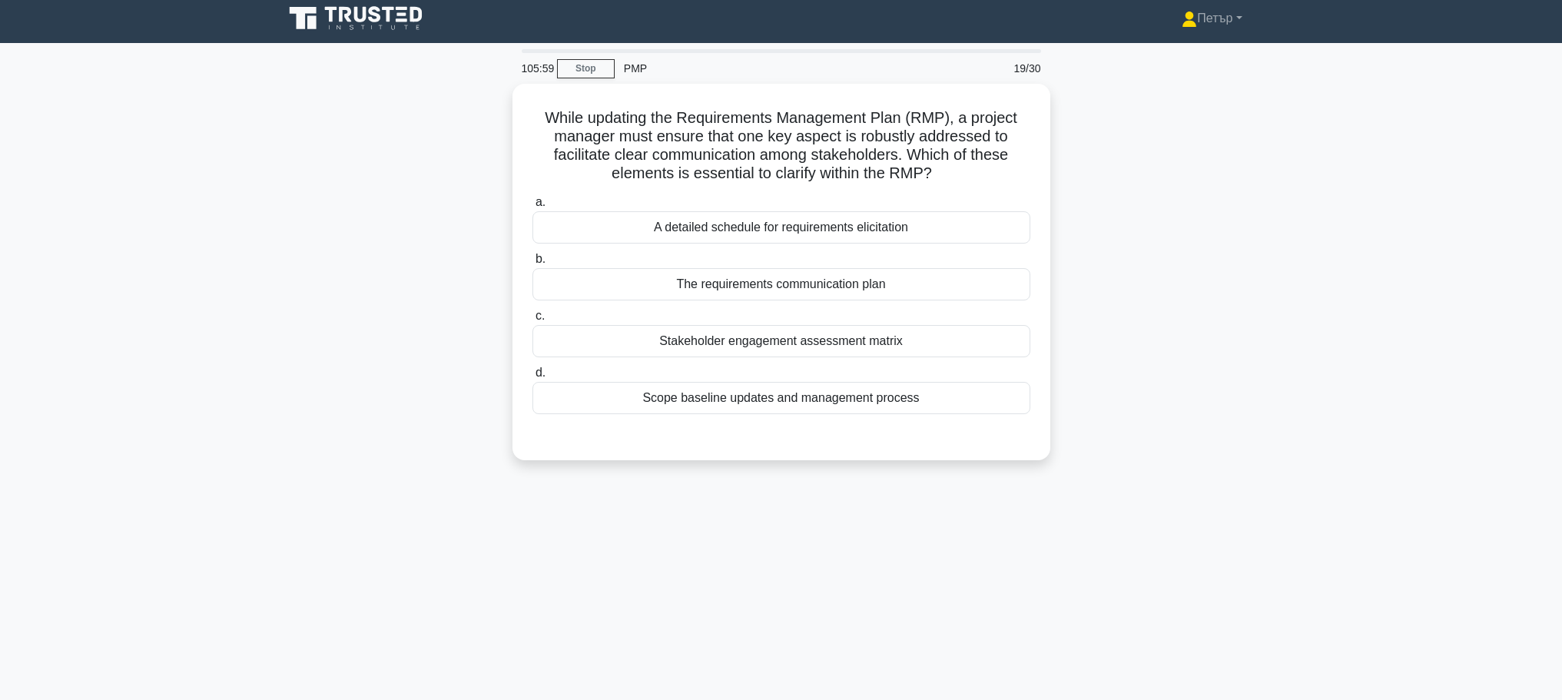
scroll to position [0, 0]
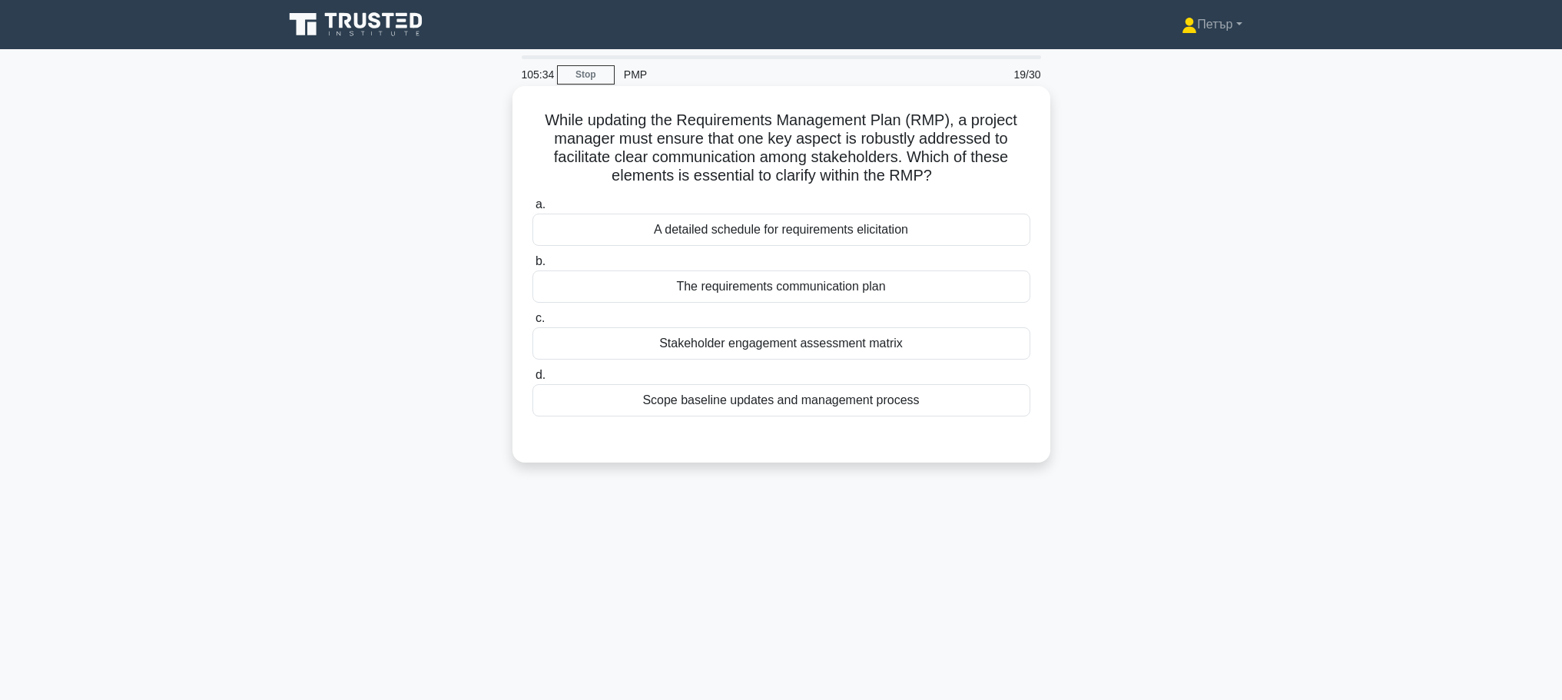
click at [956, 291] on div "The requirements communication plan" at bounding box center [781, 286] width 498 height 32
click at [532, 267] on input "b. The requirements communication plan" at bounding box center [532, 262] width 0 height 10
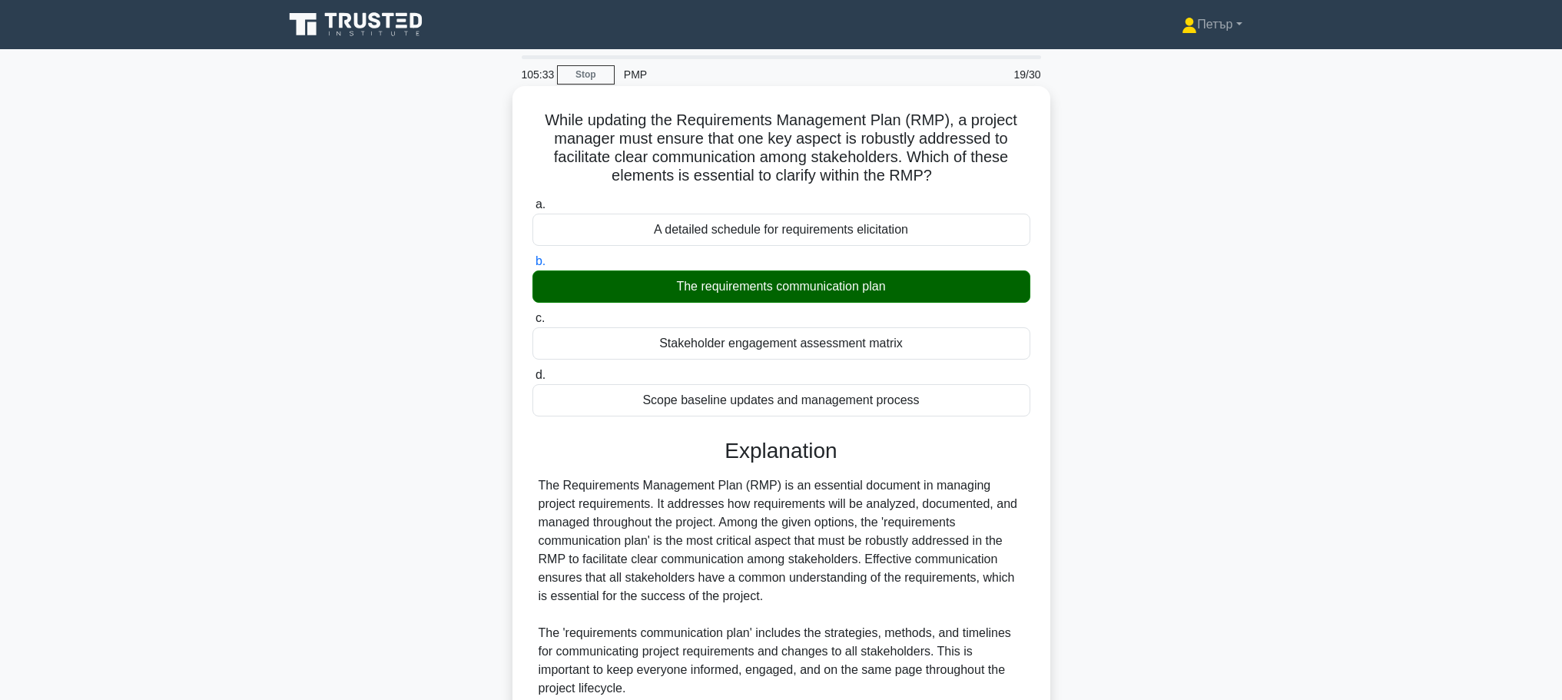
scroll to position [307, 0]
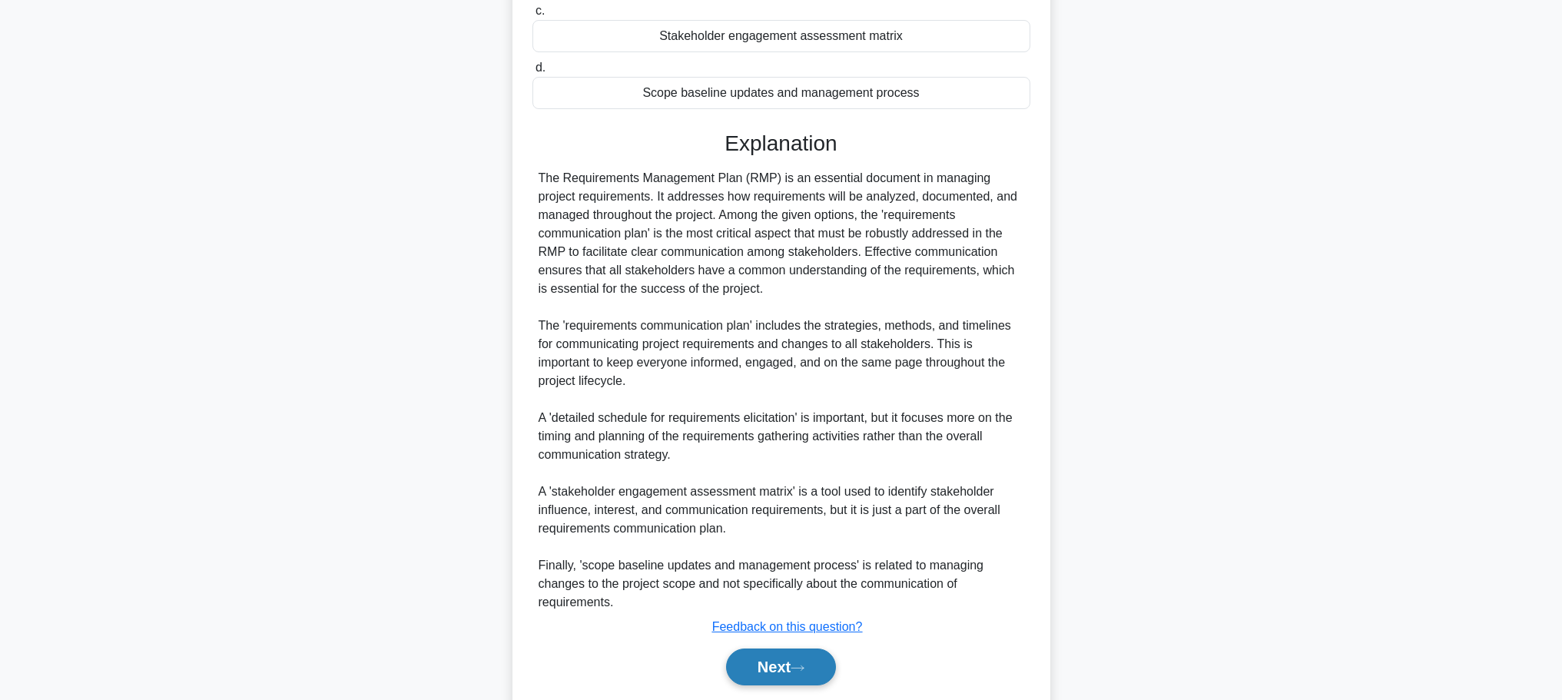
click at [816, 657] on button "Next" at bounding box center [781, 666] width 110 height 37
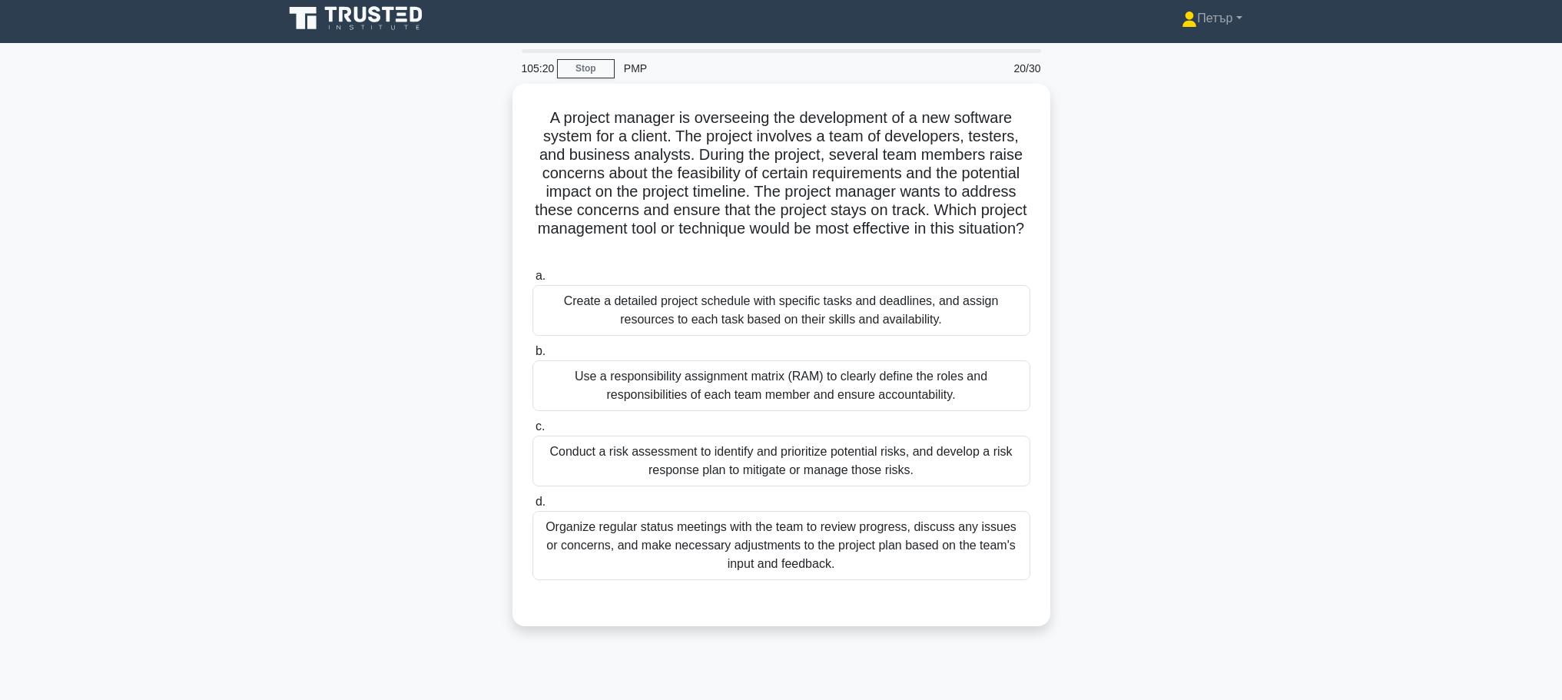
scroll to position [0, 0]
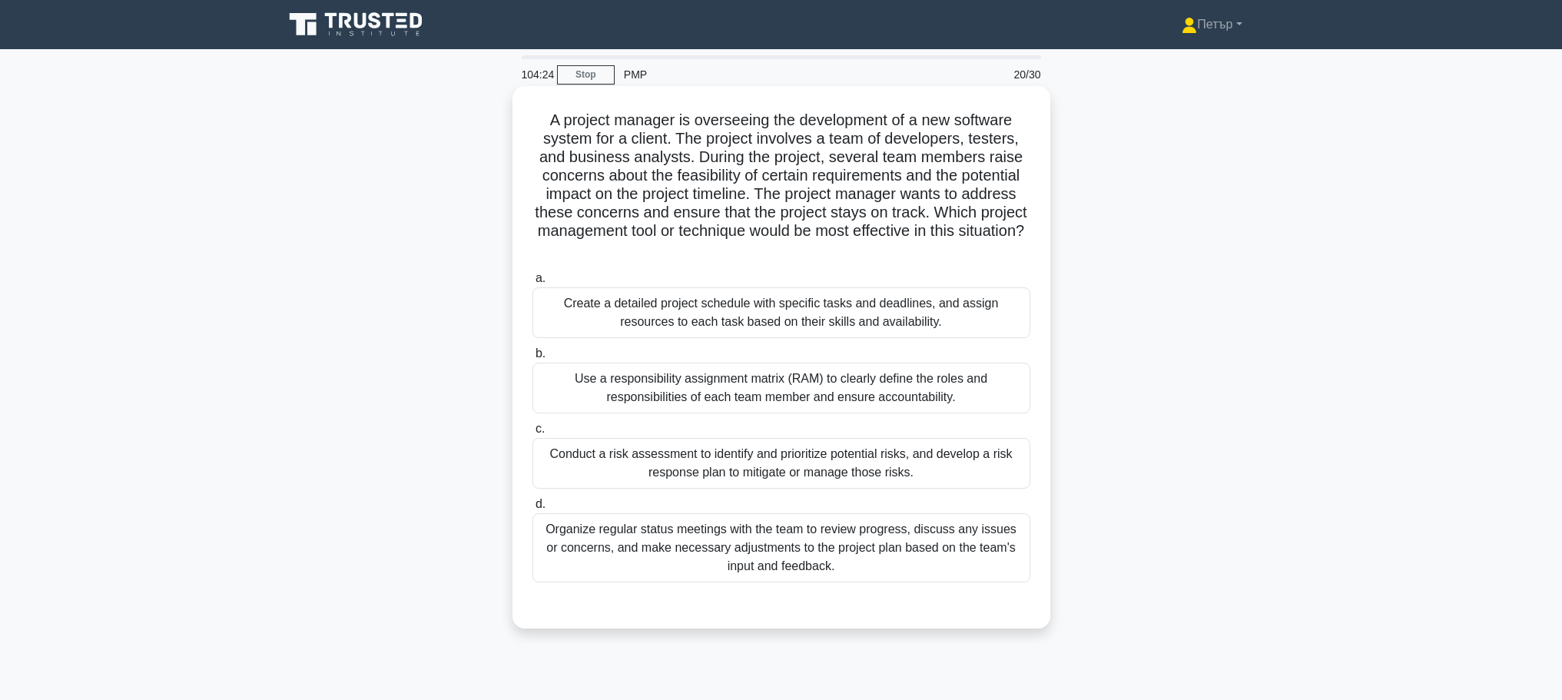
click at [999, 322] on div "Create a detailed project schedule with specific tasks and deadlines, and assig…" at bounding box center [781, 312] width 498 height 51
click at [532, 283] on input "a. Create a detailed project schedule with specific tasks and deadlines, and as…" at bounding box center [532, 278] width 0 height 10
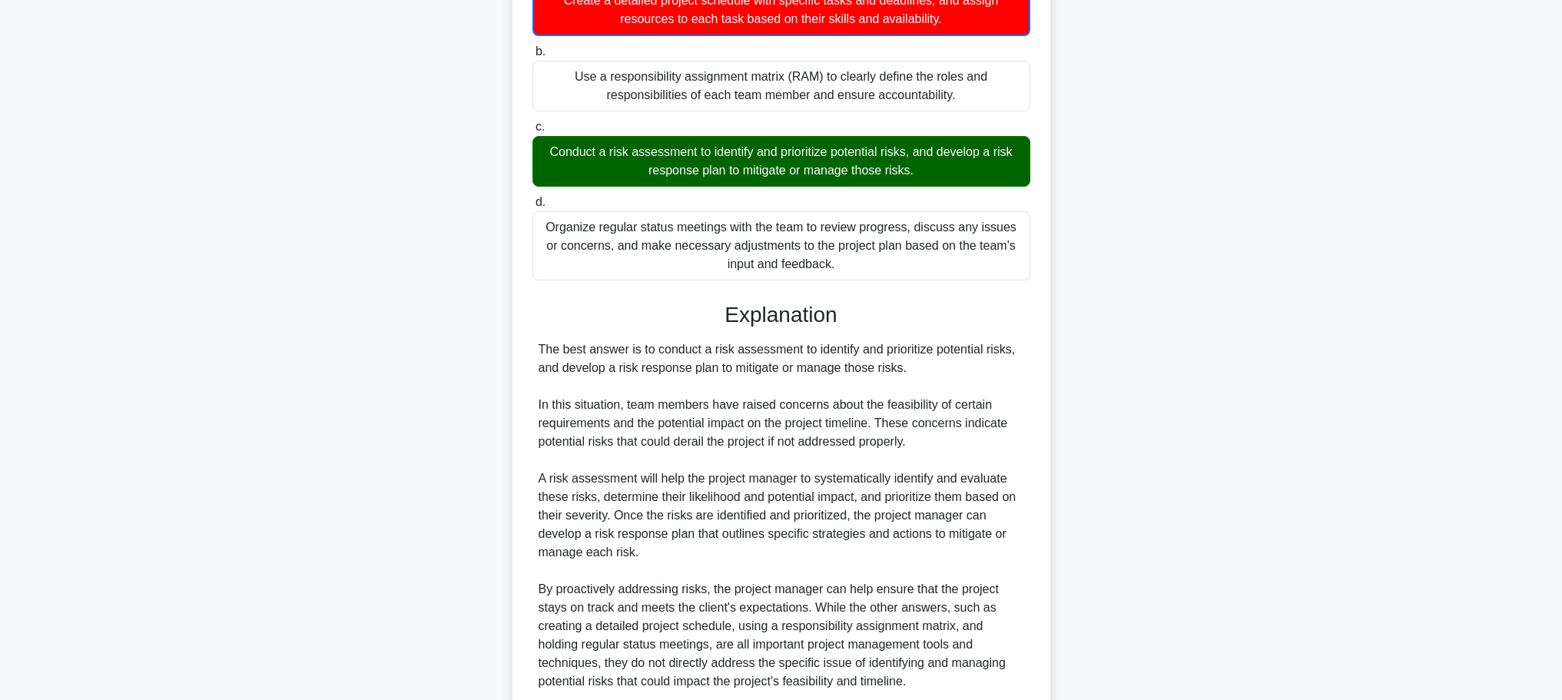
scroll to position [434, 0]
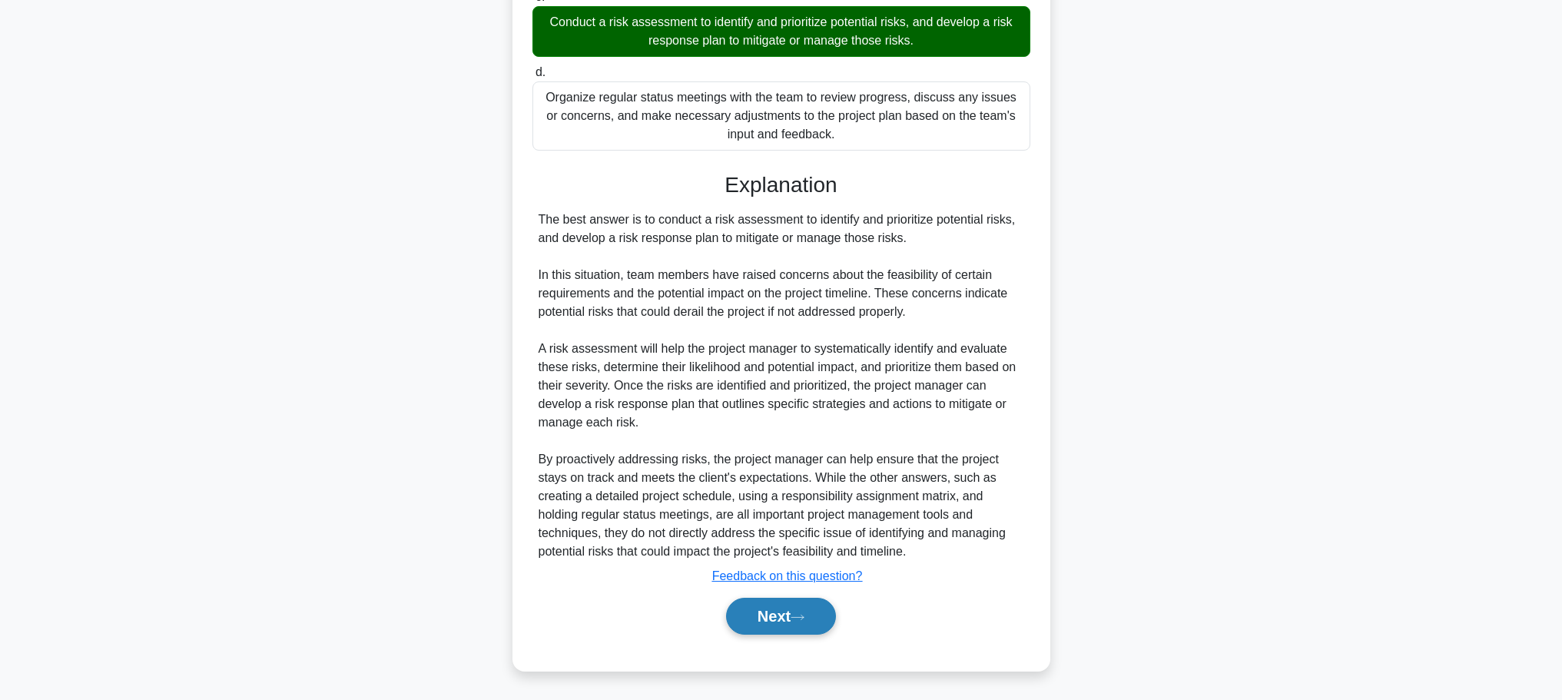
click at [795, 604] on button "Next" at bounding box center [781, 616] width 110 height 37
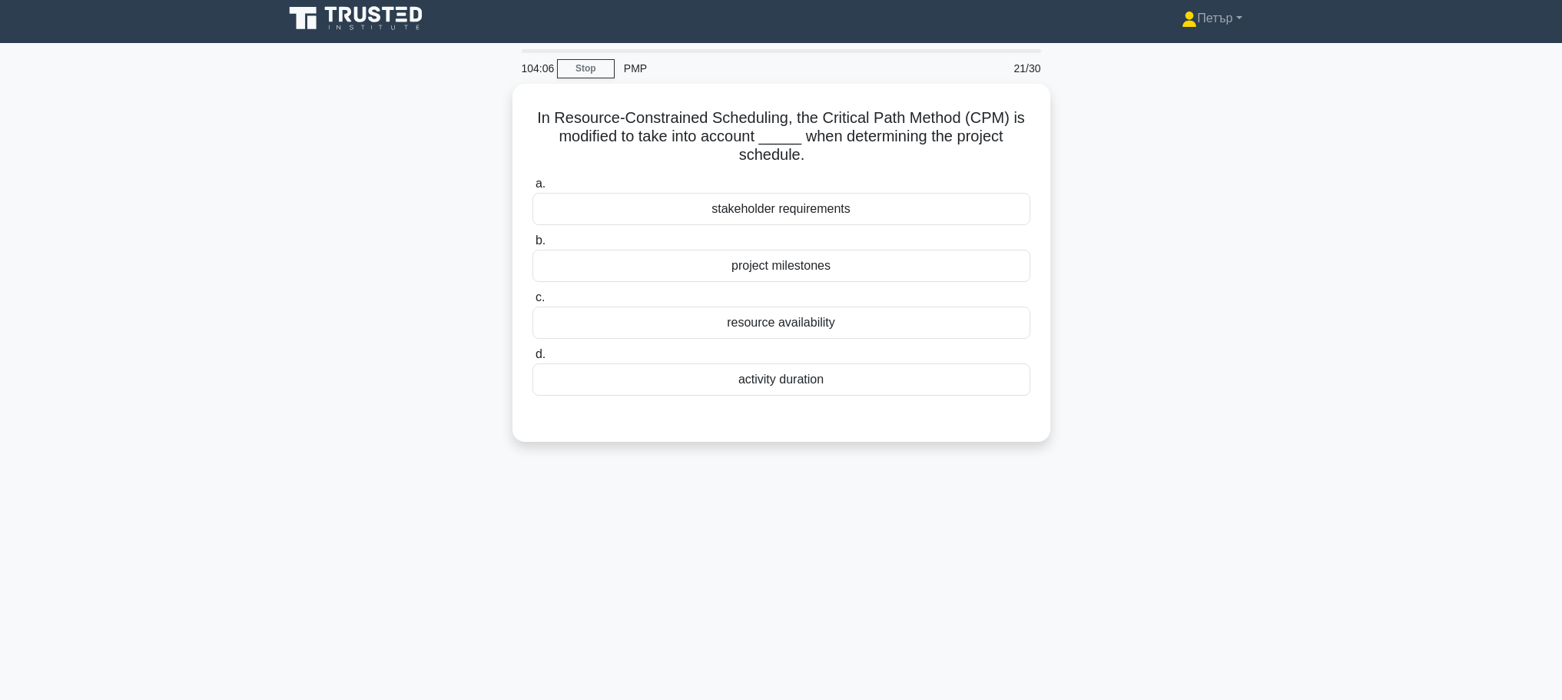
scroll to position [0, 0]
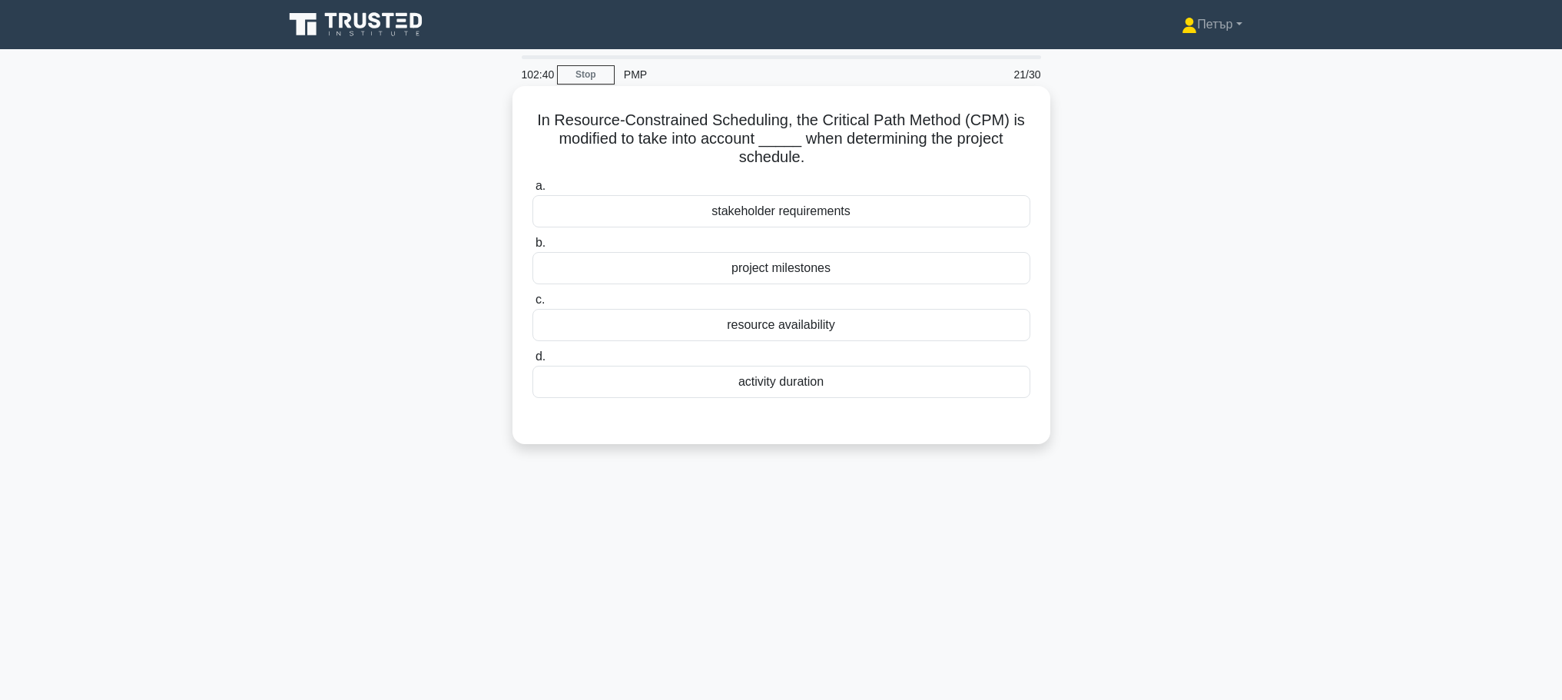
click at [1032, 329] on div "c. resource availability" at bounding box center [781, 315] width 516 height 51
click at [1024, 329] on div "resource availability" at bounding box center [781, 325] width 498 height 32
click at [532, 305] on input "c. resource availability" at bounding box center [532, 300] width 0 height 10
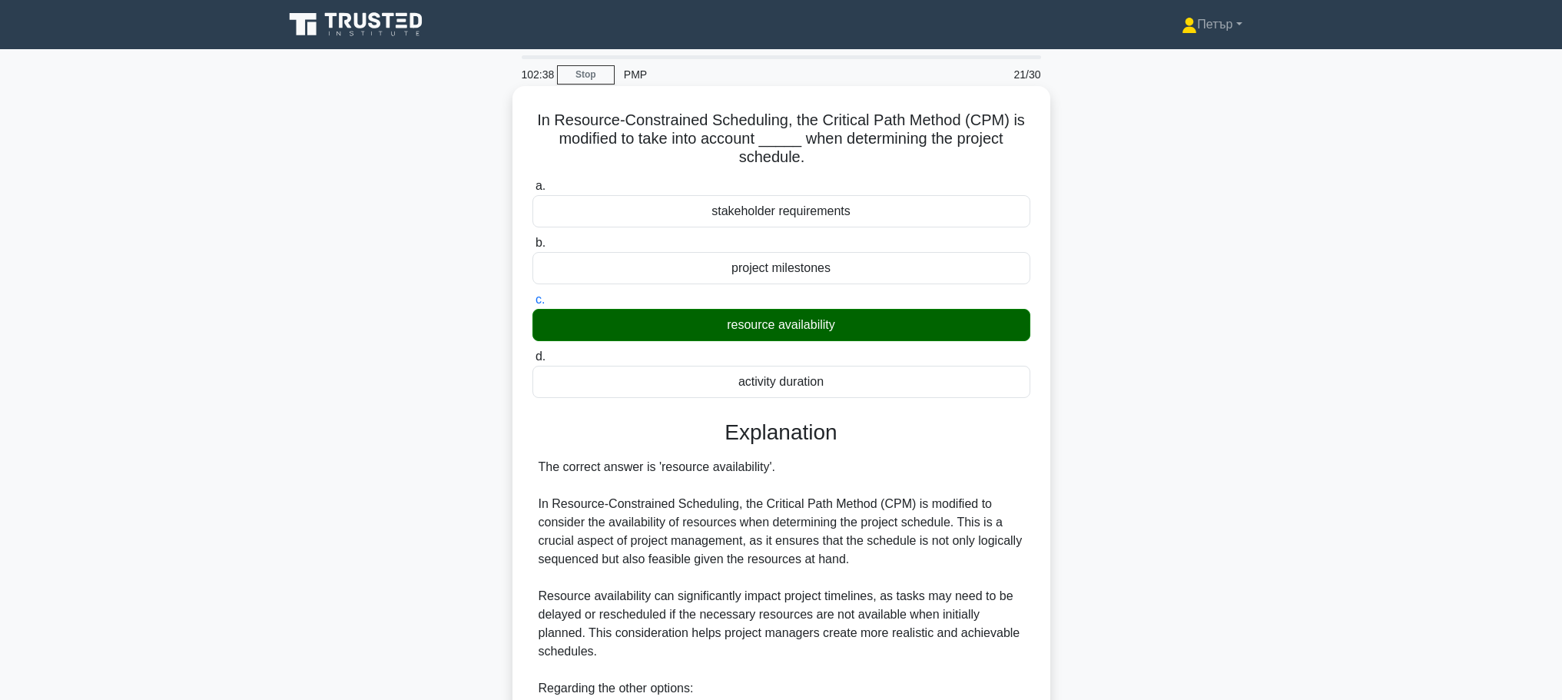
scroll to position [303, 0]
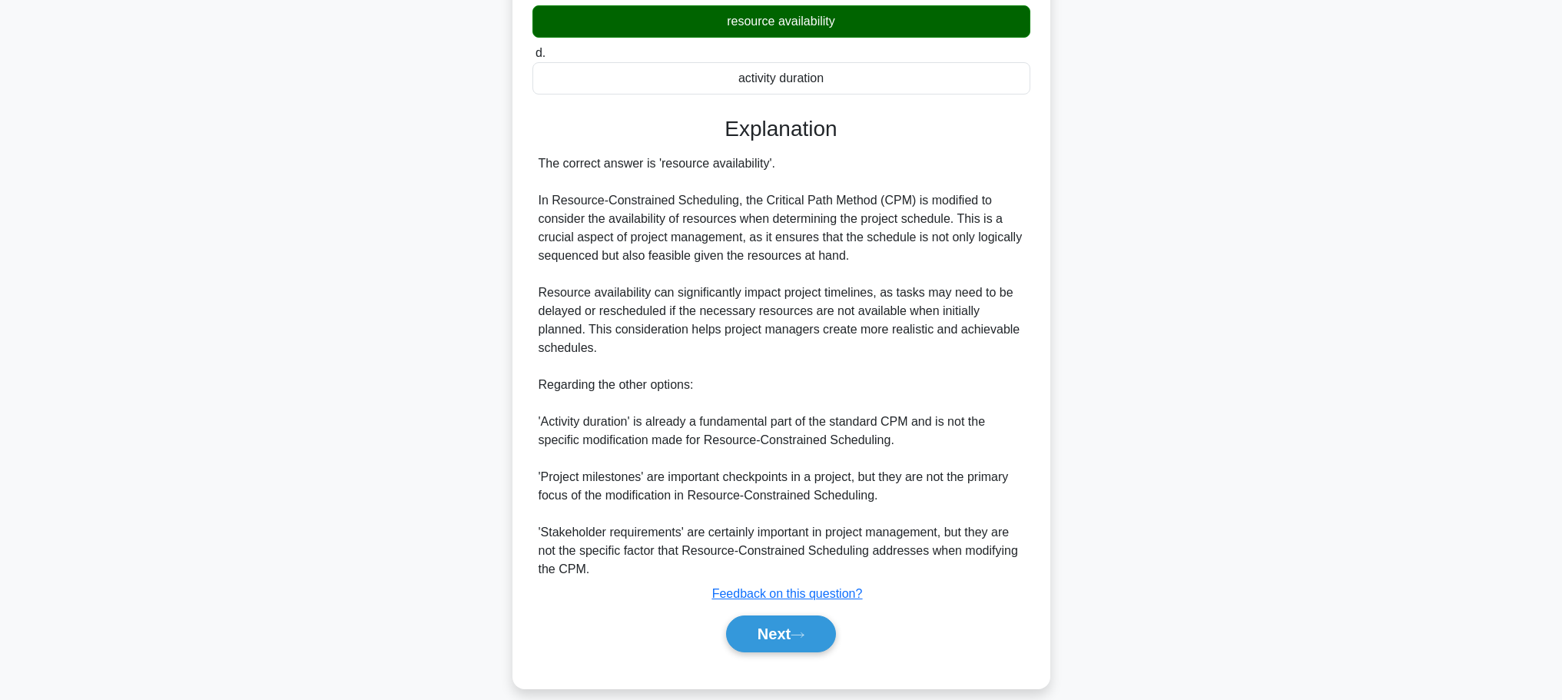
click at [756, 636] on div "Next" at bounding box center [781, 633] width 498 height 49
click at [757, 628] on button "Next" at bounding box center [781, 633] width 110 height 37
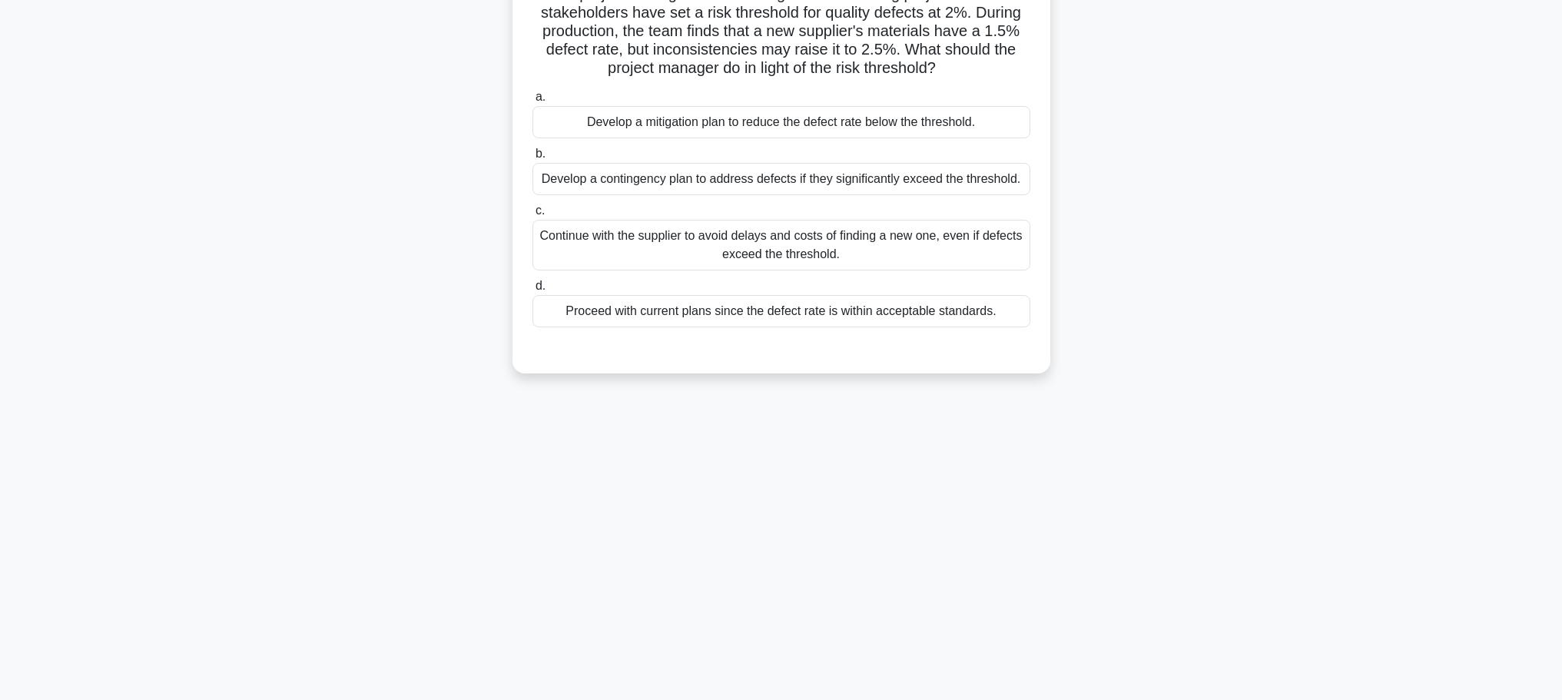
scroll to position [0, 0]
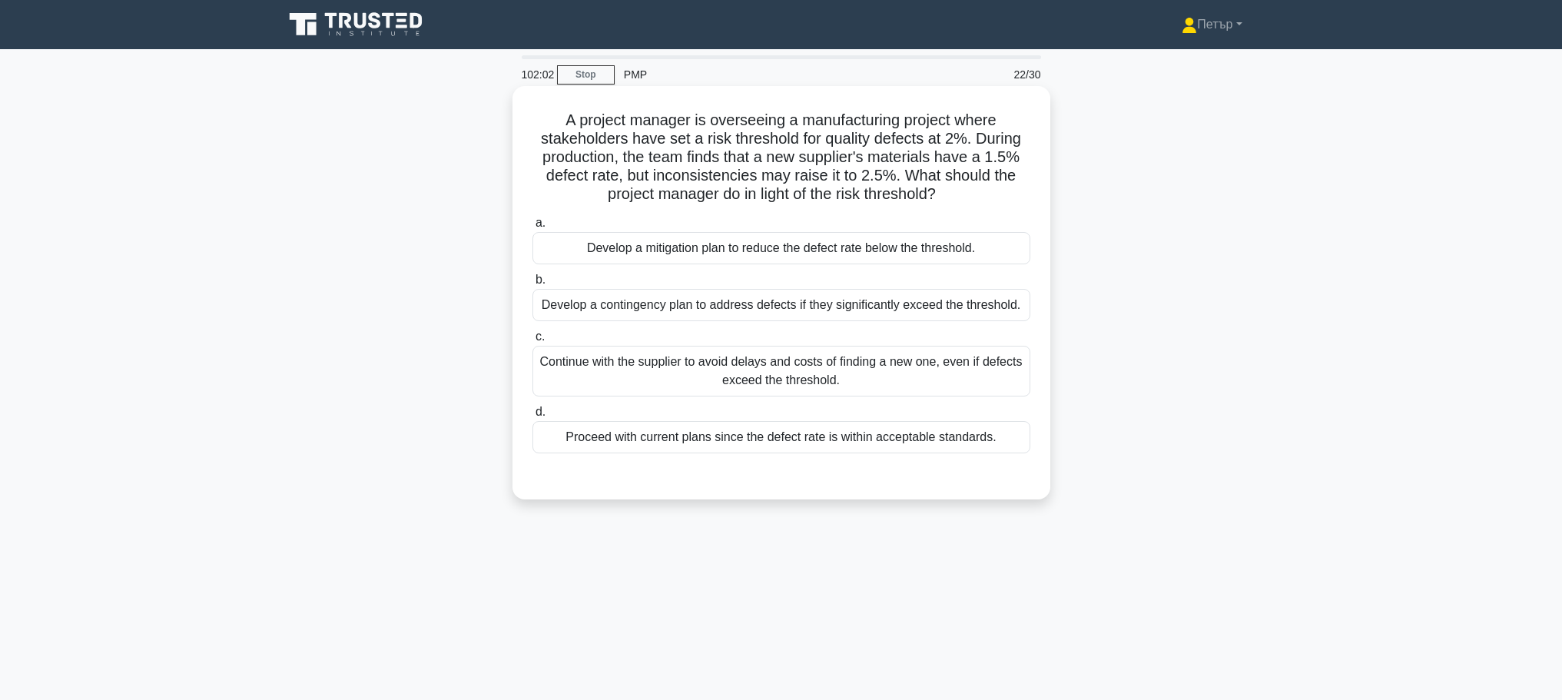
click at [1018, 308] on div "Develop a contingency plan to address defects if they significantly exceed the …" at bounding box center [781, 305] width 498 height 32
click at [532, 285] on input "b. Develop a contingency plan to address defects if they significantly exceed t…" at bounding box center [532, 280] width 0 height 10
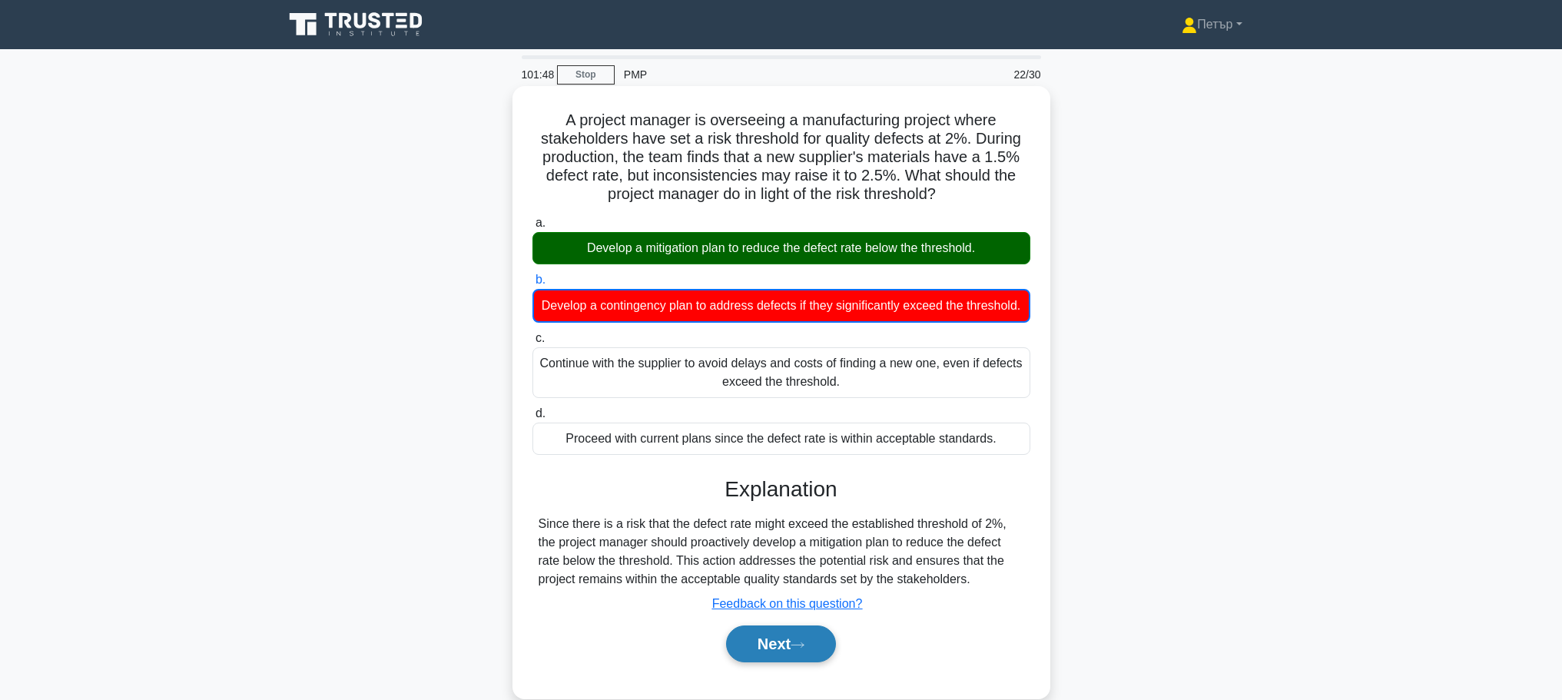
click at [787, 654] on button "Next" at bounding box center [781, 643] width 110 height 37
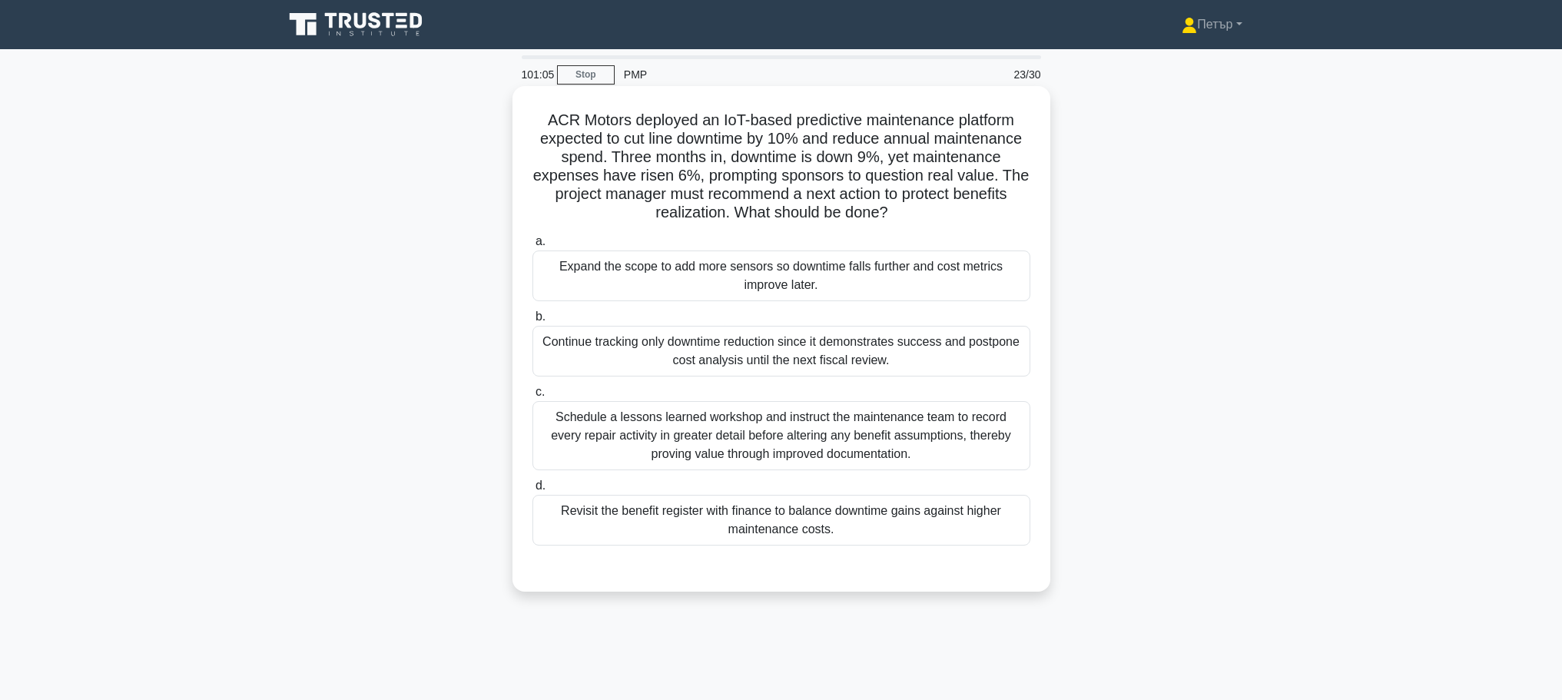
click at [889, 517] on div "Revisit the benefit register with finance to balance downtime gains against hig…" at bounding box center [781, 520] width 498 height 51
click at [532, 491] on input "d. Revisit the benefit register with finance to balance downtime gains against …" at bounding box center [532, 486] width 0 height 10
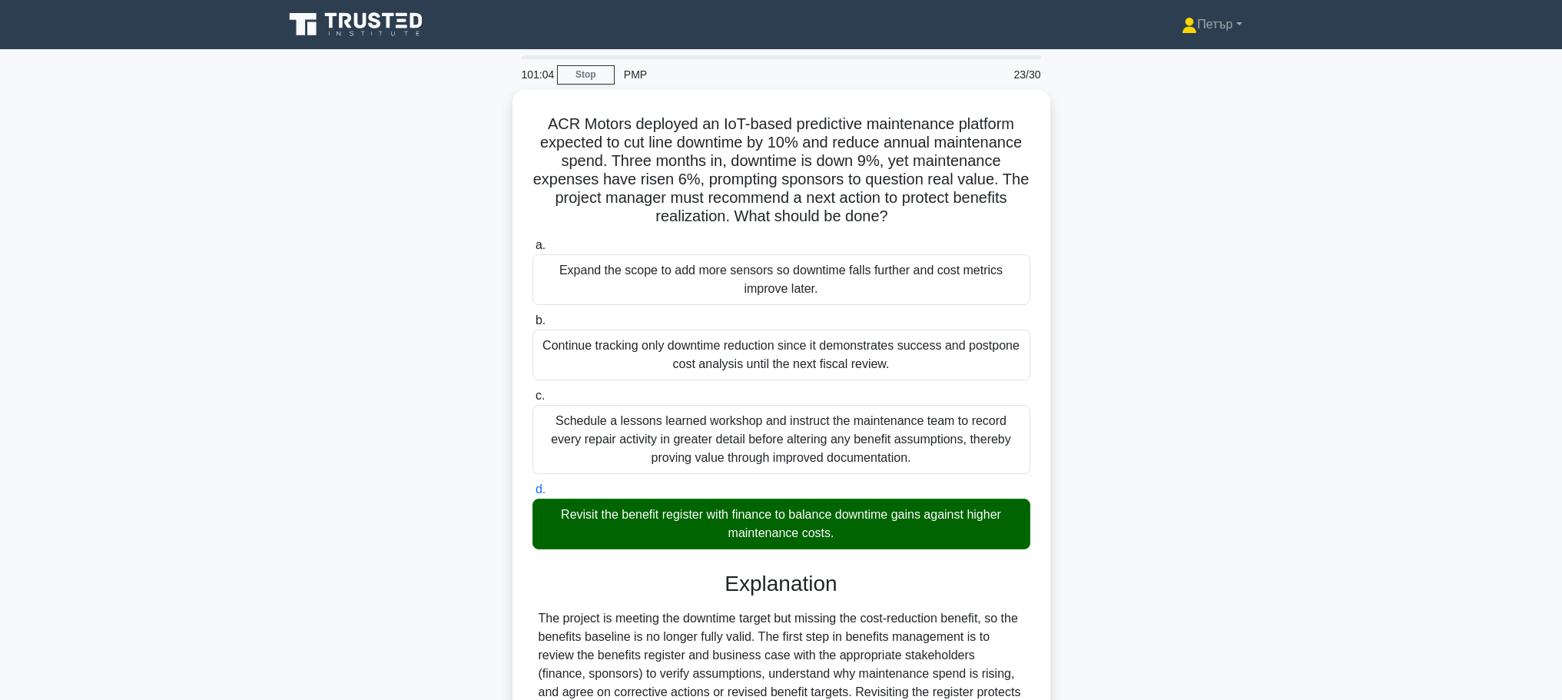
scroll to position [307, 0]
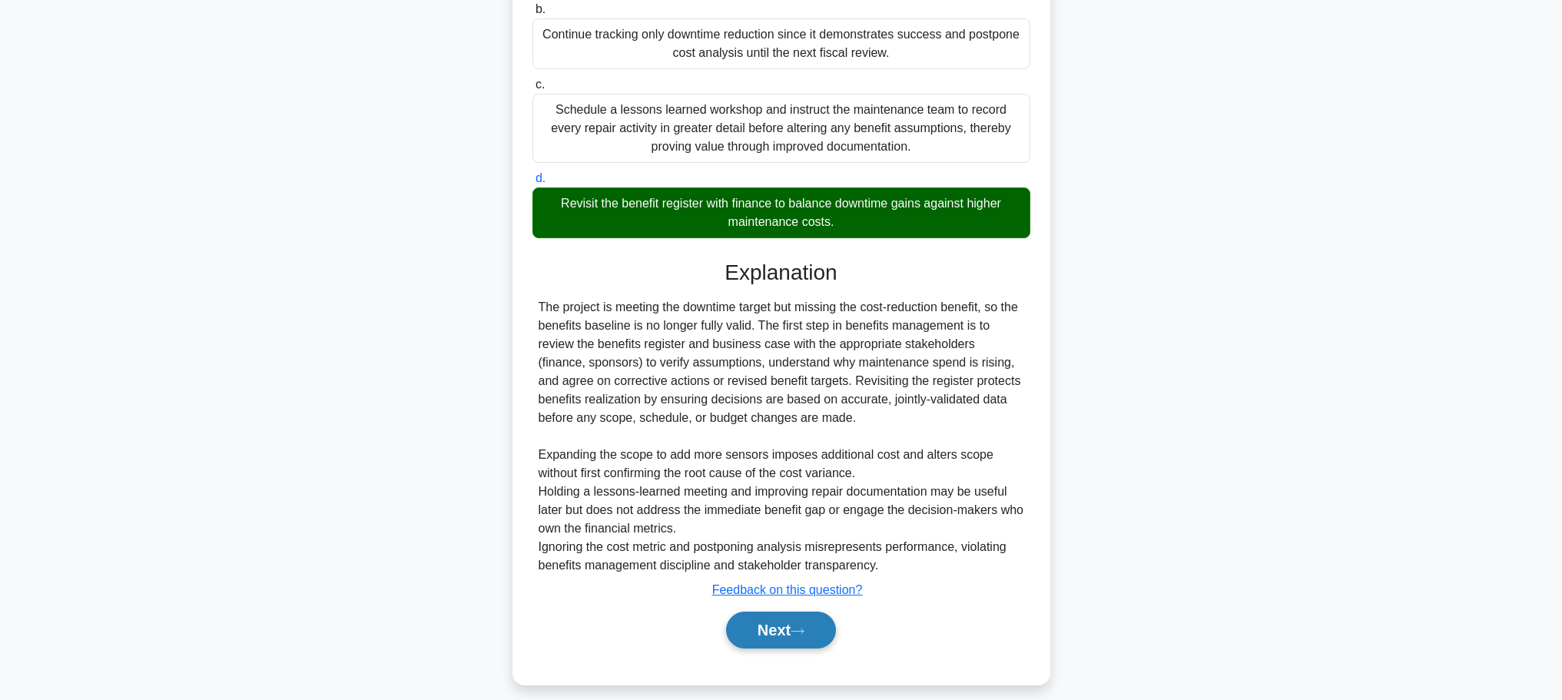
click at [760, 622] on button "Next" at bounding box center [781, 629] width 110 height 37
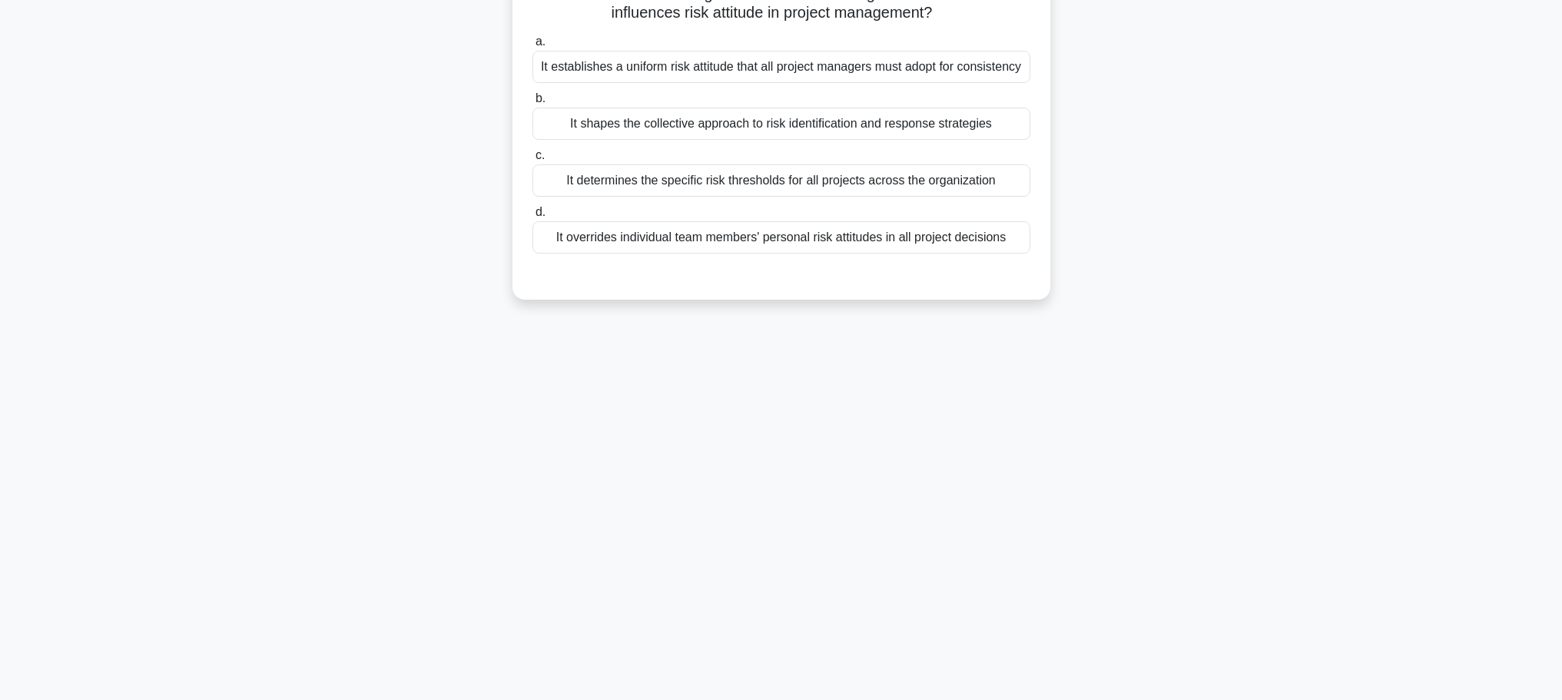
scroll to position [0, 0]
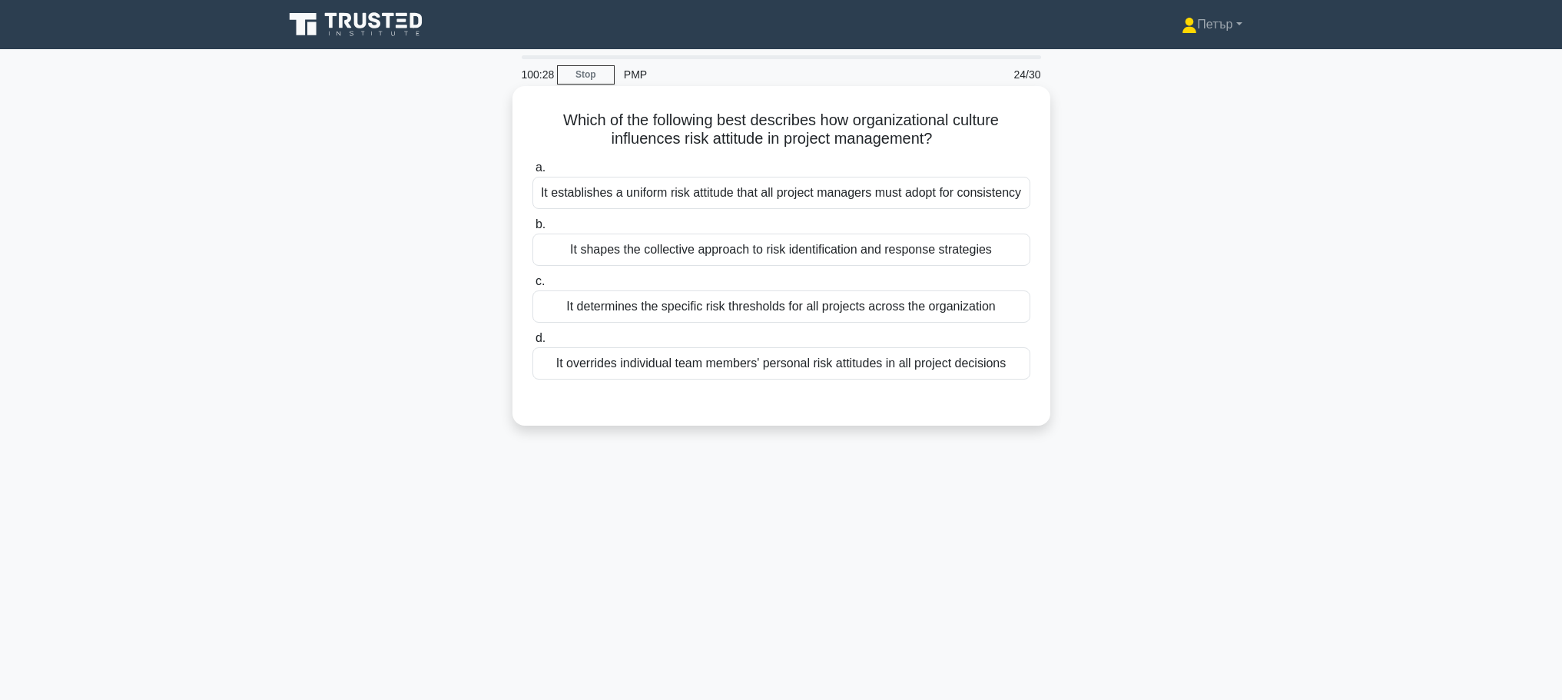
click at [1004, 255] on div "It shapes the collective approach to risk identification and response strategies" at bounding box center [781, 249] width 498 height 32
click at [532, 230] on input "b. It shapes the collective approach to risk identification and response strate…" at bounding box center [532, 225] width 0 height 10
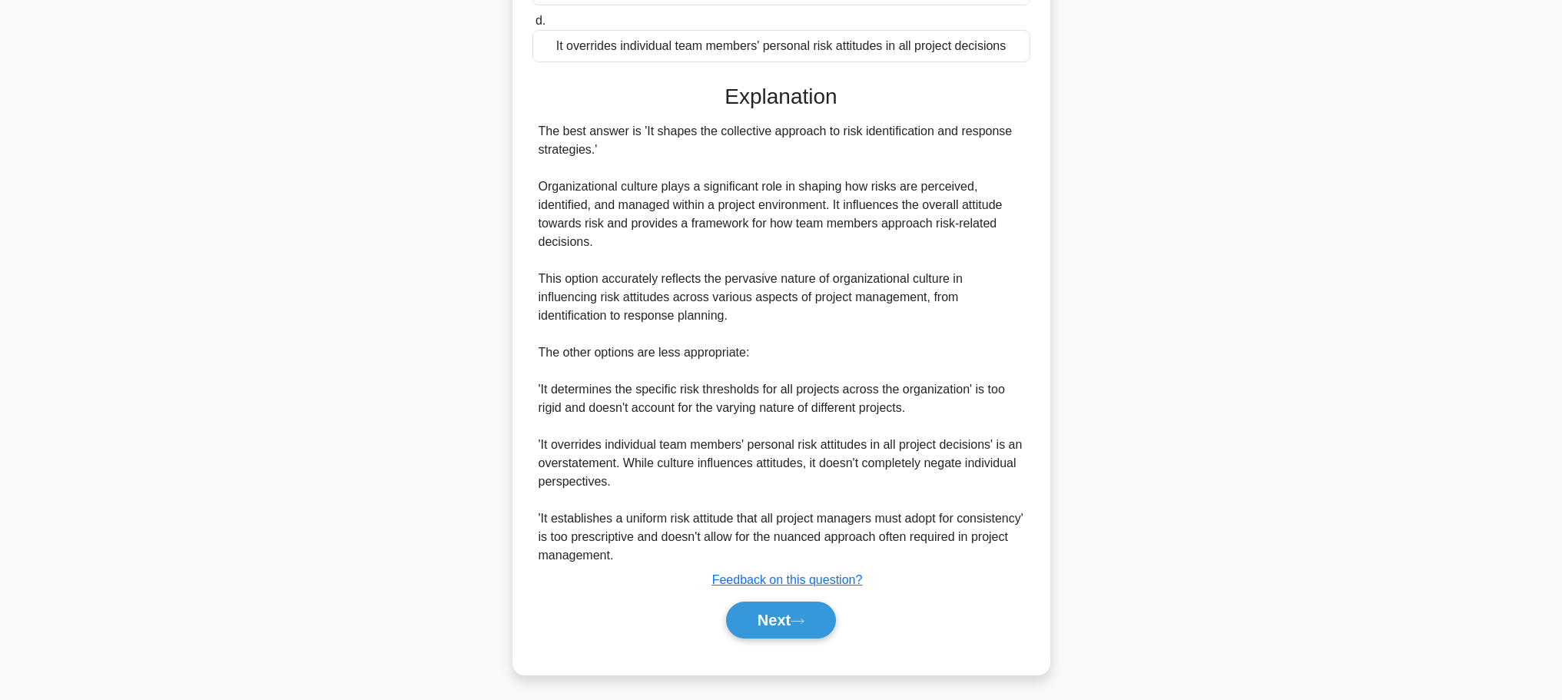
scroll to position [322, 0]
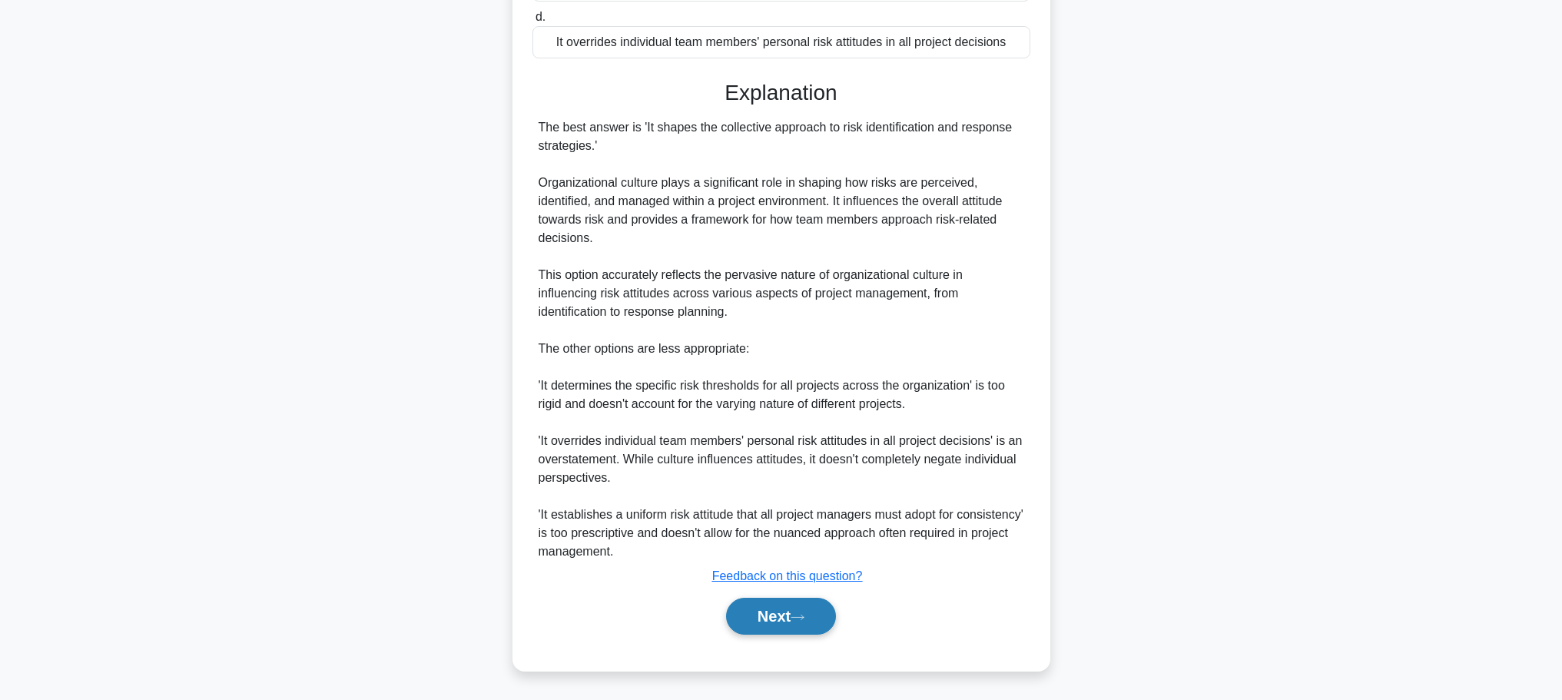
click at [804, 603] on button "Next" at bounding box center [781, 616] width 110 height 37
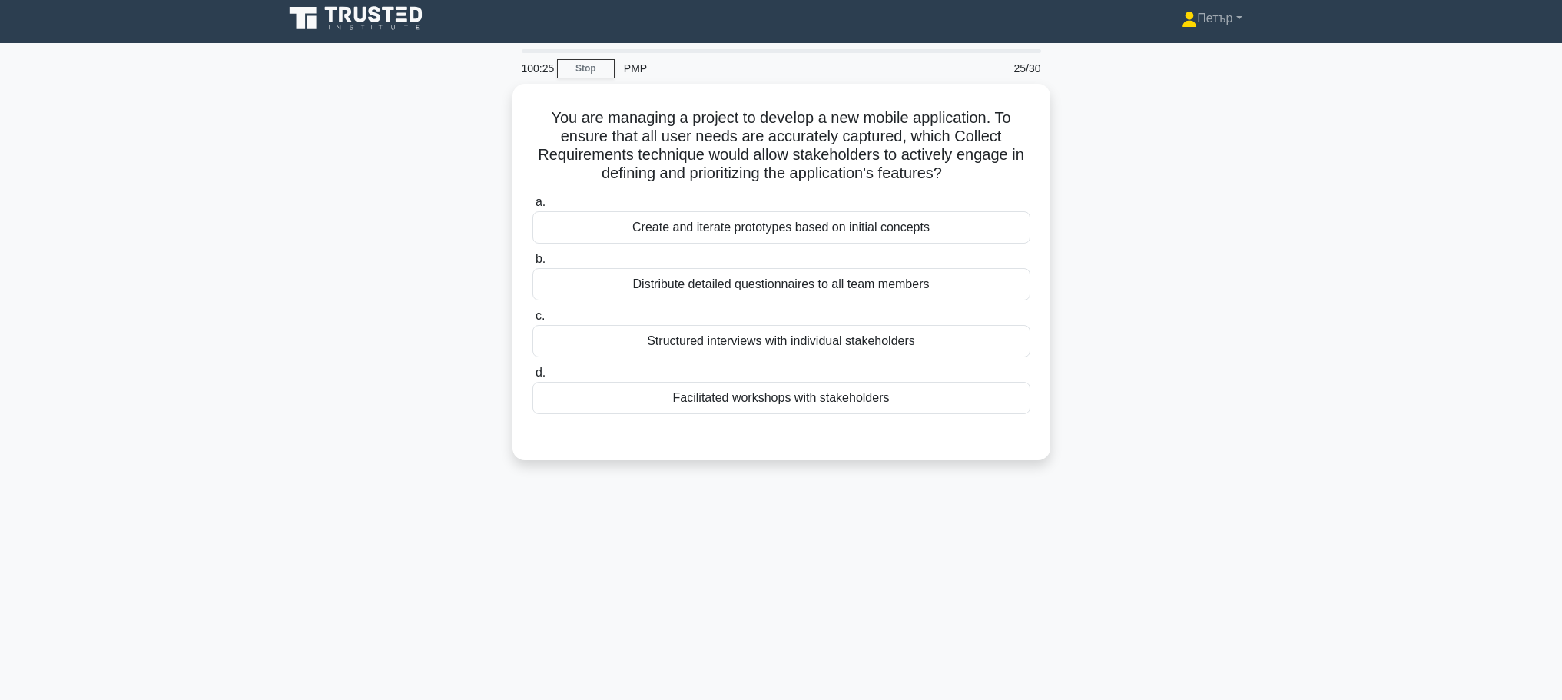
scroll to position [0, 0]
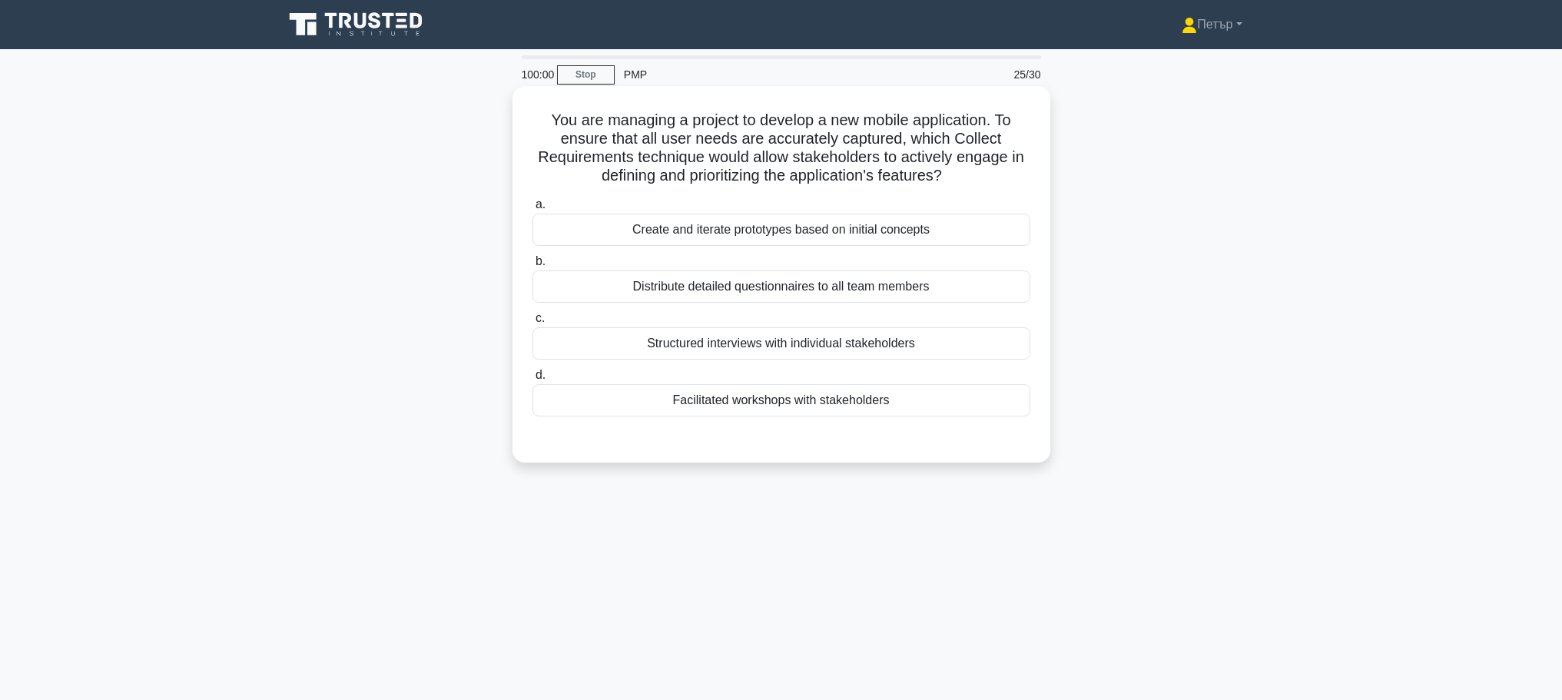
click at [959, 353] on div "Structured interviews with individual stakeholders" at bounding box center [781, 343] width 498 height 32
click at [532, 323] on input "c. Structured interviews with individual stakeholders" at bounding box center [532, 318] width 0 height 10
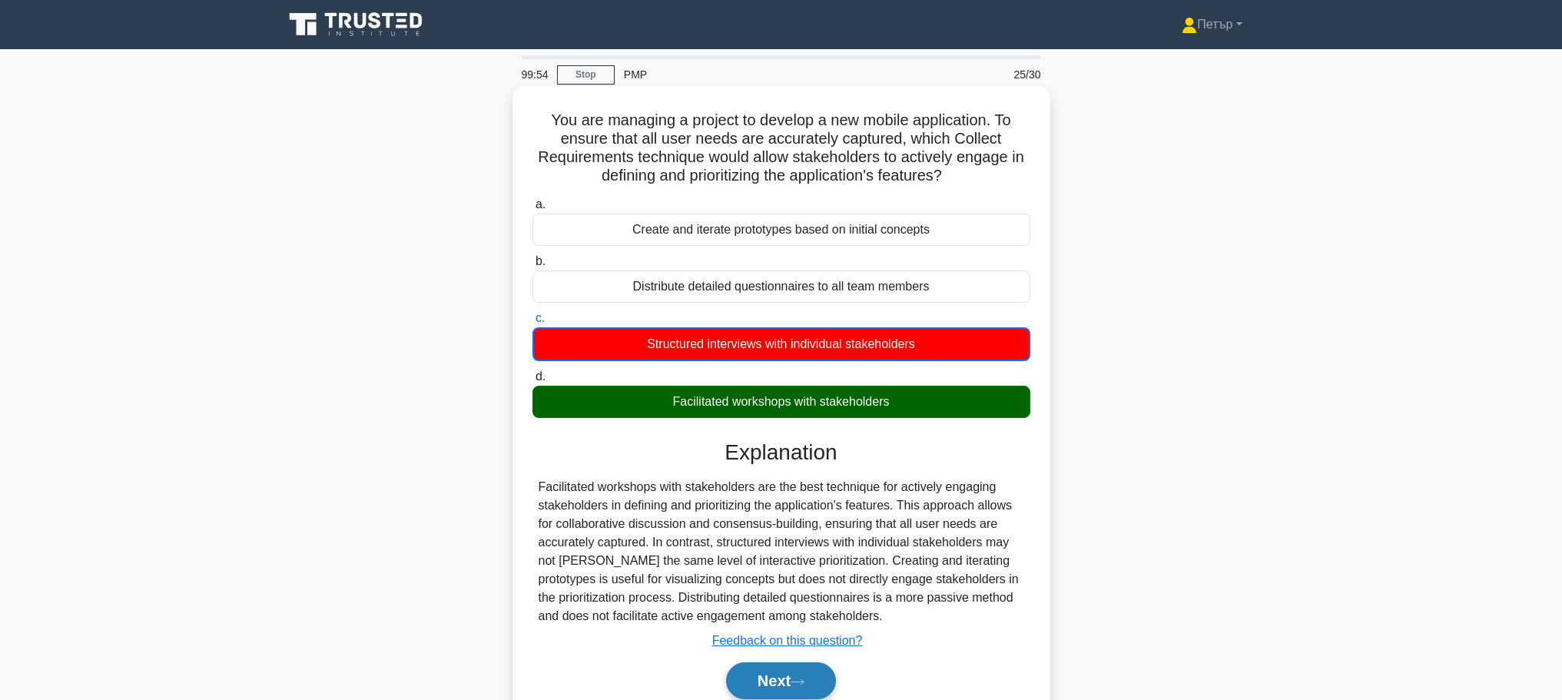
click at [773, 671] on button "Next" at bounding box center [781, 680] width 110 height 37
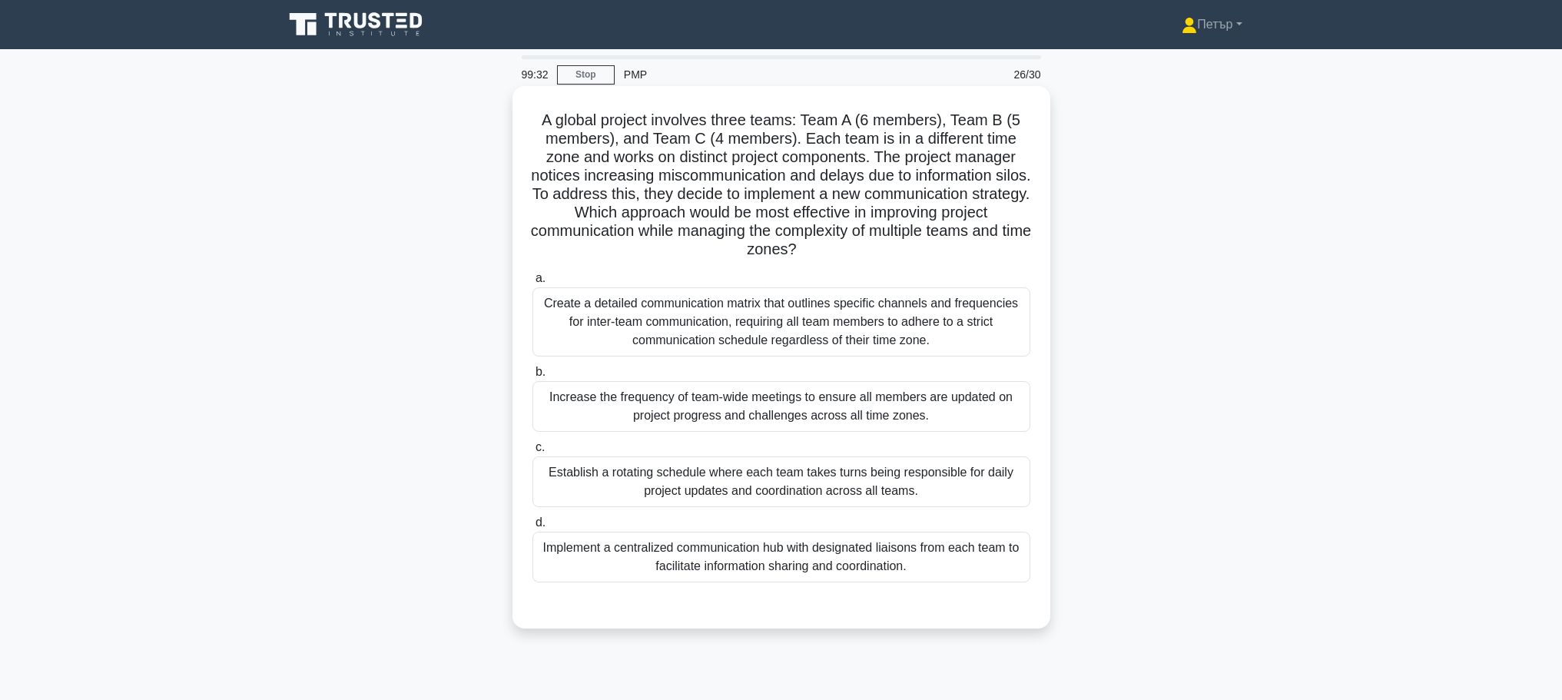
click at [969, 315] on div "Create a detailed communication matrix that outlines specific channels and freq…" at bounding box center [781, 321] width 498 height 69
click at [532, 283] on input "a. Create a detailed communication matrix that outlines specific channels and f…" at bounding box center [532, 278] width 0 height 10
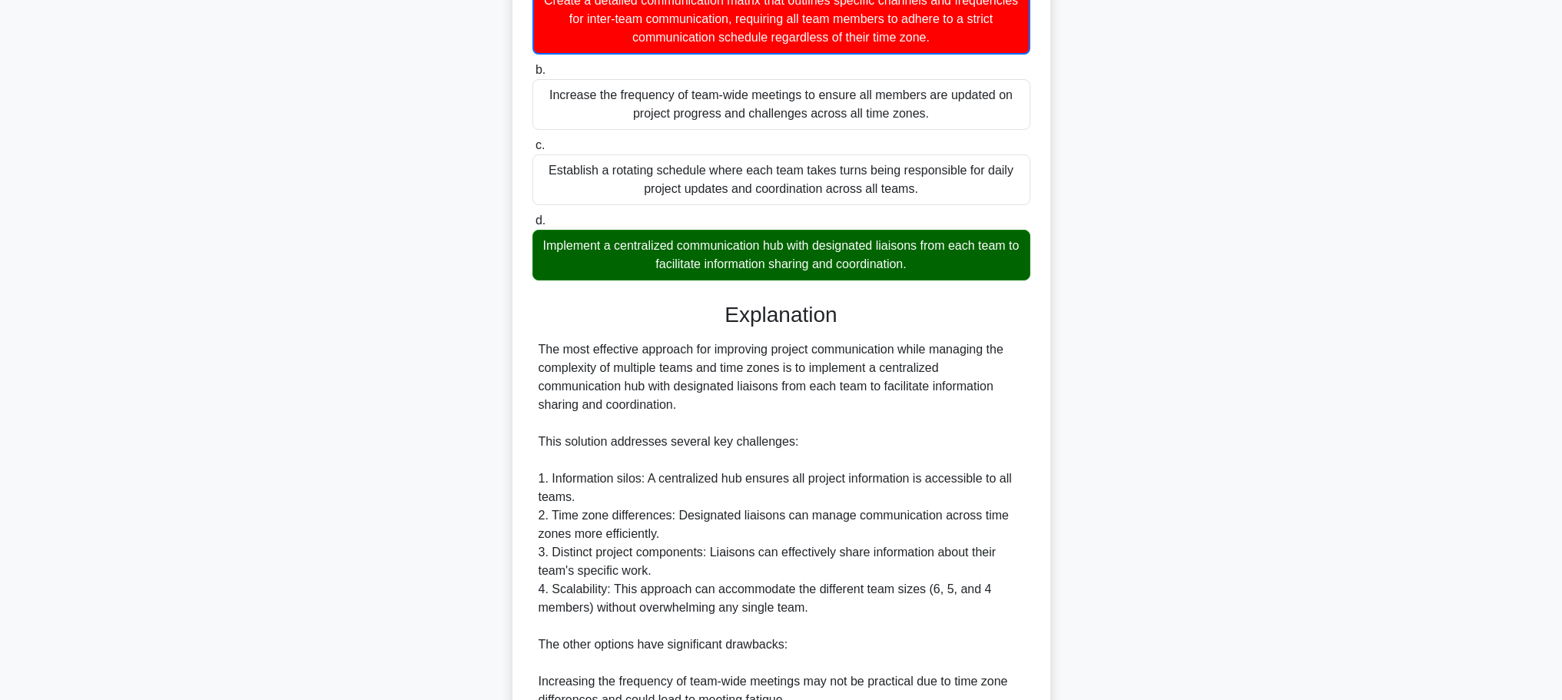
scroll to position [614, 0]
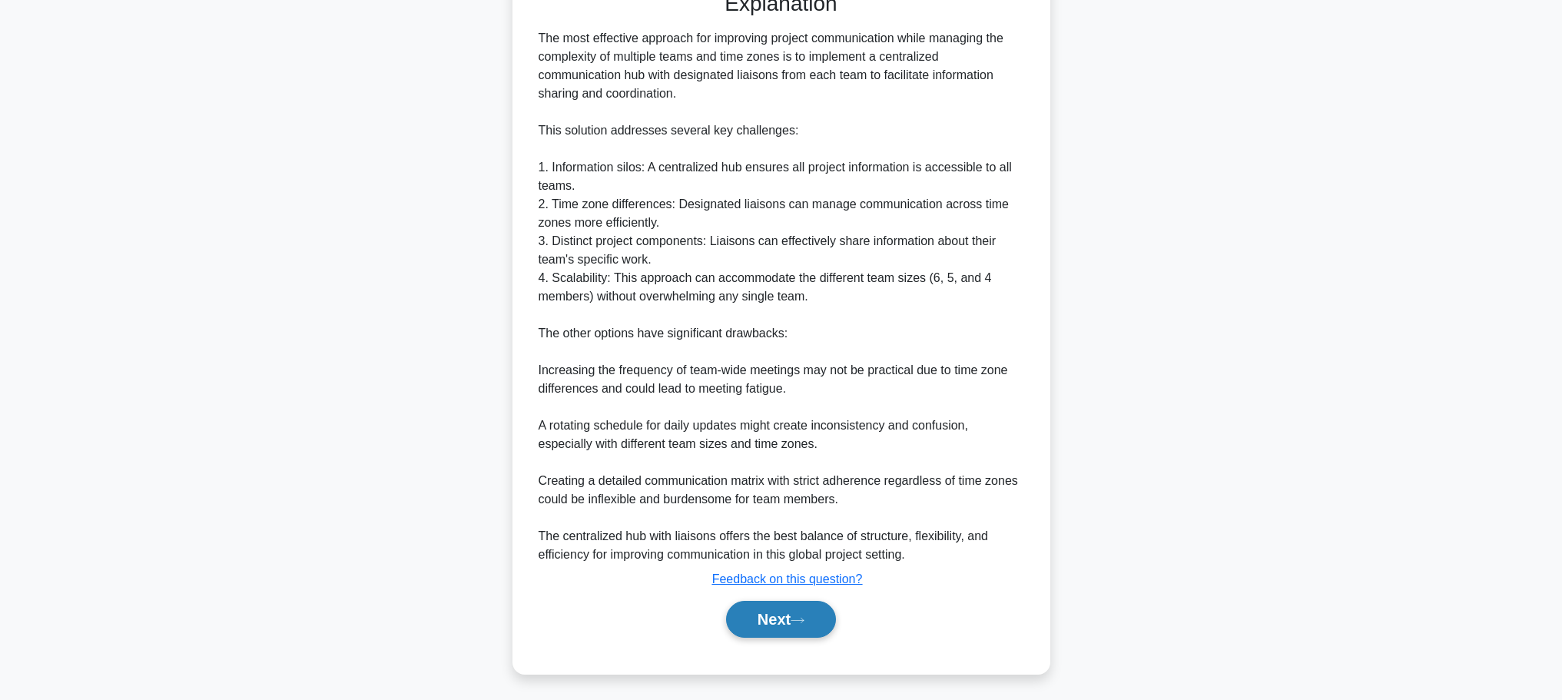
click at [786, 621] on button "Next" at bounding box center [781, 619] width 110 height 37
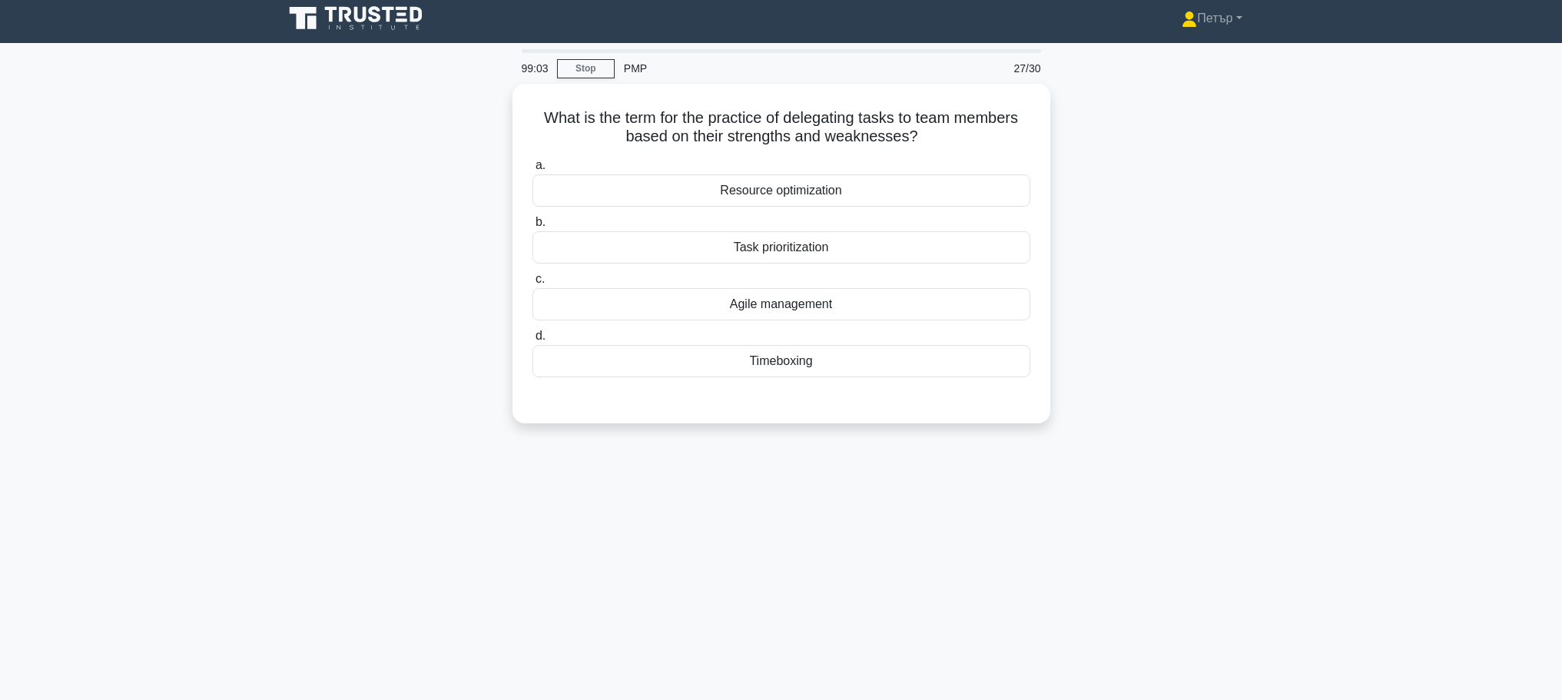
scroll to position [0, 0]
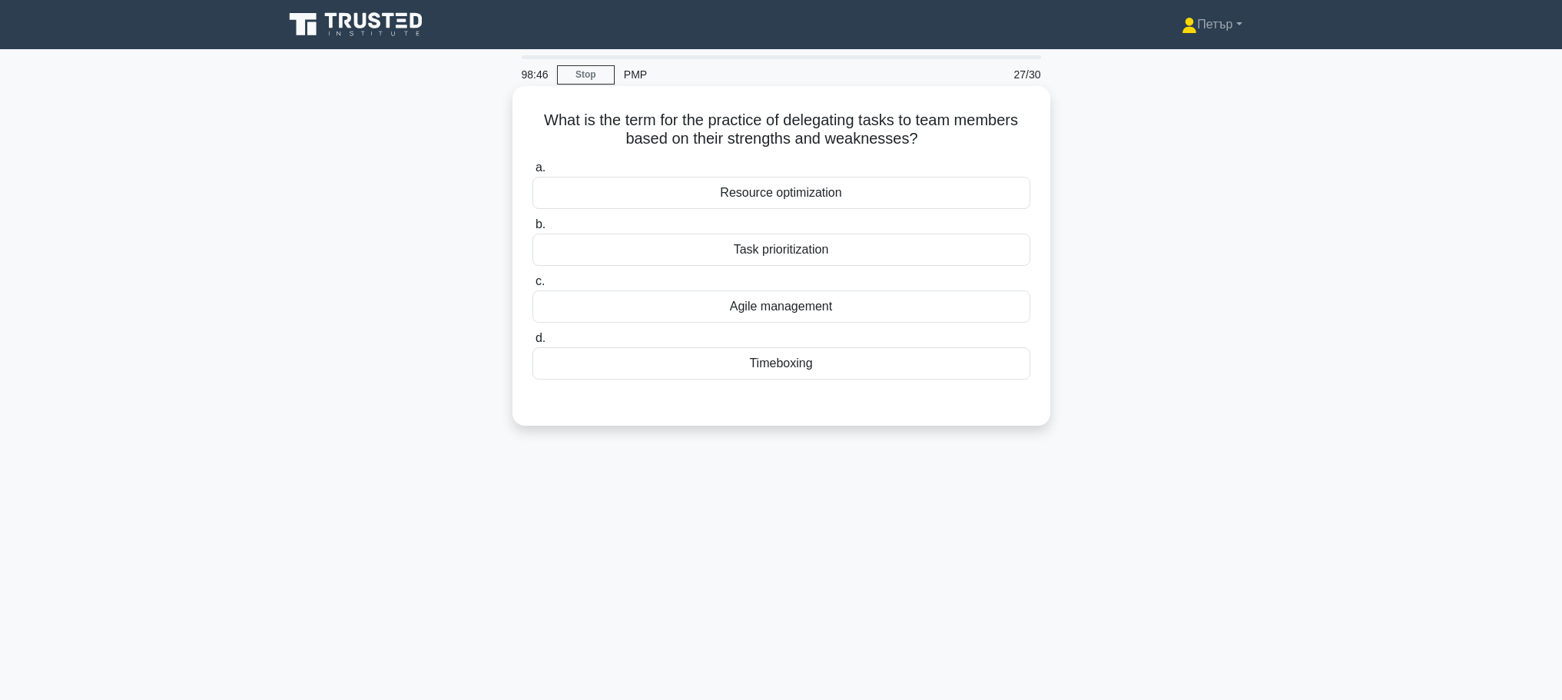
click at [923, 197] on div "Resource optimization" at bounding box center [781, 193] width 498 height 32
click at [532, 173] on input "a. Resource optimization" at bounding box center [532, 168] width 0 height 10
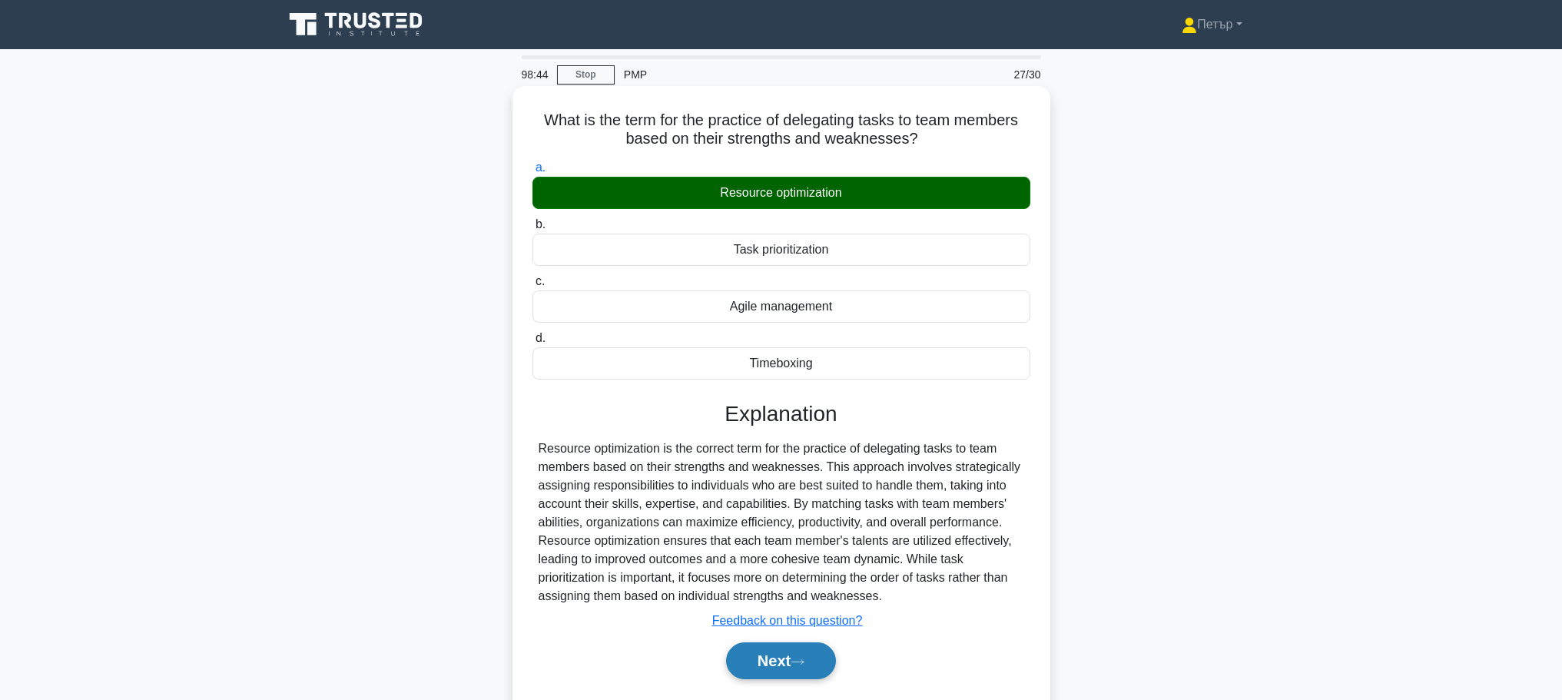
click at [783, 679] on button "Next" at bounding box center [781, 660] width 110 height 37
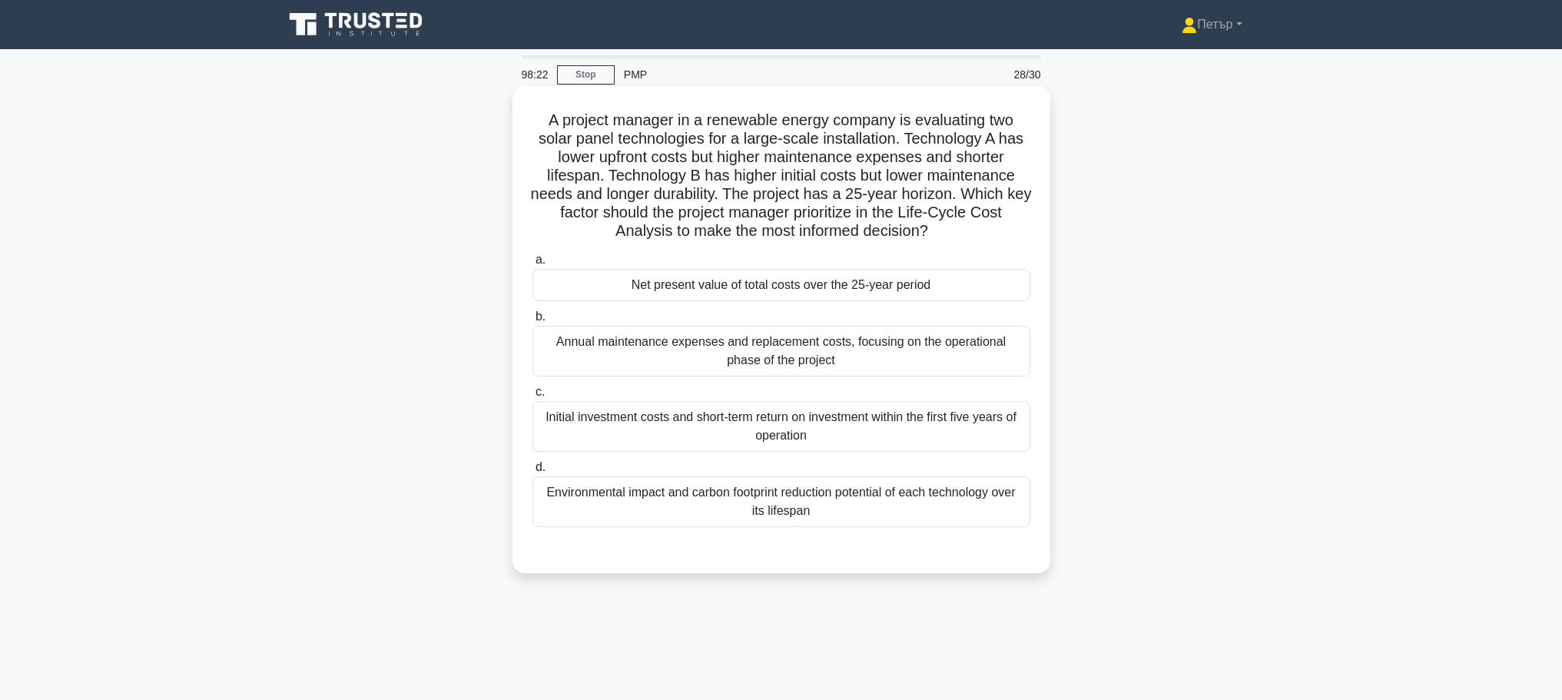
click at [975, 272] on div "Net present value of total costs over the 25-year period" at bounding box center [781, 285] width 498 height 32
click at [532, 265] on input "a. Net present value of total costs over the 25-year period" at bounding box center [532, 260] width 0 height 10
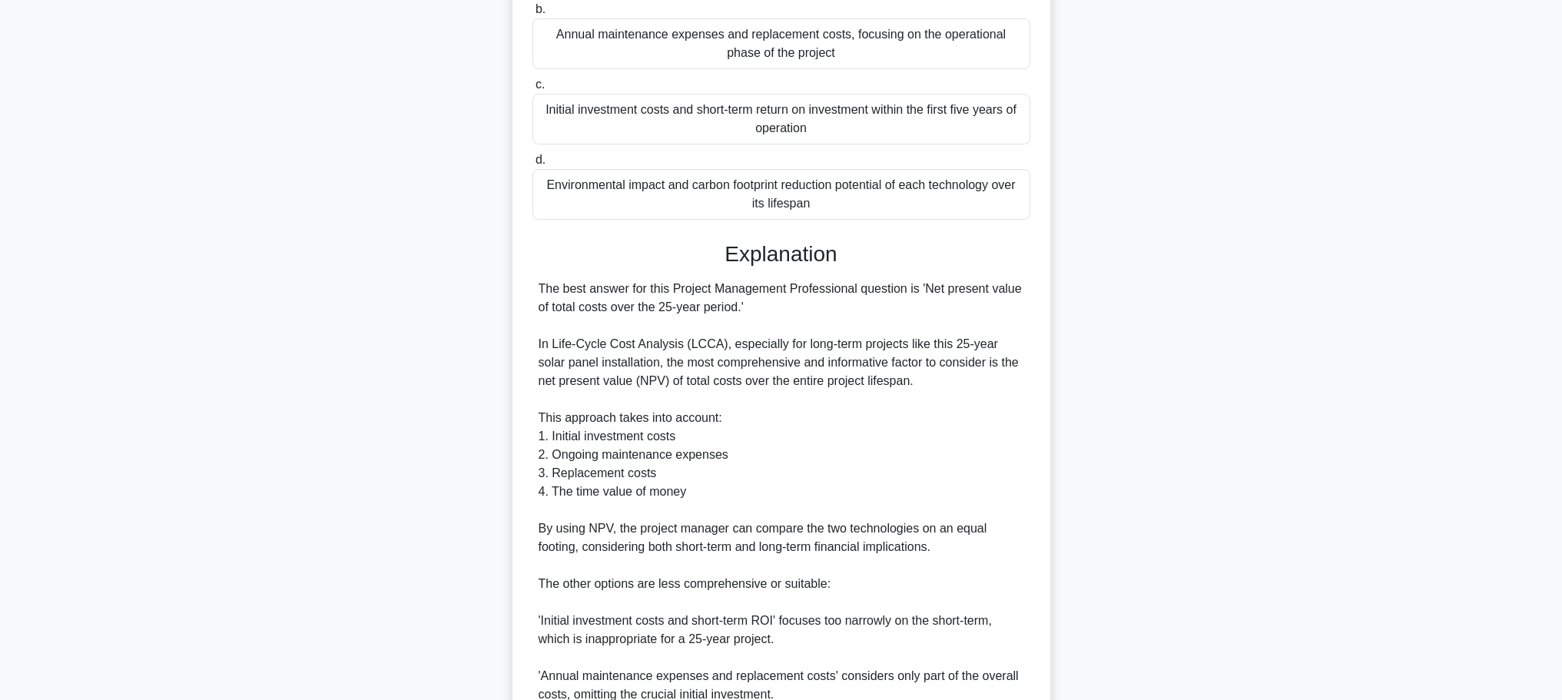
scroll to position [580, 0]
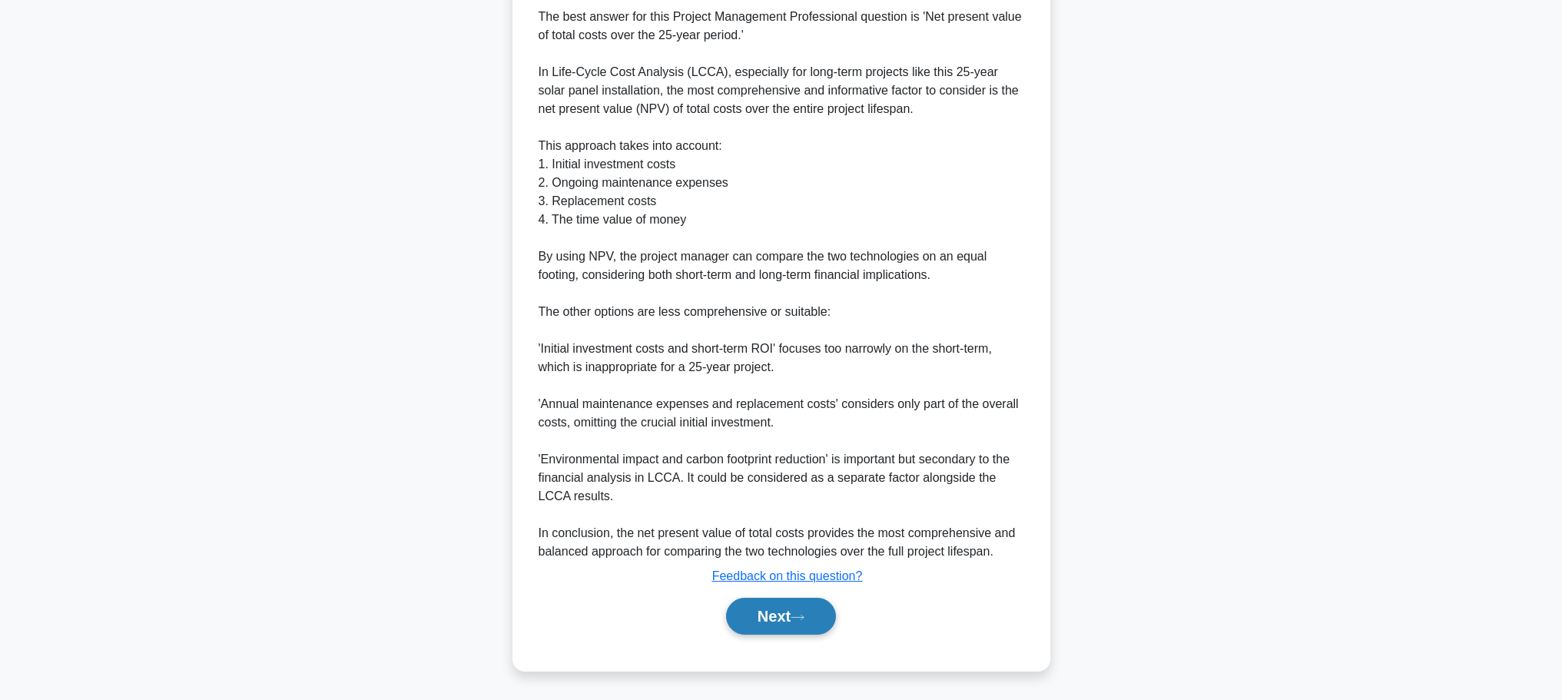
click at [770, 599] on button "Next" at bounding box center [781, 616] width 110 height 37
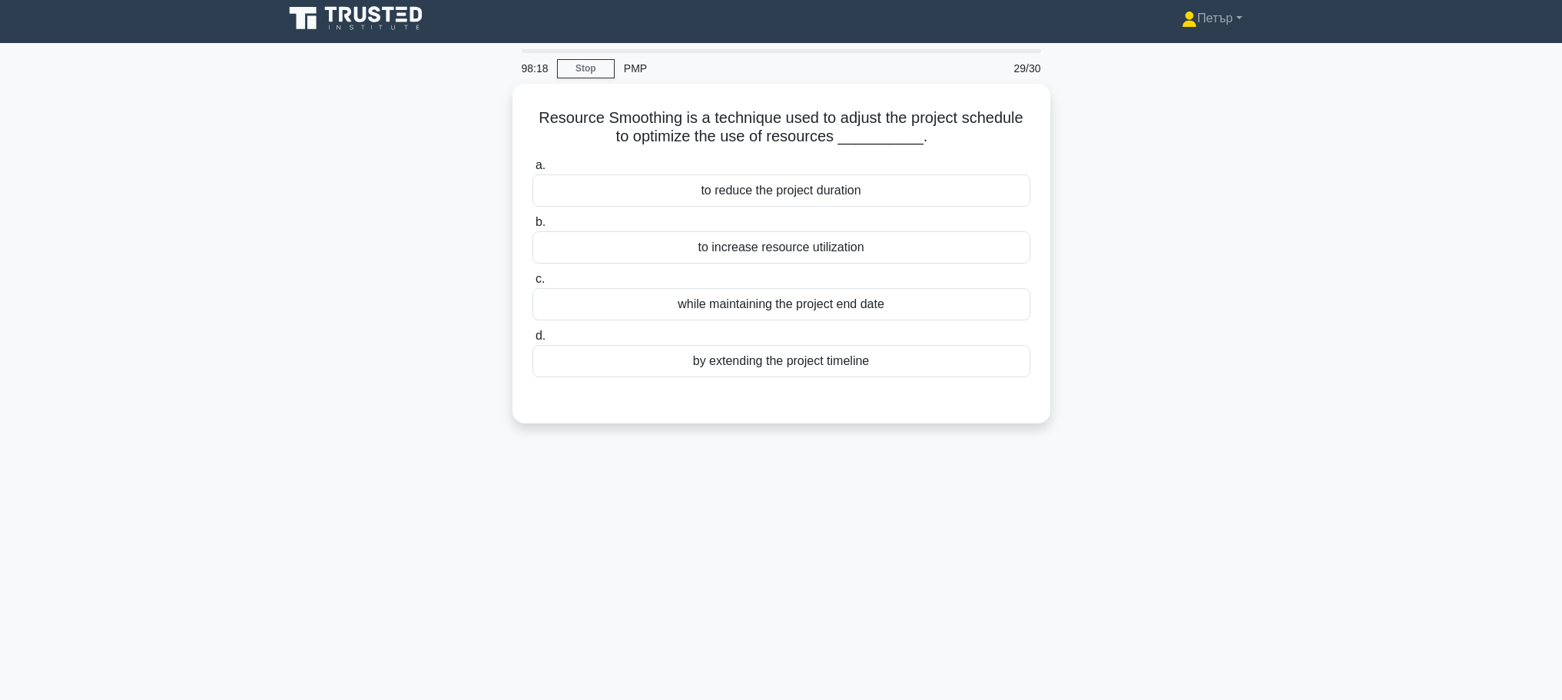
scroll to position [0, 0]
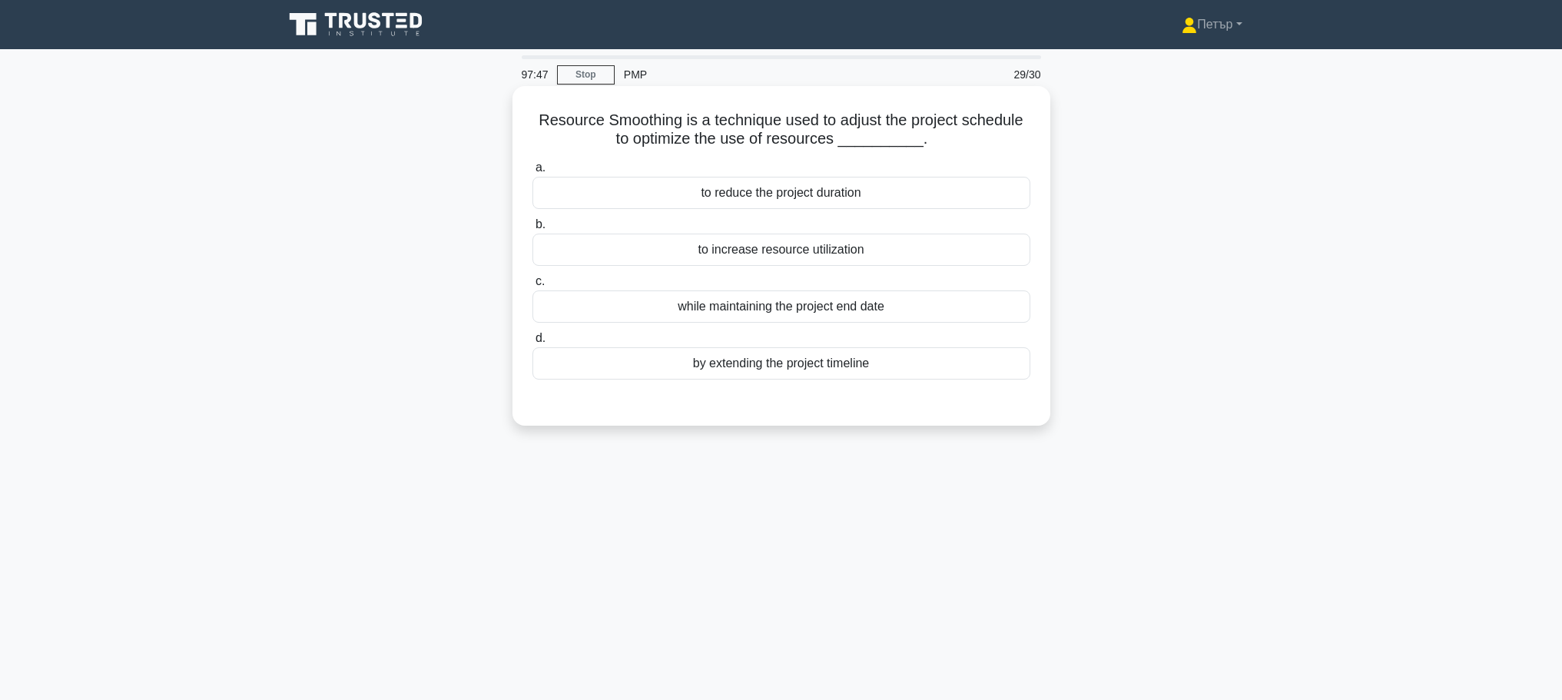
click at [997, 184] on div "to reduce the project duration" at bounding box center [781, 193] width 498 height 32
click at [532, 173] on input "a. to reduce the project duration" at bounding box center [532, 168] width 0 height 10
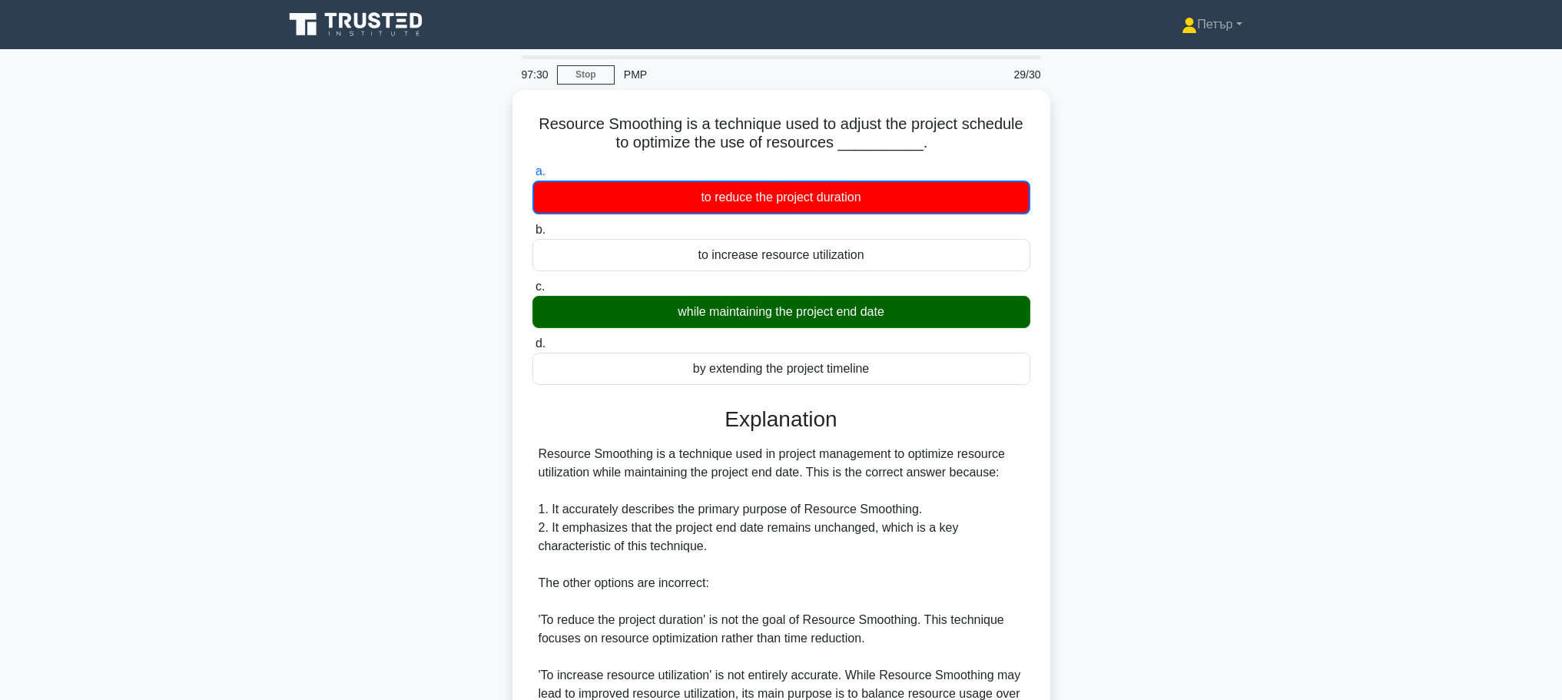
scroll to position [305, 0]
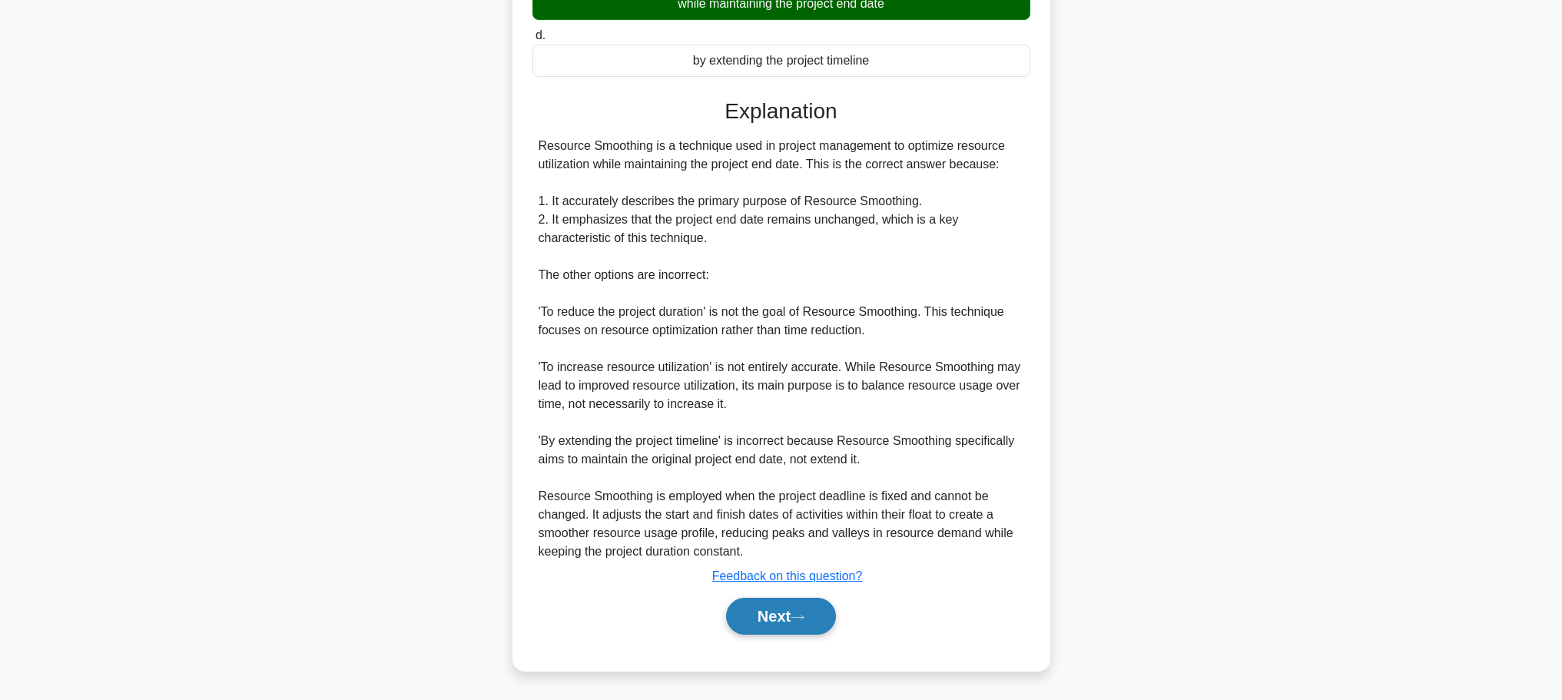
click at [821, 618] on button "Next" at bounding box center [781, 616] width 110 height 37
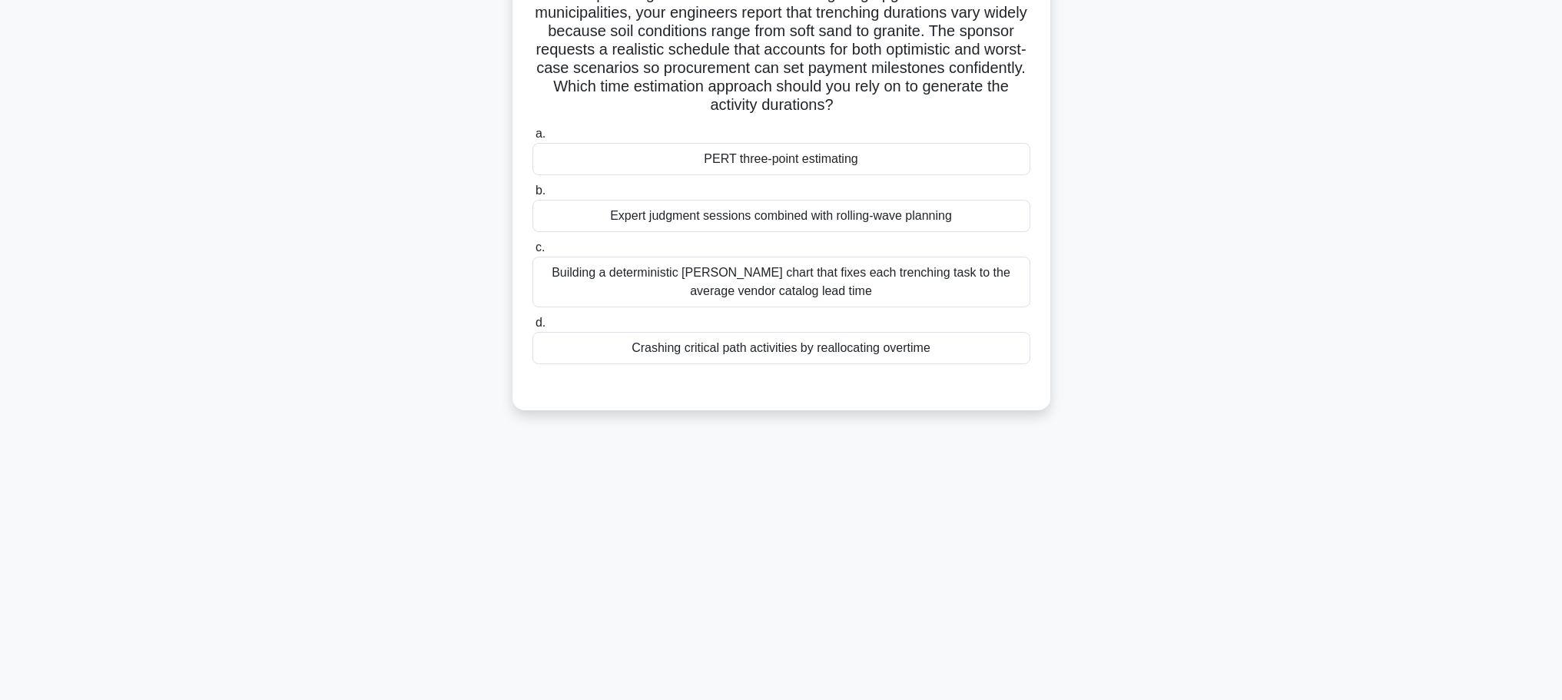
scroll to position [0, 0]
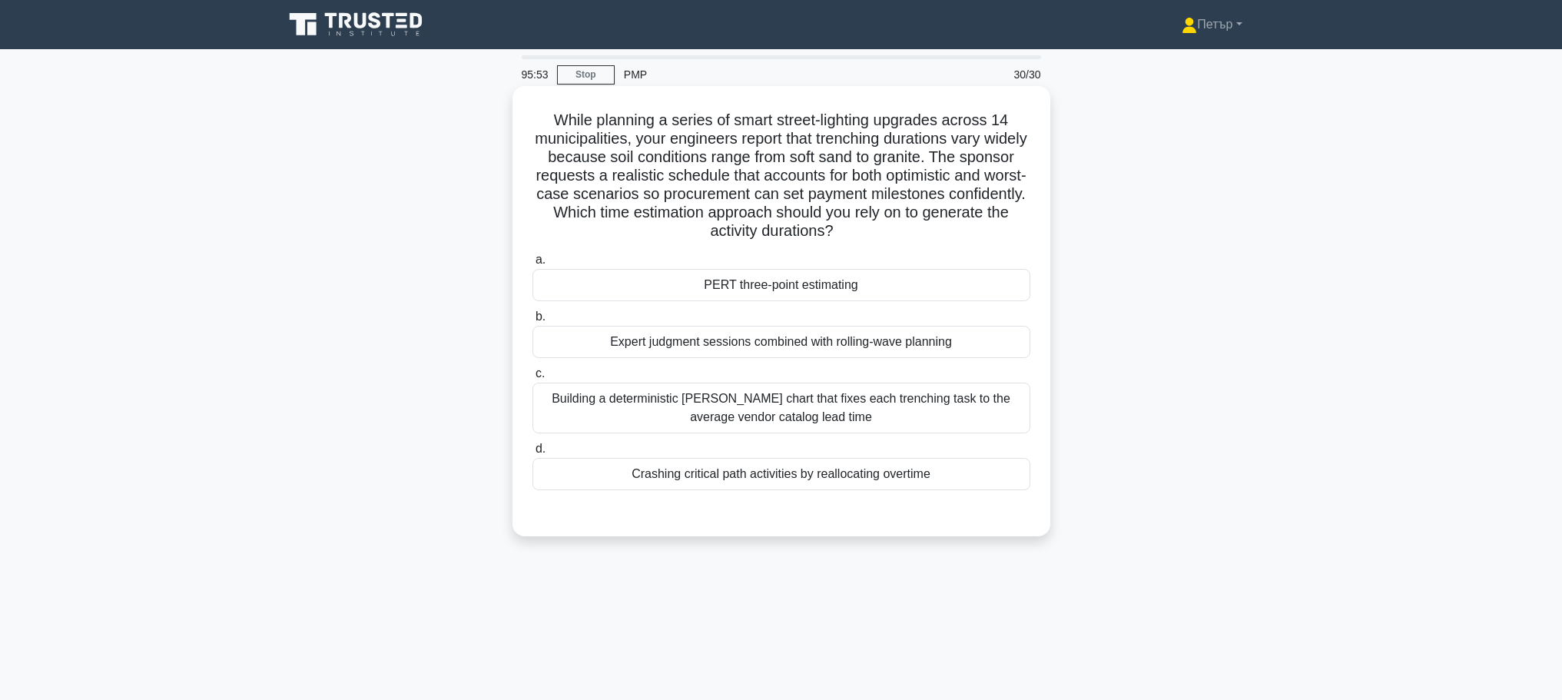
click at [995, 336] on div "Expert judgment sessions combined with rolling-wave planning" at bounding box center [781, 342] width 498 height 32
click at [532, 322] on input "b. Expert judgment sessions combined with rolling-wave planning" at bounding box center [532, 317] width 0 height 10
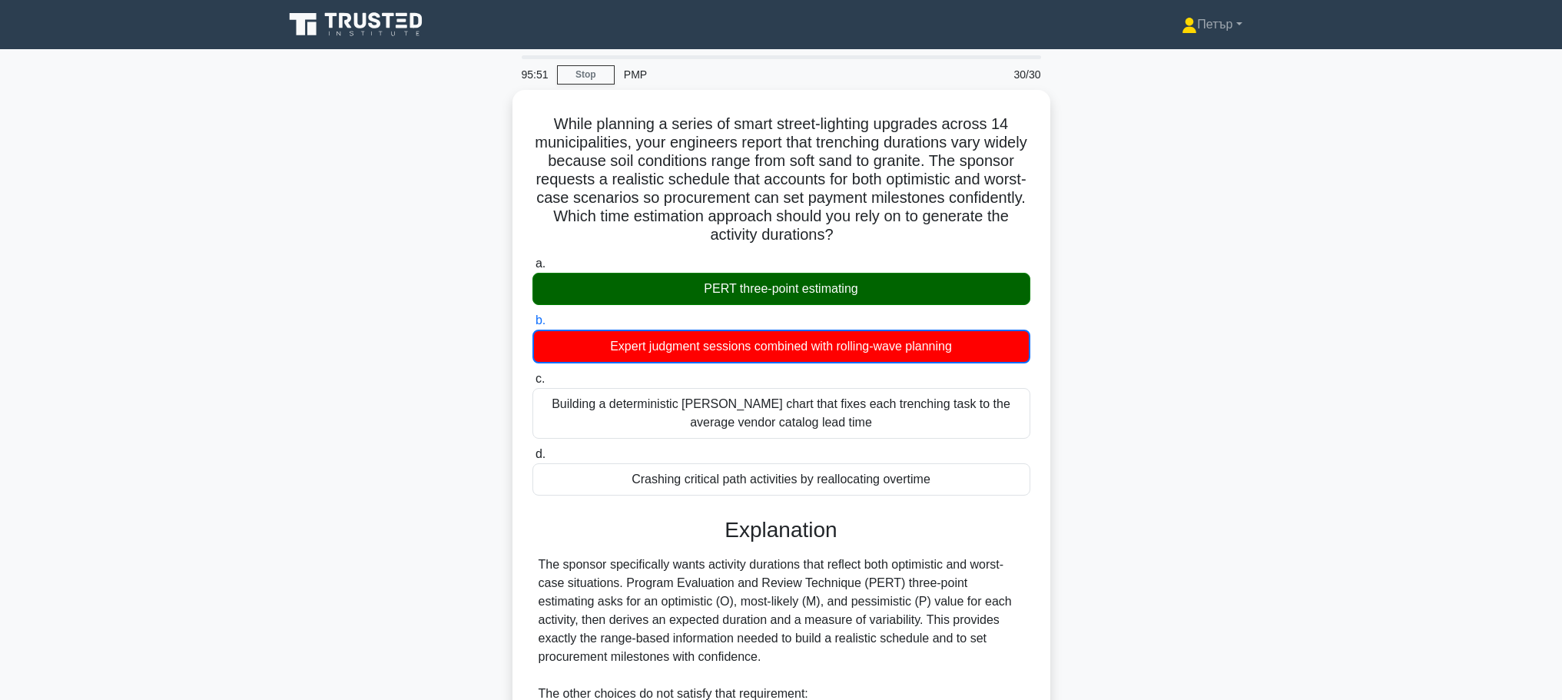
scroll to position [268, 0]
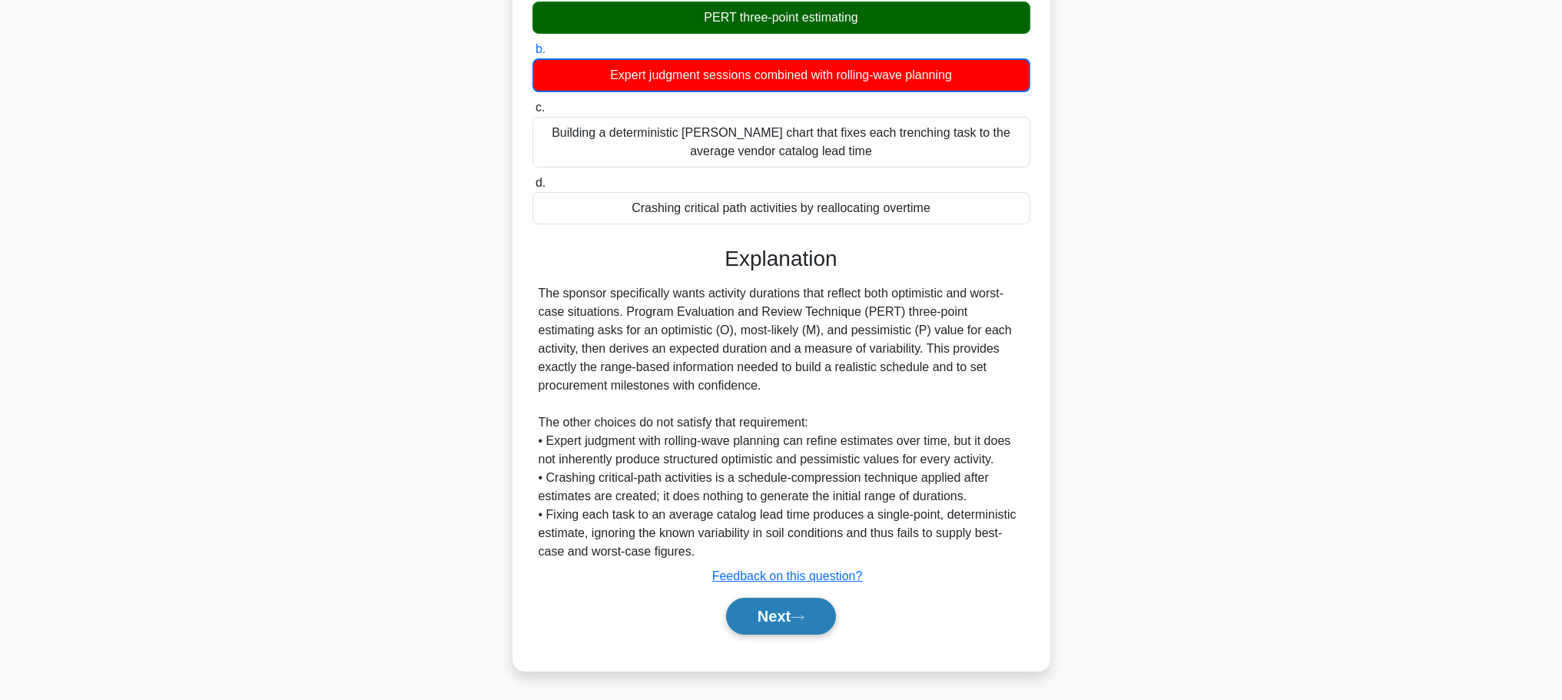
click at [772, 613] on button "Next" at bounding box center [781, 616] width 110 height 37
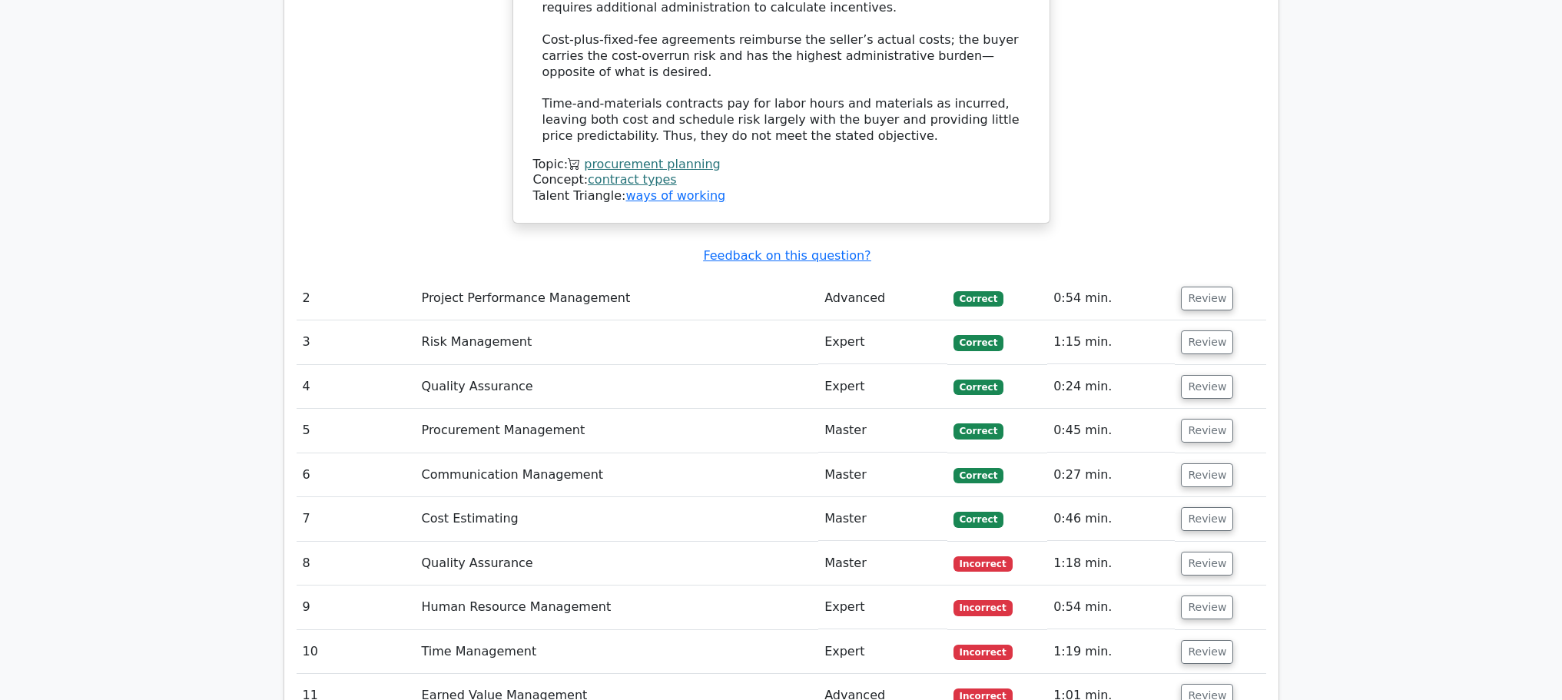
scroll to position [2458, 0]
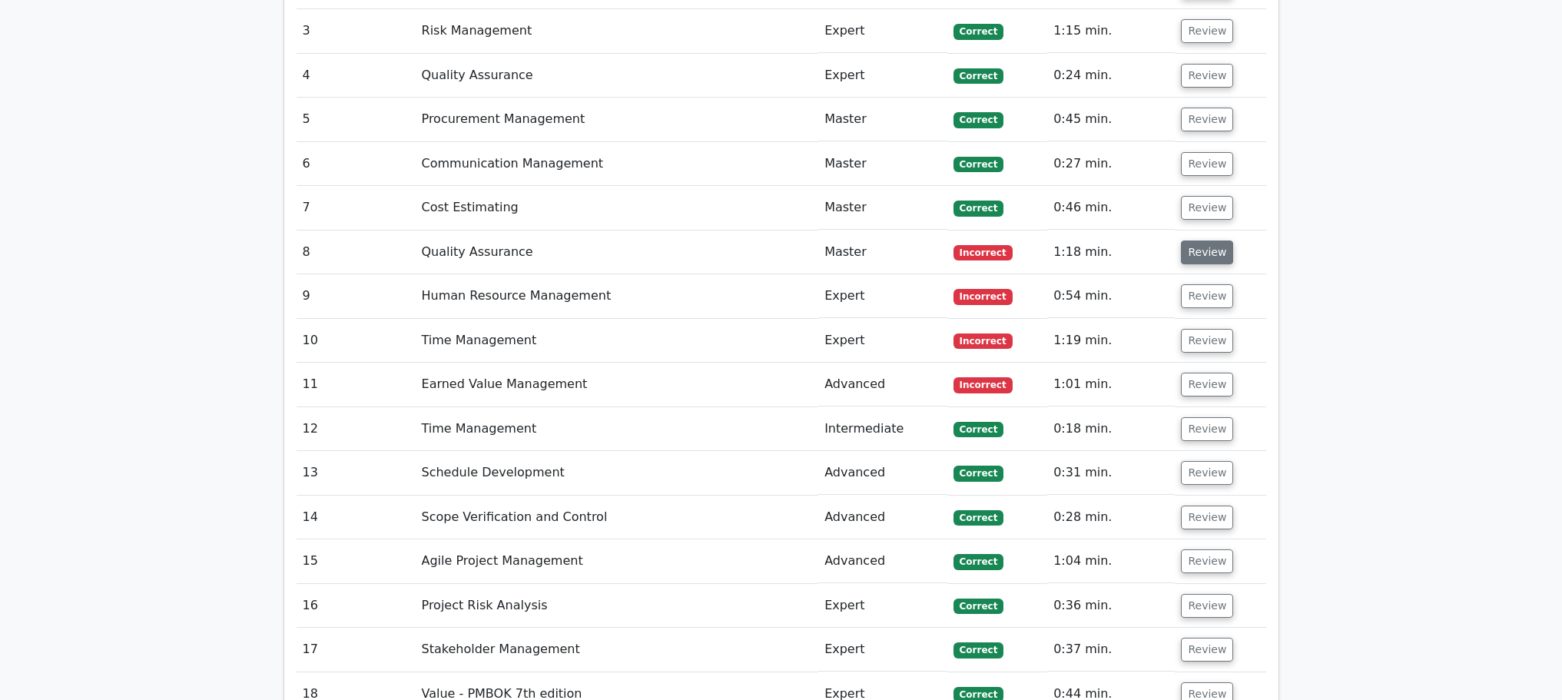
click at [1207, 240] on button "Review" at bounding box center [1207, 252] width 52 height 24
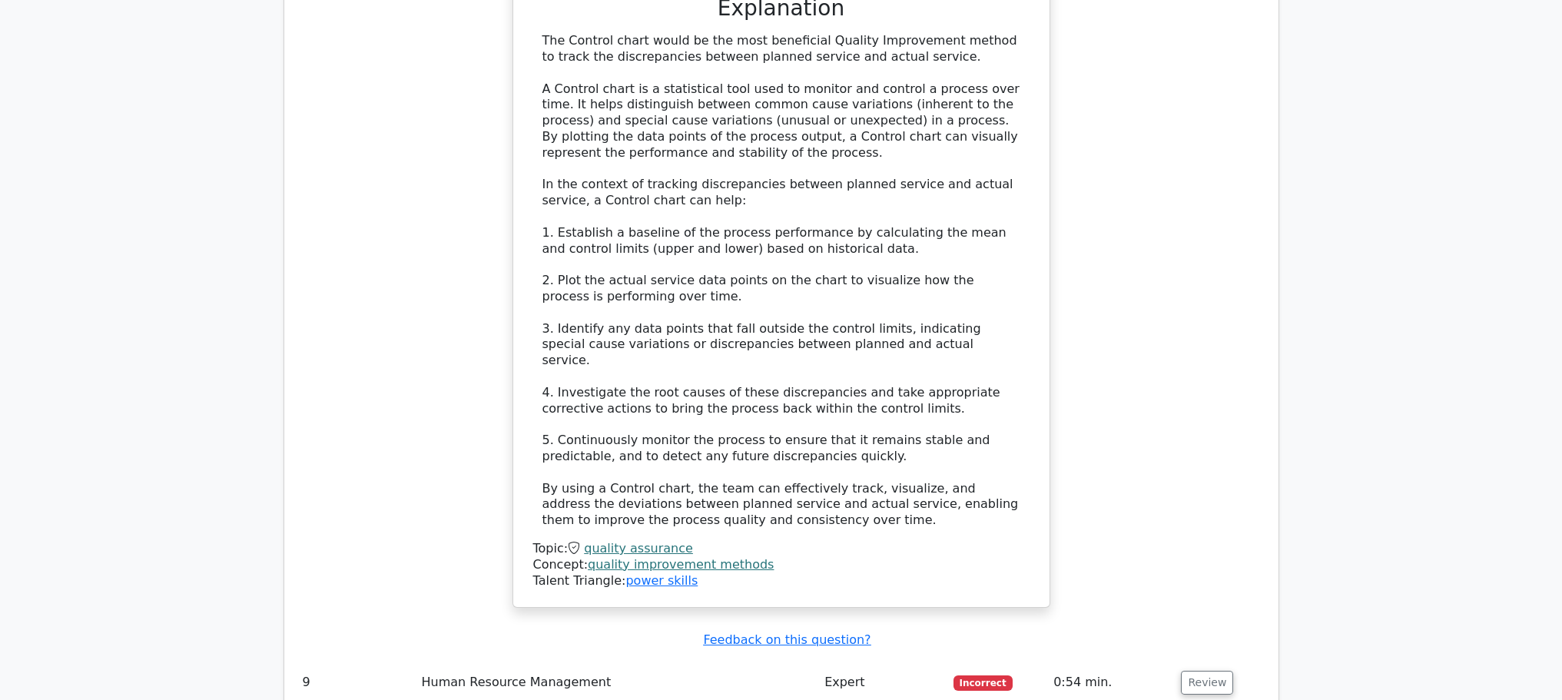
scroll to position [3380, 0]
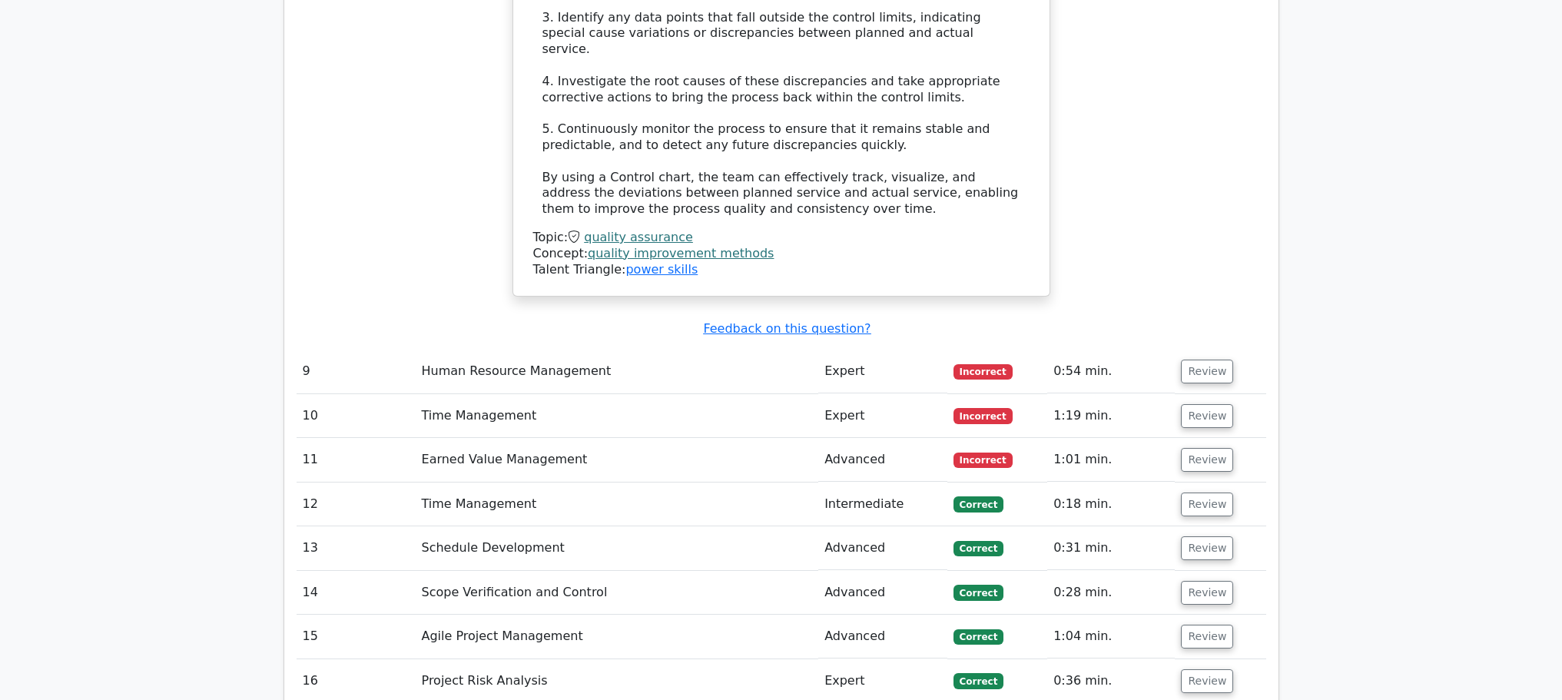
click at [1207, 349] on td "Review" at bounding box center [1219, 371] width 91 height 44
click at [1206, 359] on button "Review" at bounding box center [1207, 371] width 52 height 24
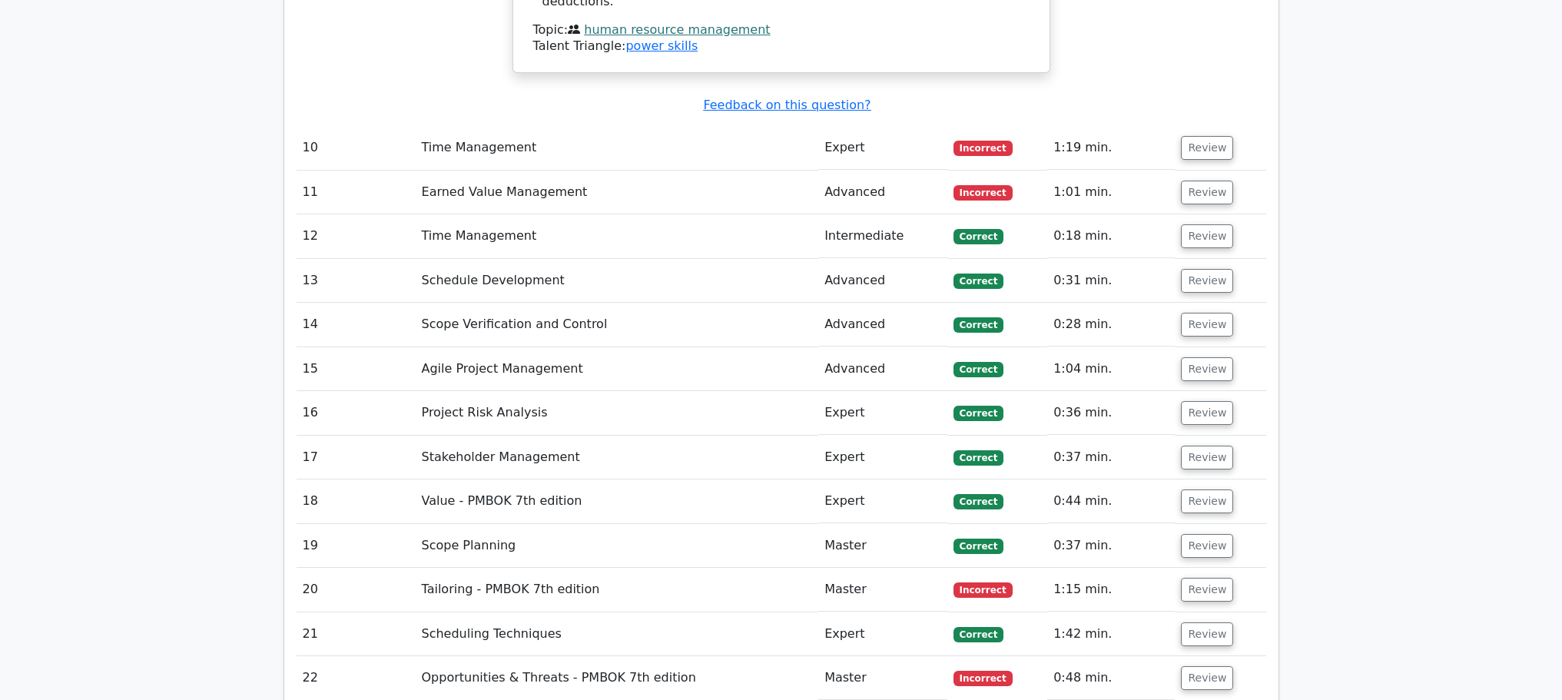
scroll to position [3994, 0]
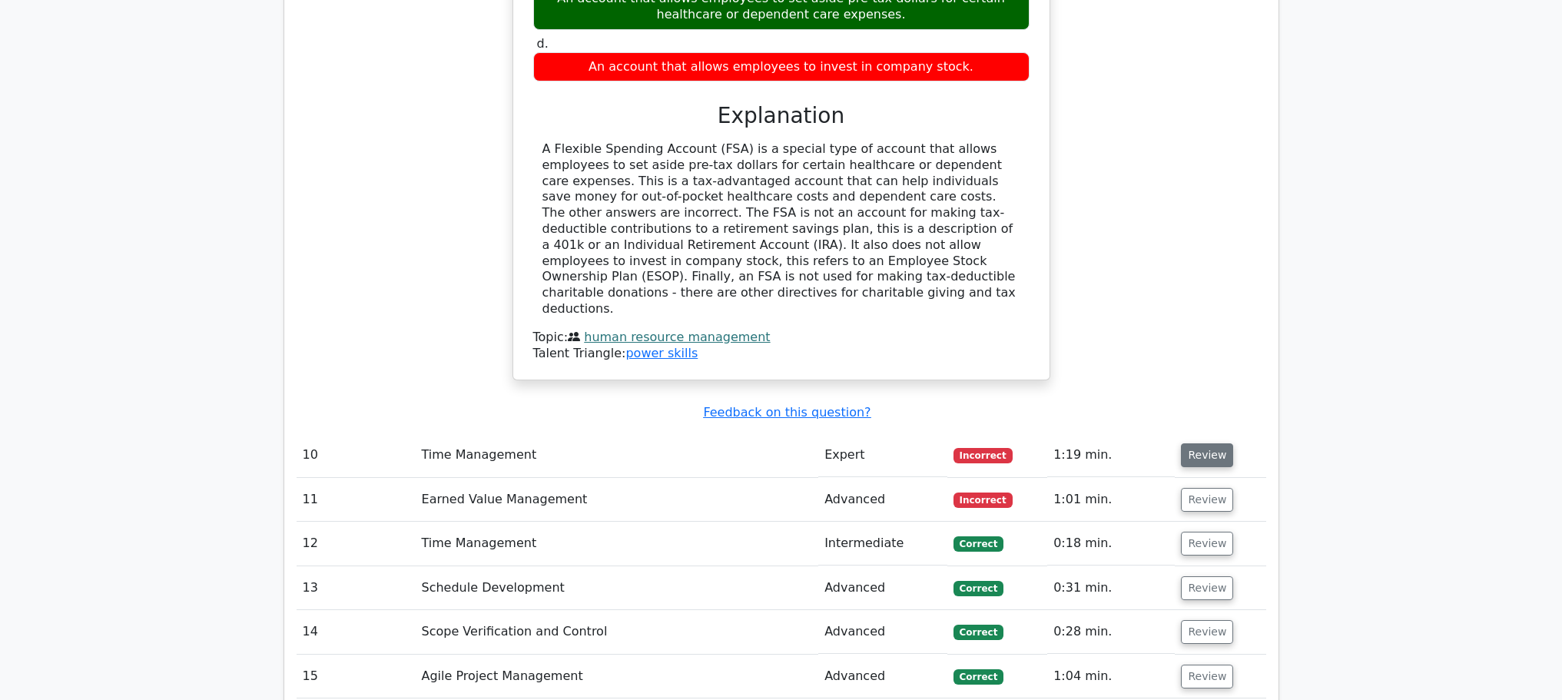
click at [1208, 443] on button "Review" at bounding box center [1207, 455] width 52 height 24
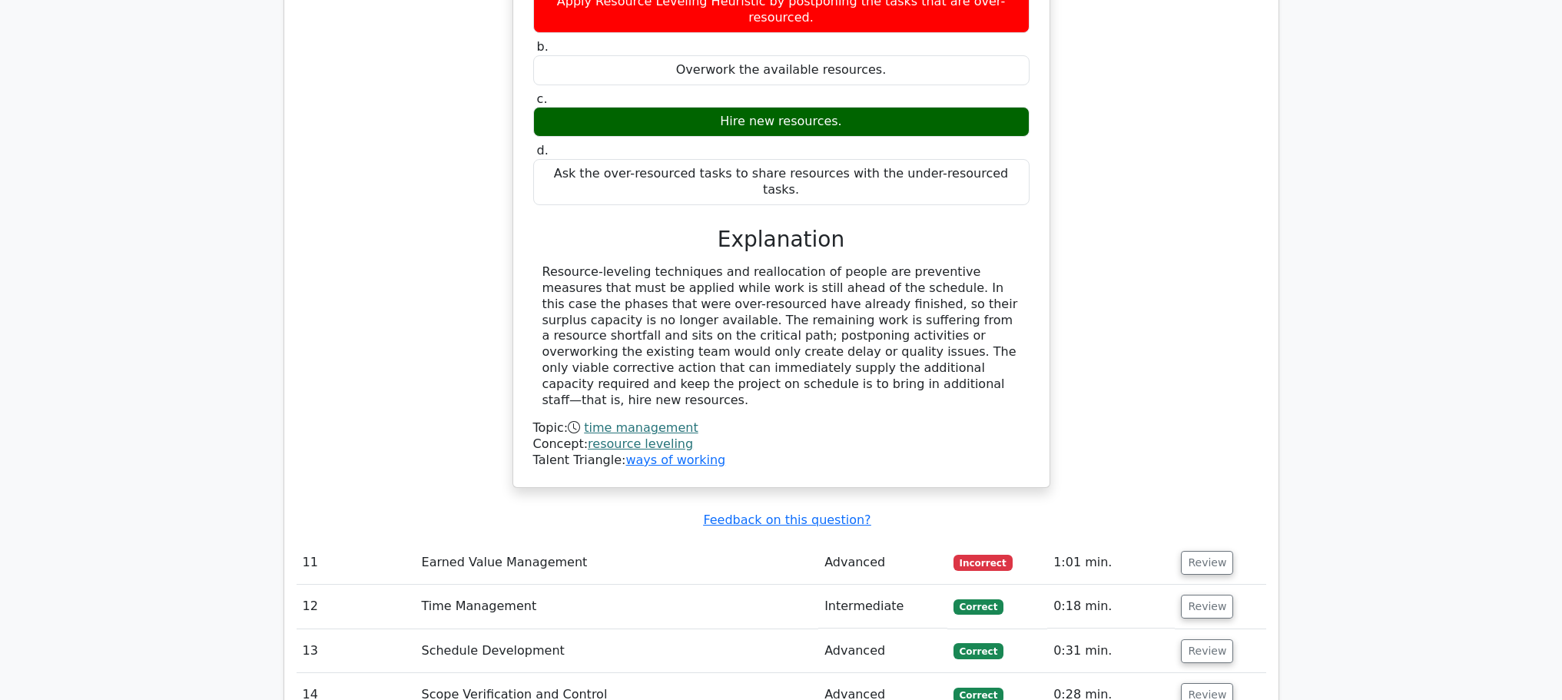
scroll to position [4916, 0]
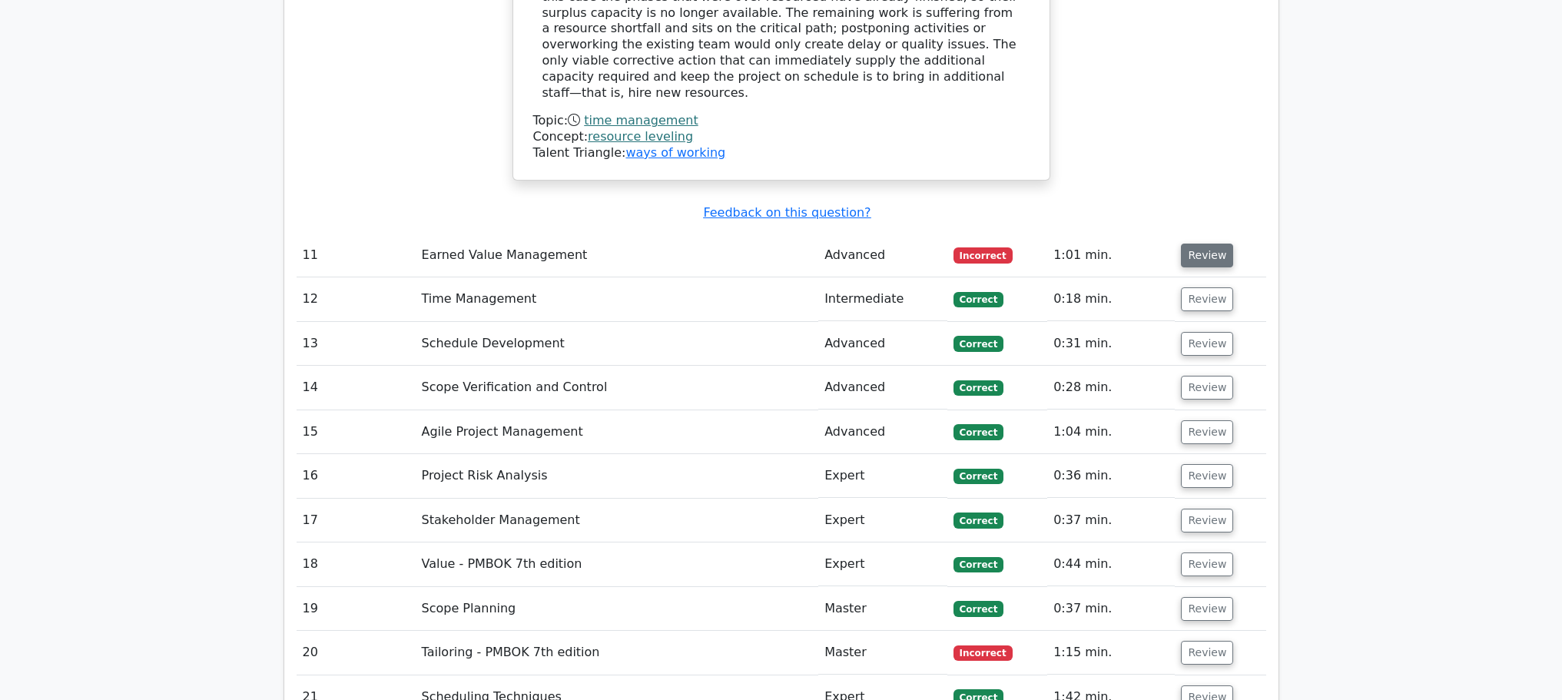
click at [1204, 243] on button "Review" at bounding box center [1207, 255] width 52 height 24
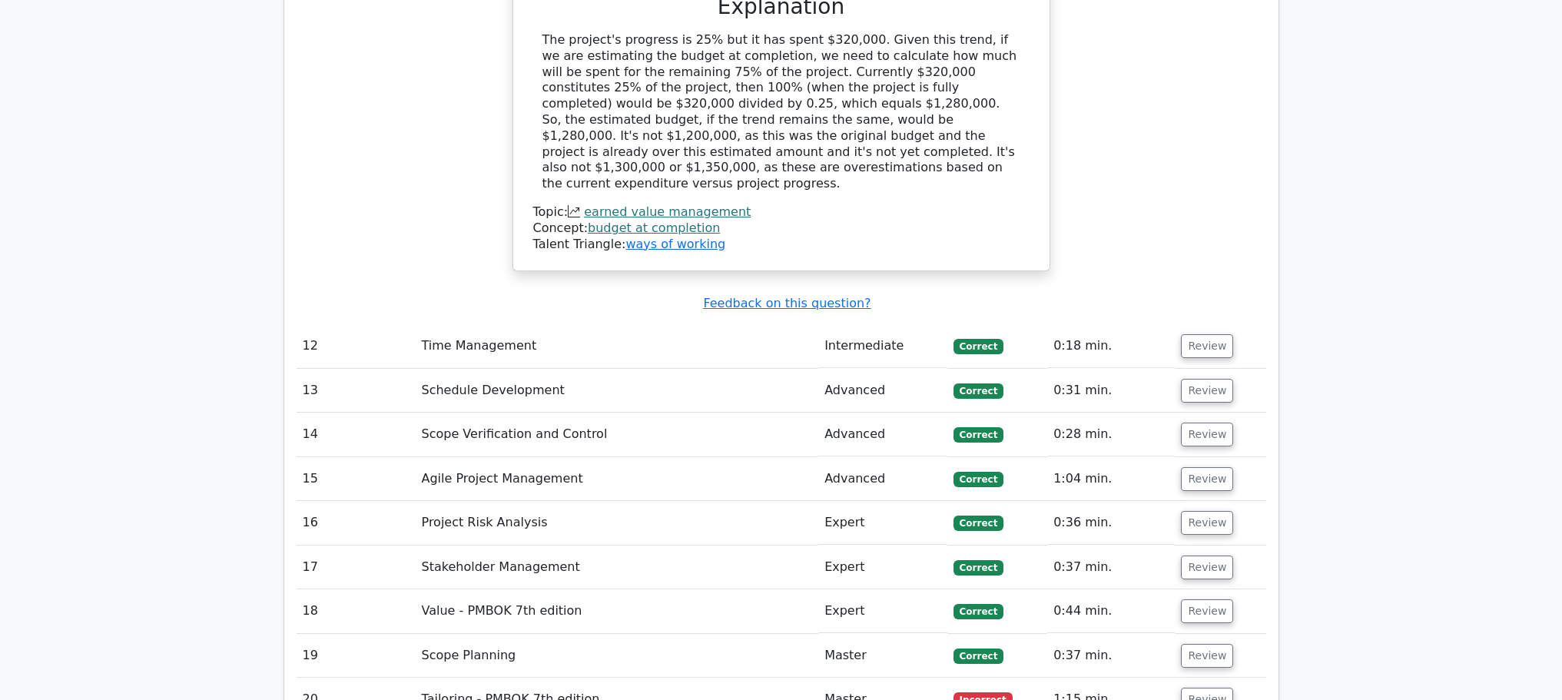
scroll to position [5837, 0]
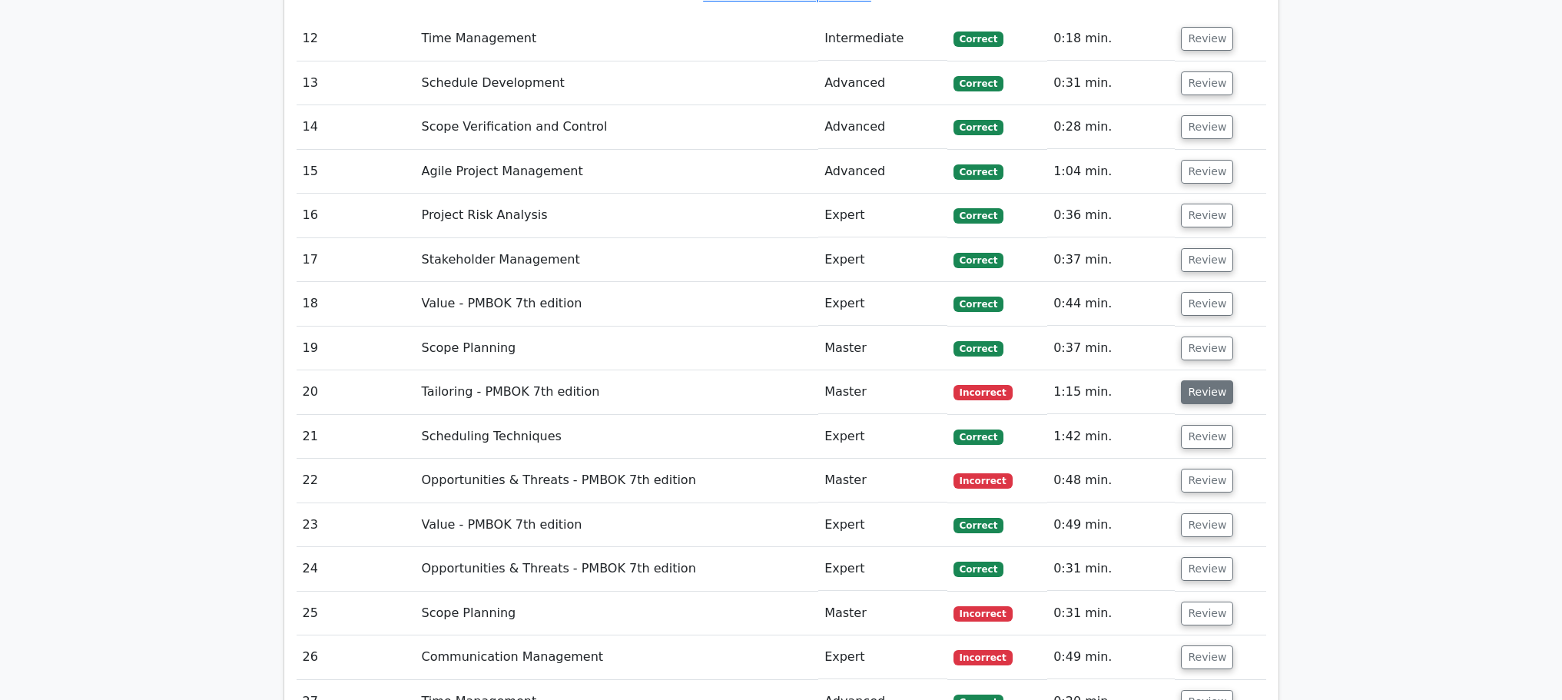
click at [1210, 380] on button "Review" at bounding box center [1207, 392] width 52 height 24
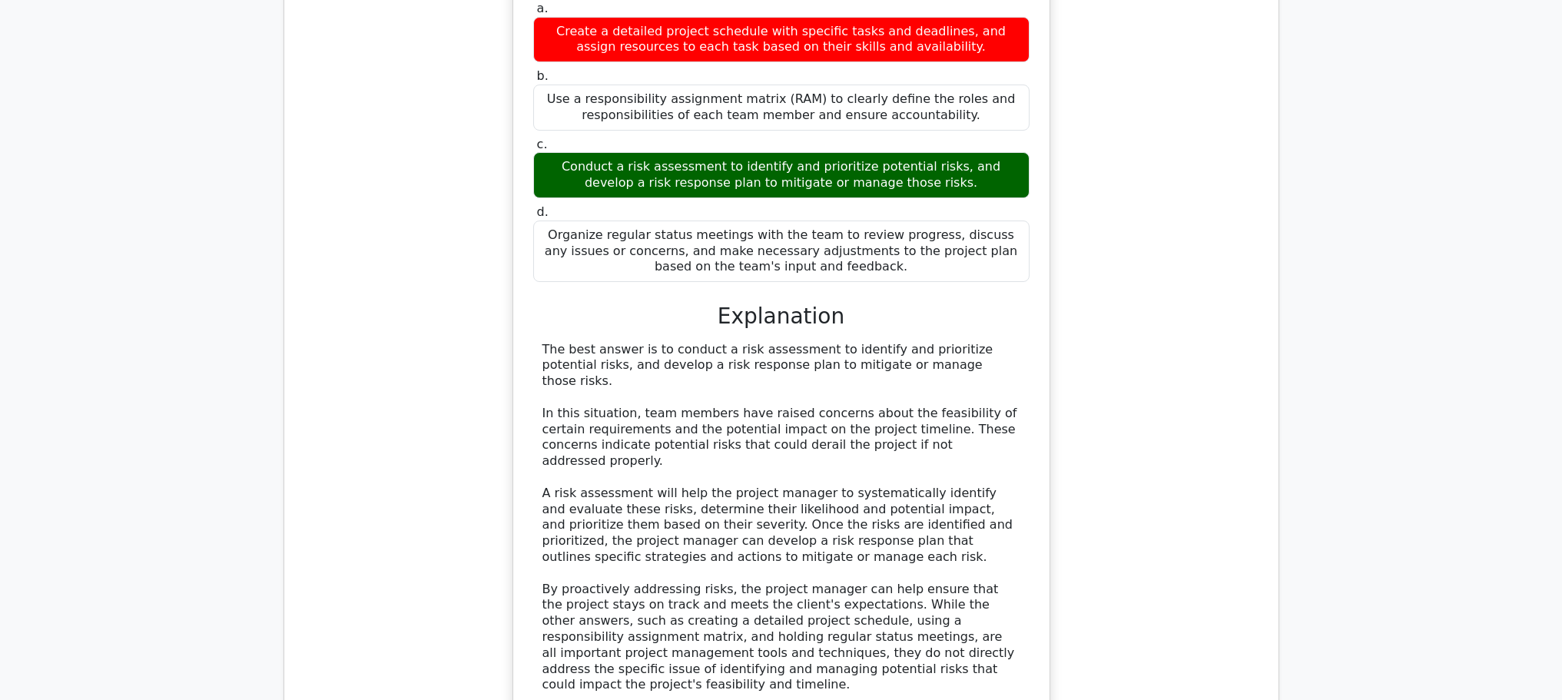
scroll to position [6759, 0]
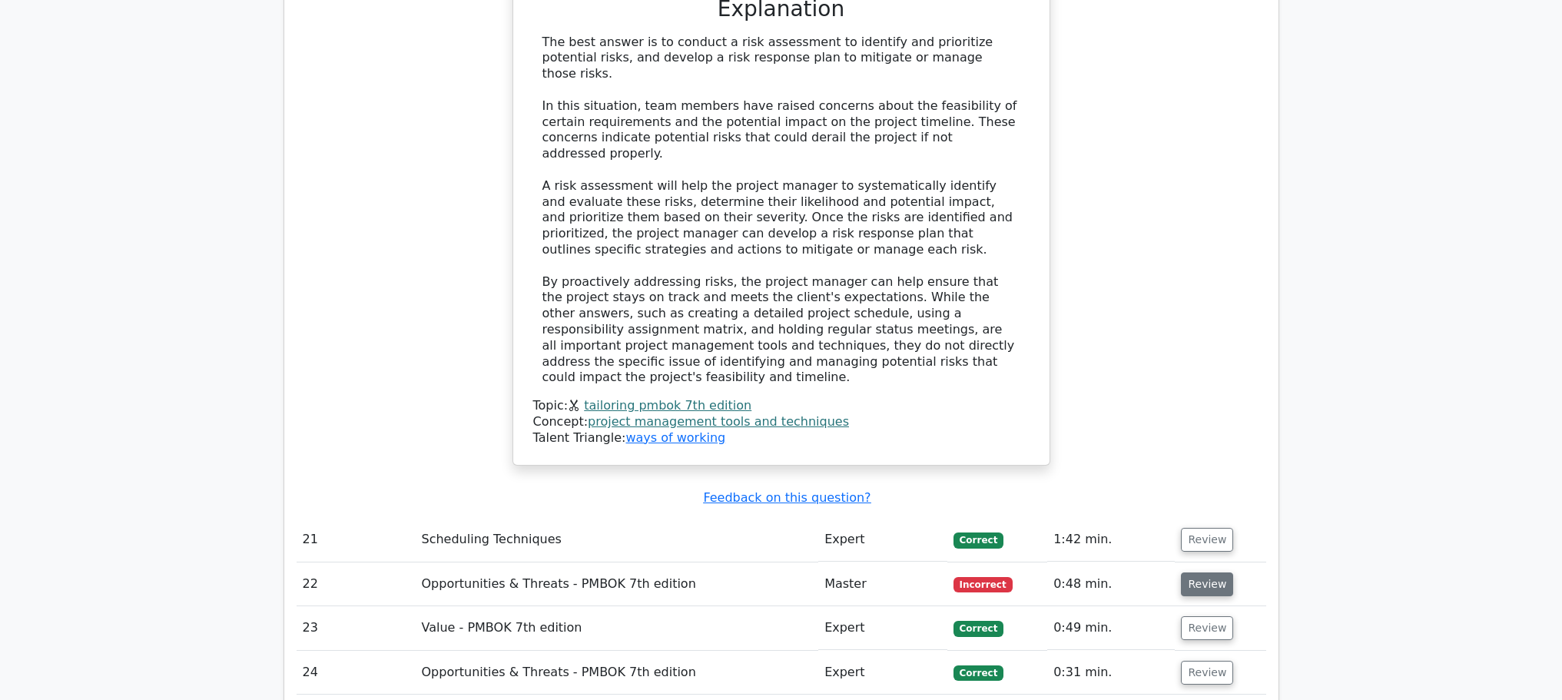
click at [1215, 572] on button "Review" at bounding box center [1207, 584] width 52 height 24
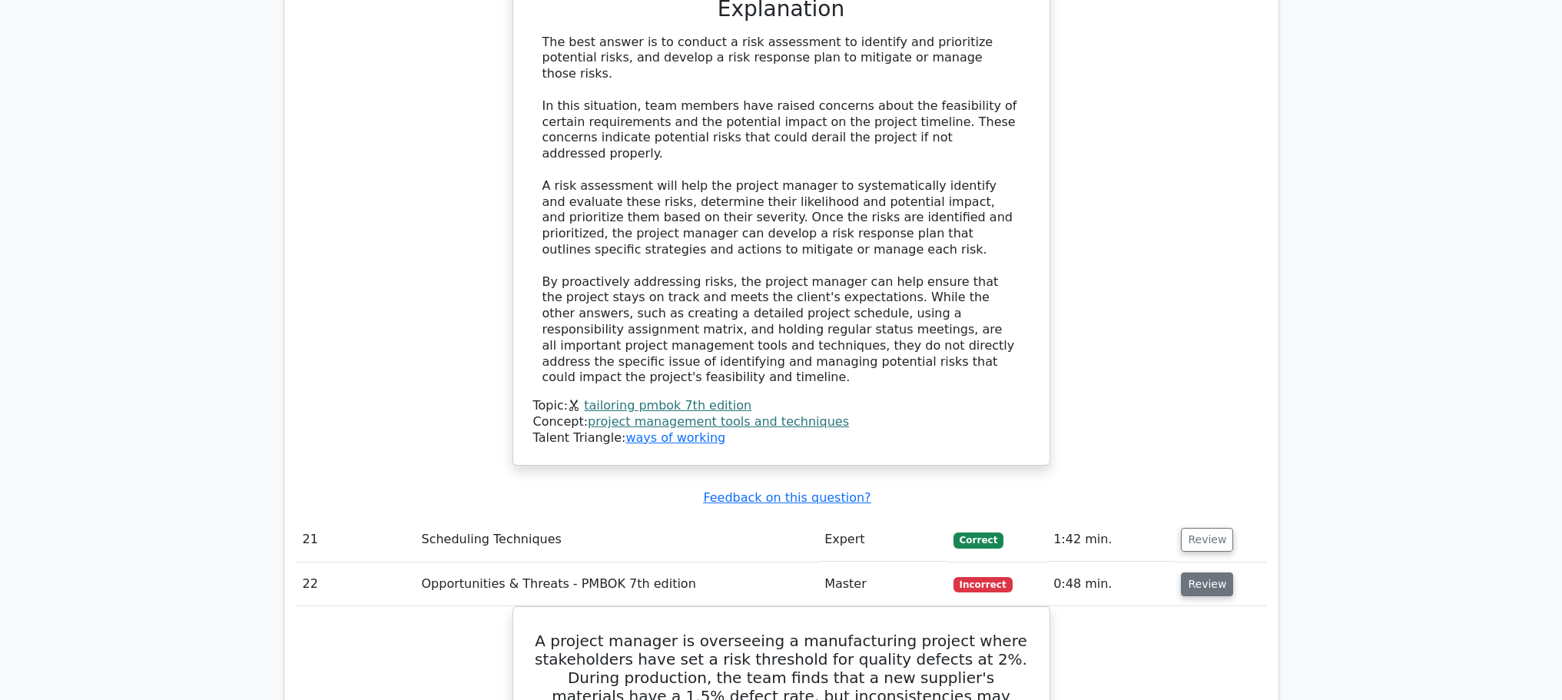
scroll to position [7374, 0]
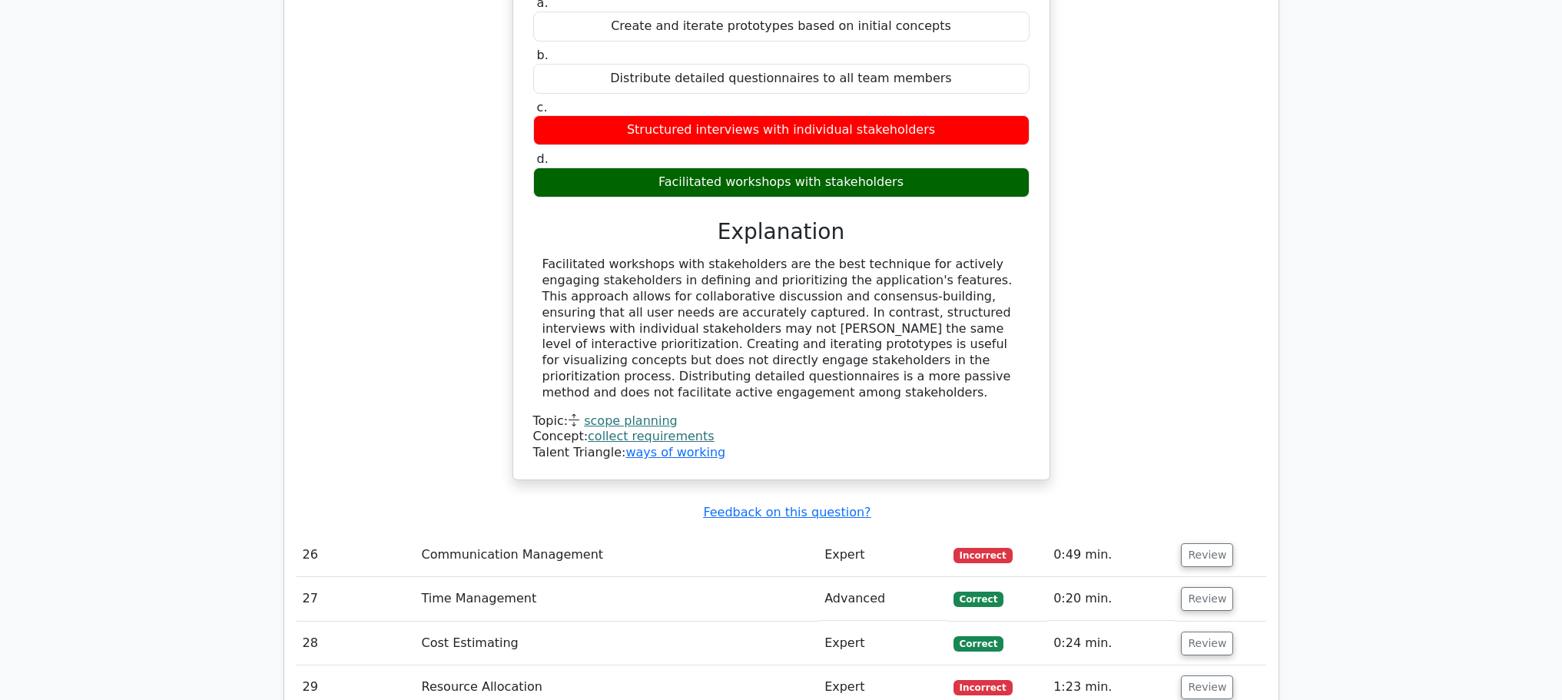
scroll to position [7988, 0]
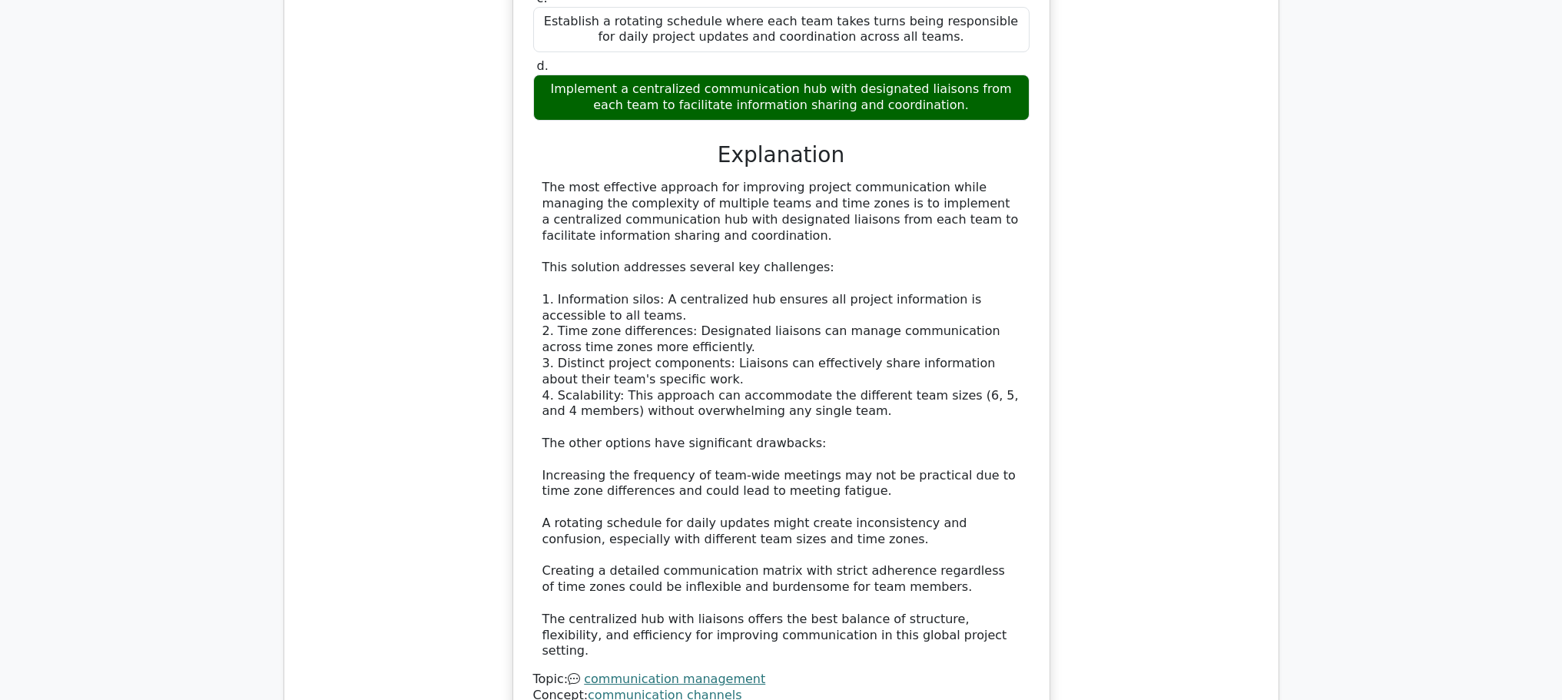
scroll to position [9464, 0]
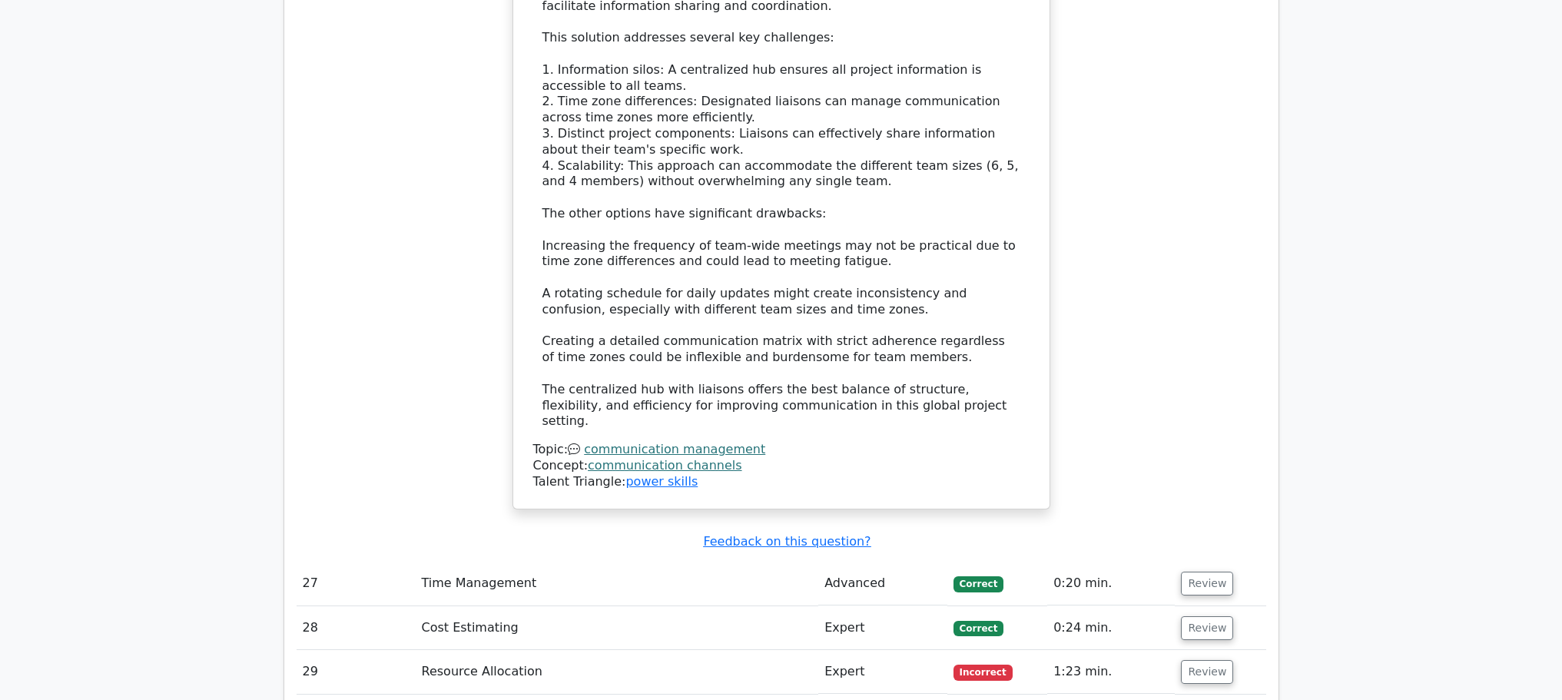
click at [1211, 650] on td "Review" at bounding box center [1219, 672] width 91 height 44
click at [1217, 660] on button "Review" at bounding box center [1207, 672] width 52 height 24
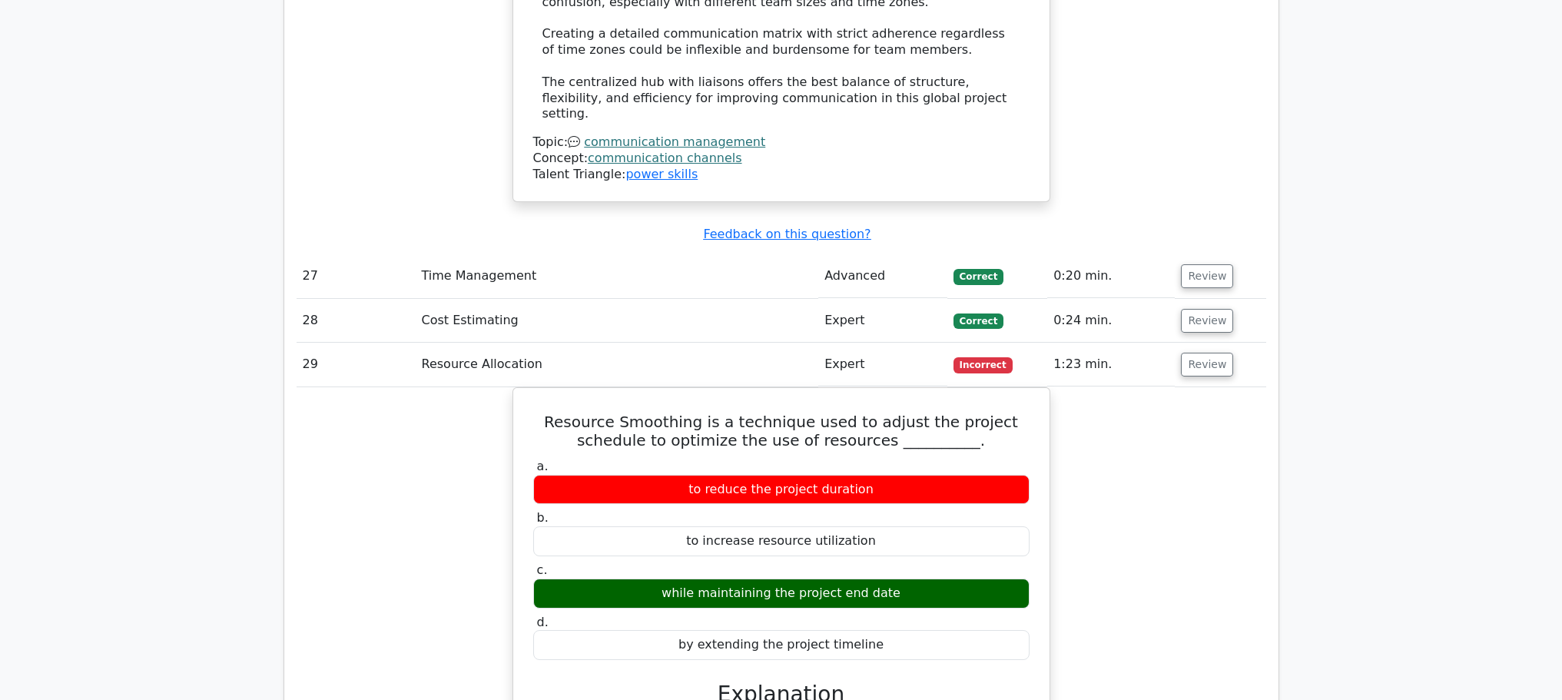
scroll to position [10078, 0]
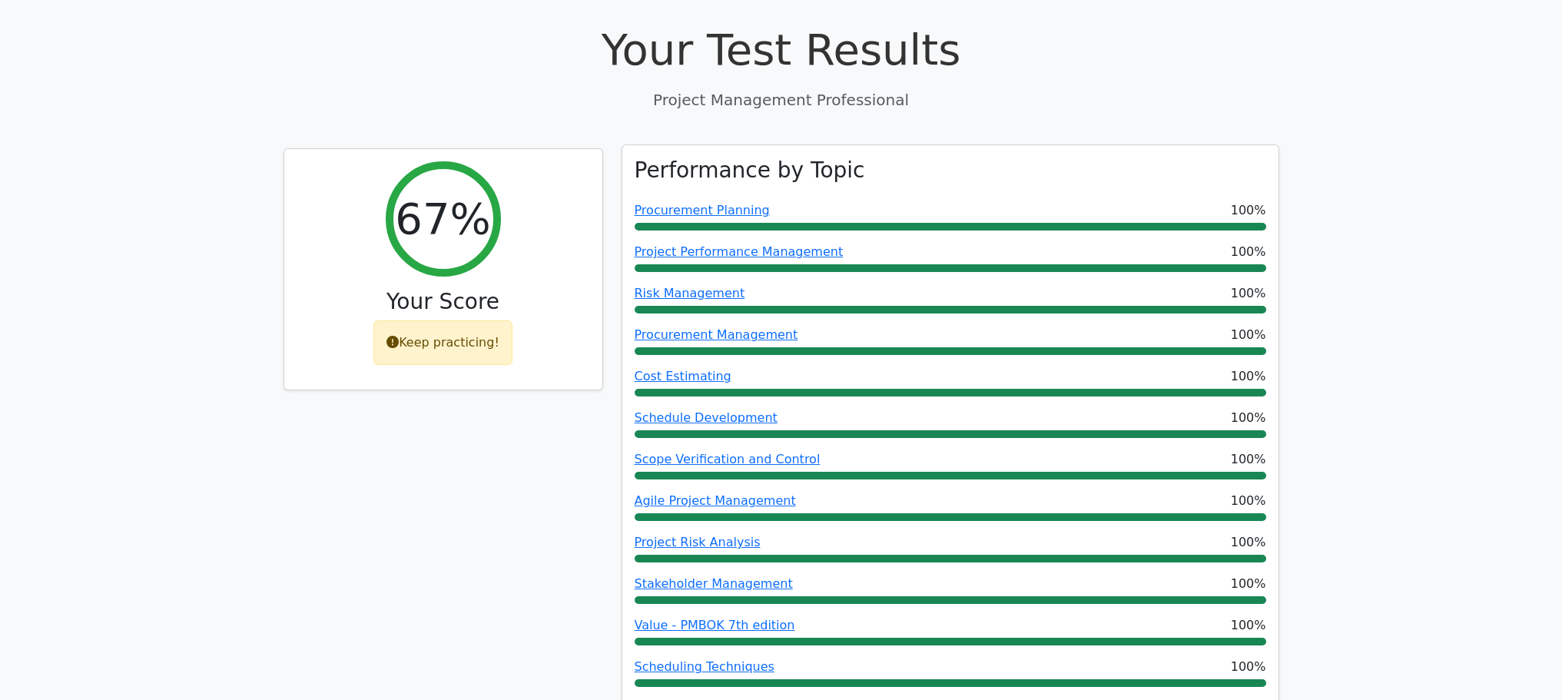
scroll to position [0, 0]
